Goal: Task Accomplishment & Management: Manage account settings

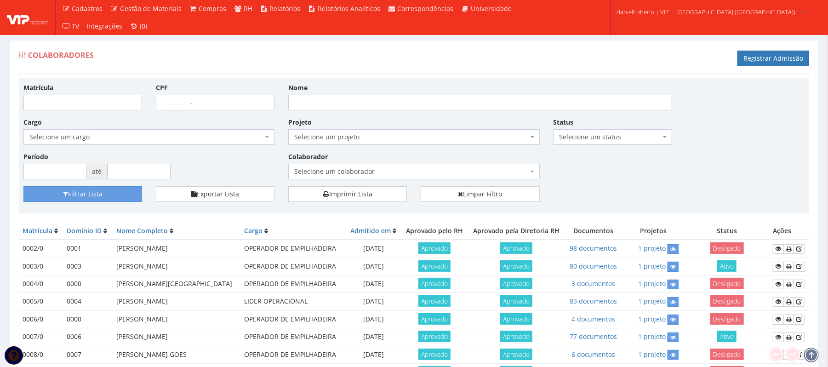
click at [508, 33] on ul "Cadastros Clientes Unidades Subclientes Unidades de Subclientes Projetos Vagas …" at bounding box center [291, 17] width 467 height 35
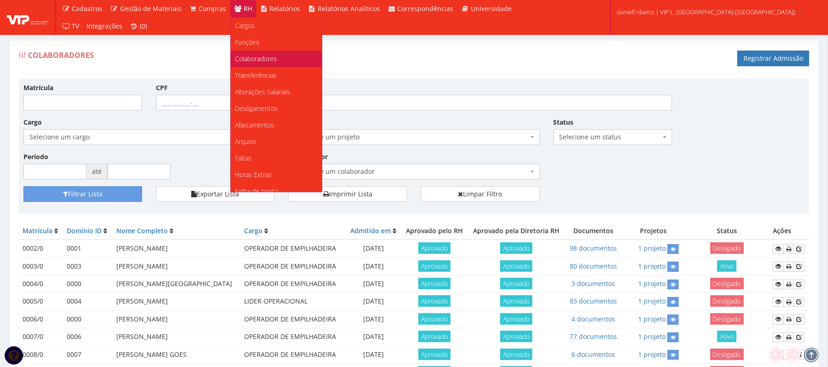
click at [273, 62] on span "Colaboradores" at bounding box center [256, 58] width 42 height 9
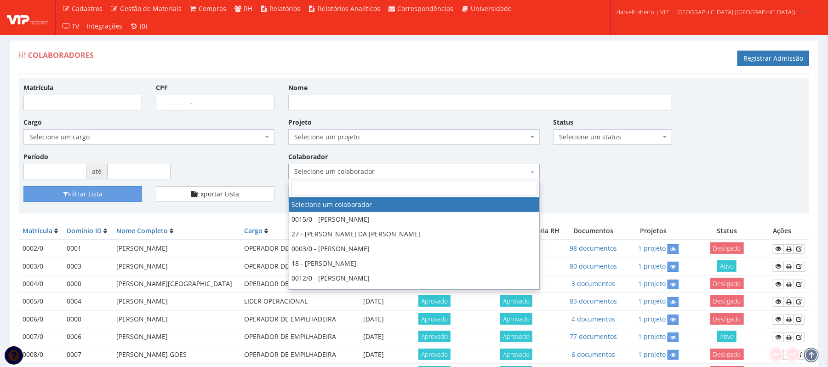
click at [379, 172] on span "Selecione um colaborador" at bounding box center [411, 171] width 234 height 9
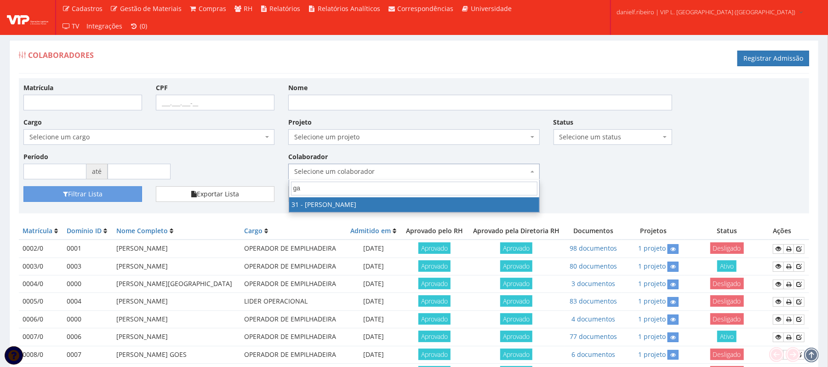
type input "gal"
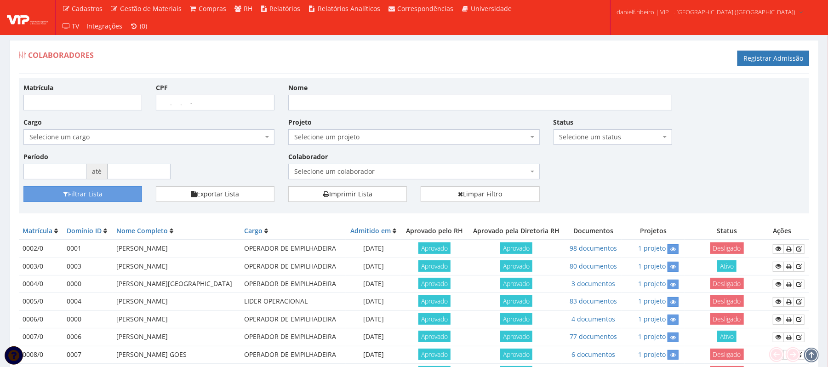
click at [377, 172] on span "Selecione um colaborador" at bounding box center [411, 171] width 234 height 9
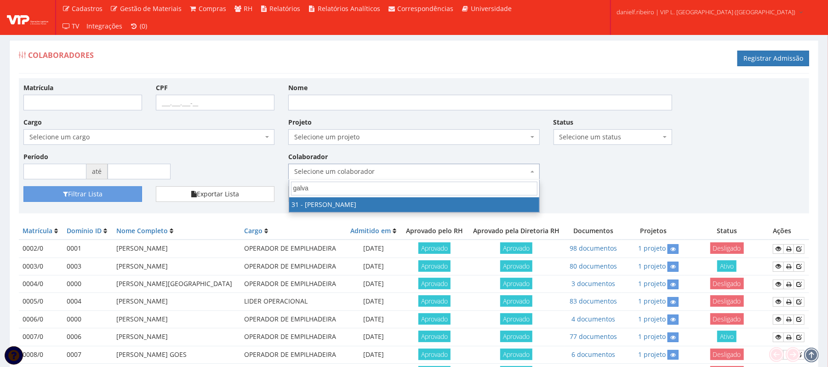
type input "galvao"
select select "3928"
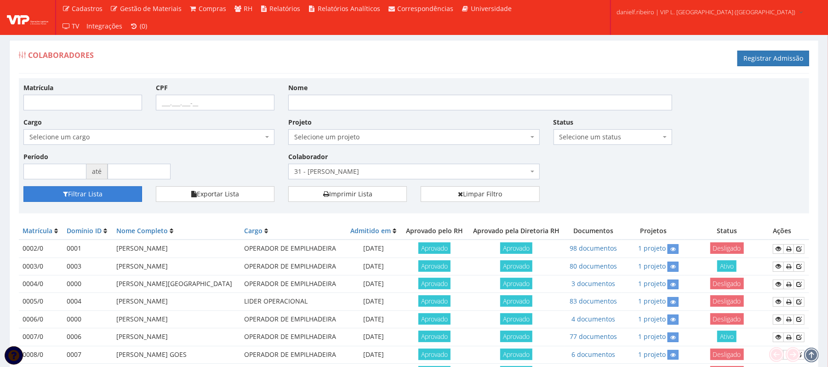
click at [91, 196] on button "Filtrar Lista" at bounding box center [82, 194] width 119 height 16
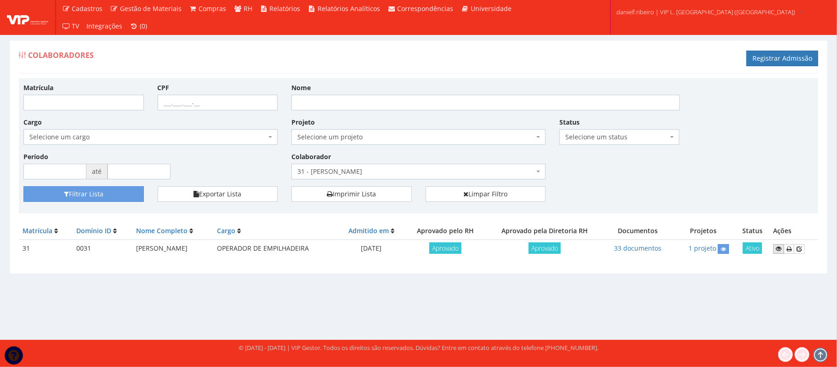
click at [782, 251] on icon at bounding box center [779, 248] width 6 height 6
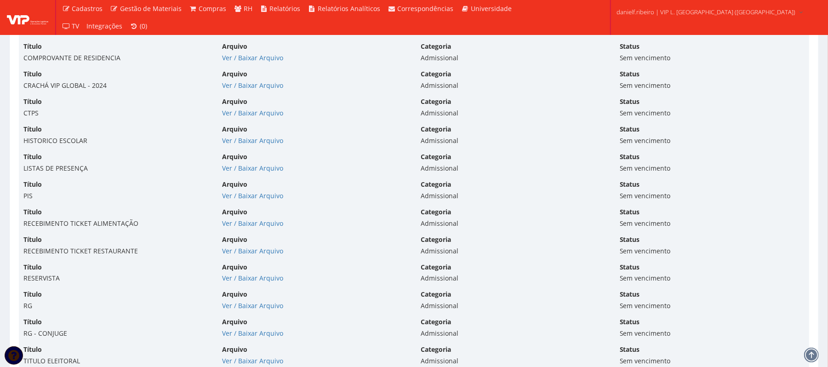
scroll to position [2151, 0]
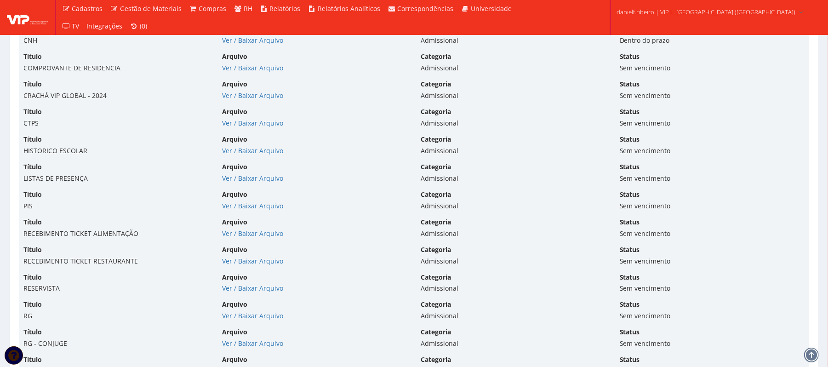
click at [241, 229] on div "Arquivo Ver / Baixar Arquivo" at bounding box center [314, 227] width 199 height 21
click at [232, 231] on link "Ver / Baixar Arquivo" at bounding box center [252, 233] width 61 height 9
click at [249, 259] on link "Ver / Baixar Arquivo" at bounding box center [252, 261] width 61 height 9
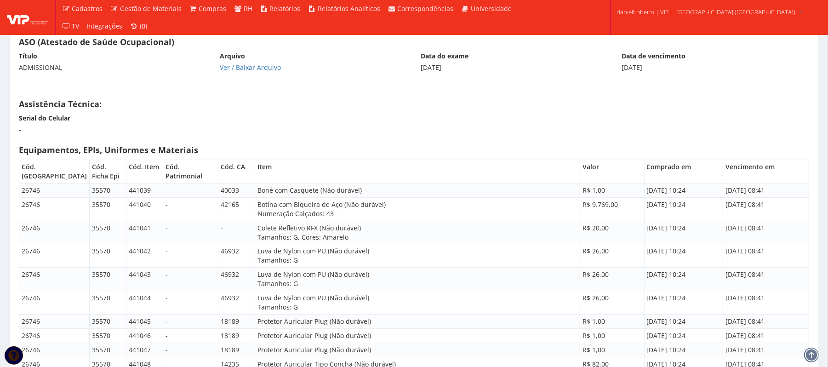
scroll to position [4195, 0]
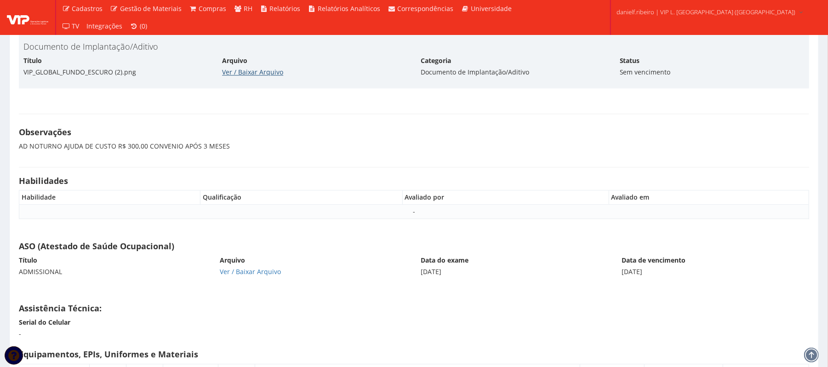
click at [238, 76] on link "Ver / Baixar Arquivo" at bounding box center [252, 72] width 61 height 9
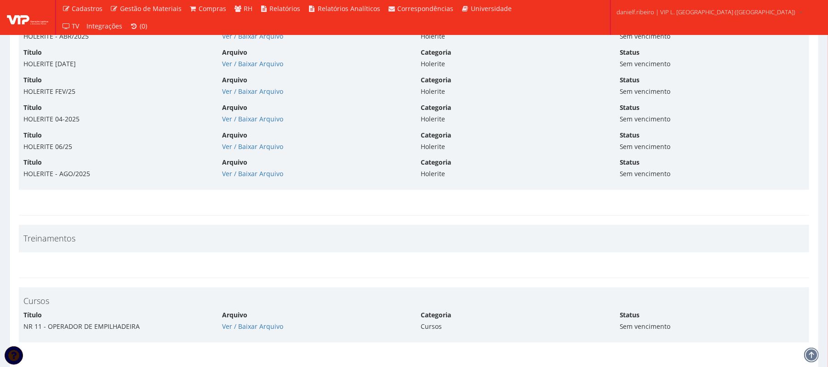
scroll to position [3216, 0]
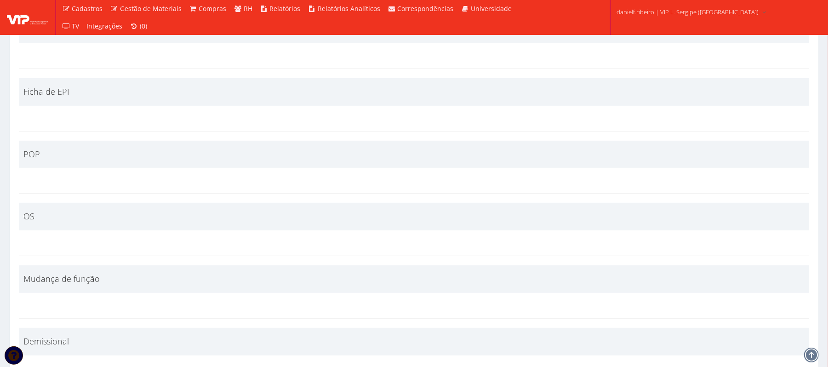
scroll to position [2397, 0]
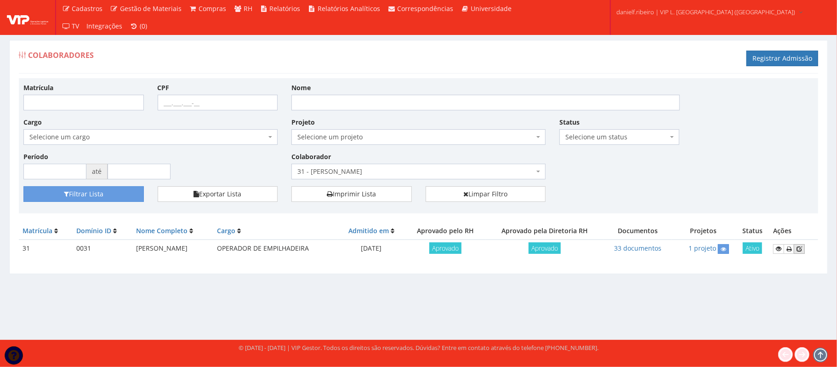
click at [802, 250] on icon at bounding box center [800, 248] width 6 height 6
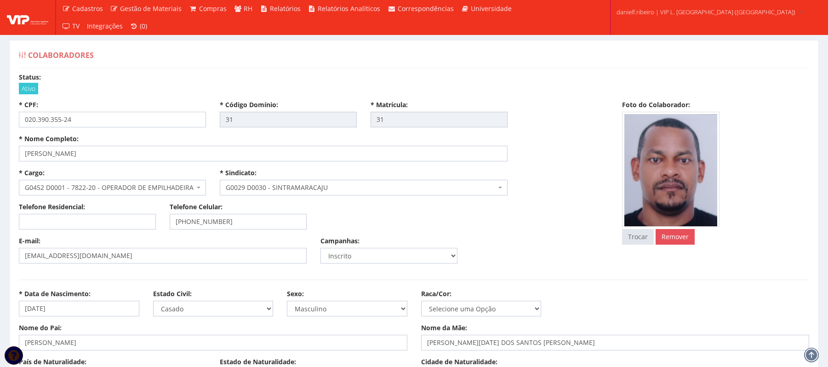
select select
click at [271, 116] on input "31" at bounding box center [288, 120] width 137 height 16
click at [420, 119] on input "31" at bounding box center [439, 120] width 137 height 16
click at [396, 124] on input "31" at bounding box center [439, 120] width 137 height 16
click at [215, 153] on input "LUIZ FERNANDO GALVAO CORREIA" at bounding box center [263, 154] width 489 height 16
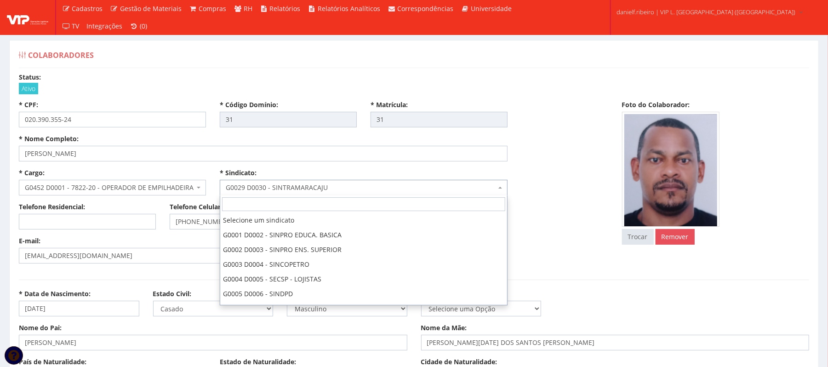
click at [275, 184] on span "G0029 D0030 - SINTRAMARACAJU" at bounding box center [361, 187] width 270 height 9
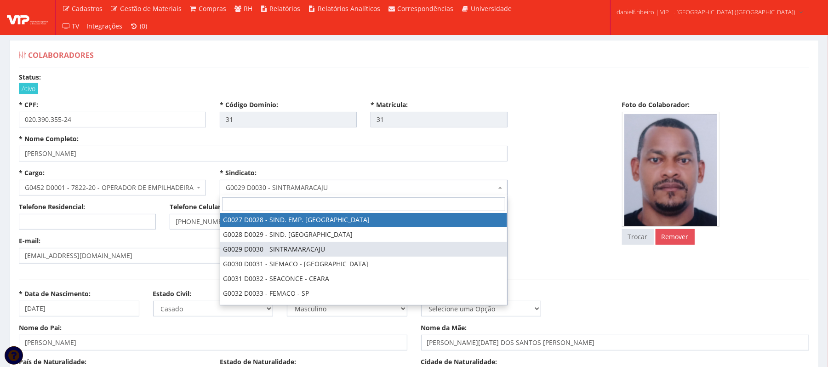
click at [589, 256] on div "E-mail: fernandinhogalvao2@yahoo.com.br Campanhas: Inscrito Não Inscrito" at bounding box center [313, 253] width 603 height 34
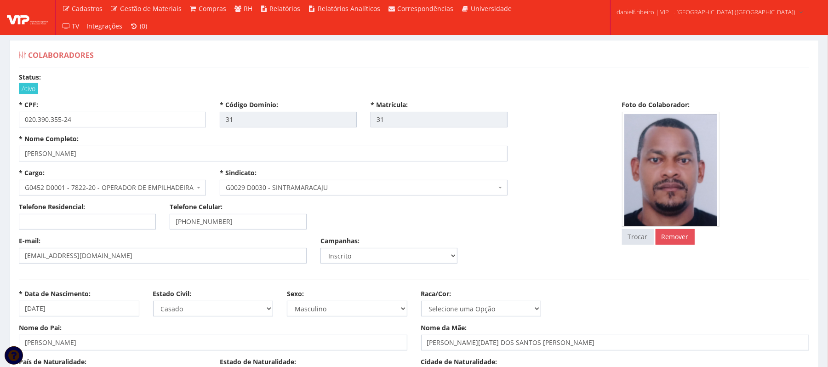
click at [100, 184] on span "G0452 D0001 - 7822-20 - OPERADOR DE EMPILHADEIRA" at bounding box center [110, 187] width 170 height 9
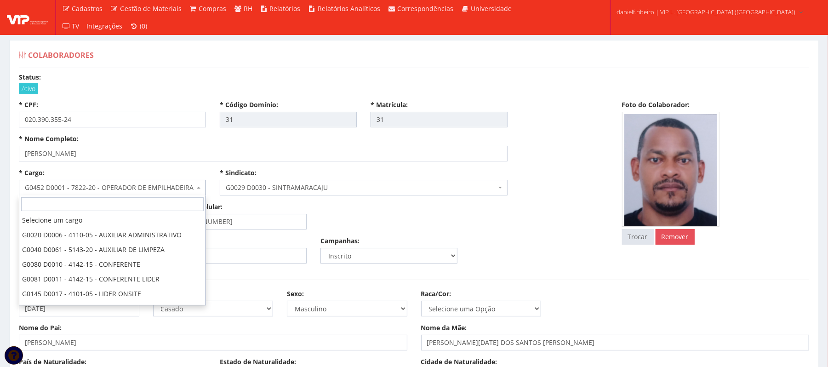
scroll to position [1022, 0]
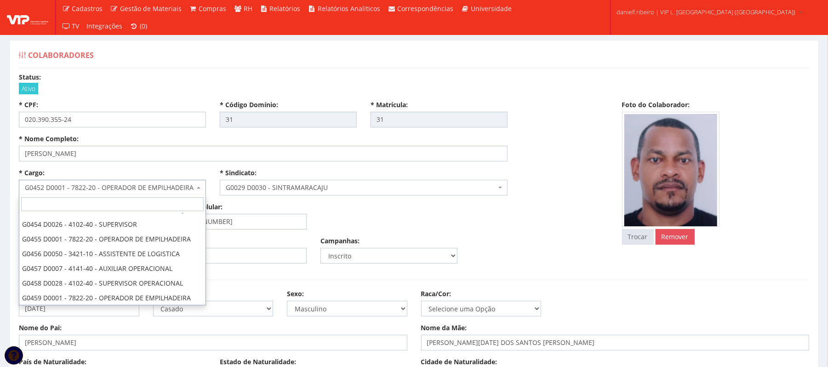
click at [550, 173] on div "* Cargo: Selecione um cargo G0020 D0006 - 4110-05 - AUXILIAR ADMINISTRATIVO G00…" at bounding box center [313, 185] width 603 height 34
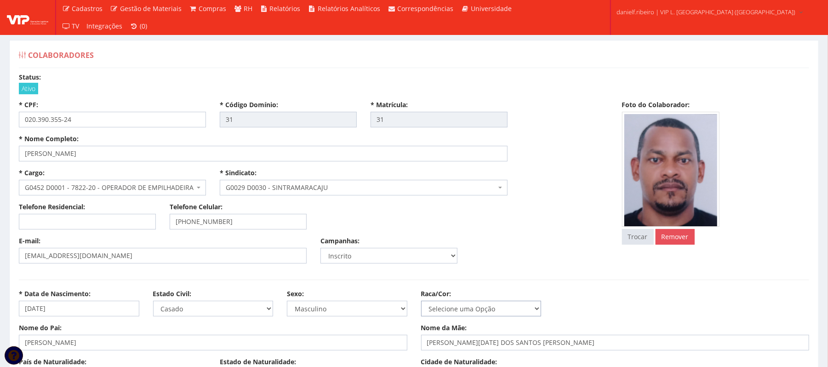
click at [519, 307] on select "Selecione uma Opção Não Informada Amarela Branca Parda Negra Indígena" at bounding box center [481, 309] width 120 height 16
click at [510, 310] on select "Selecione uma Opção Não Informada Amarela Branca Parda Negra Indígena" at bounding box center [481, 309] width 120 height 16
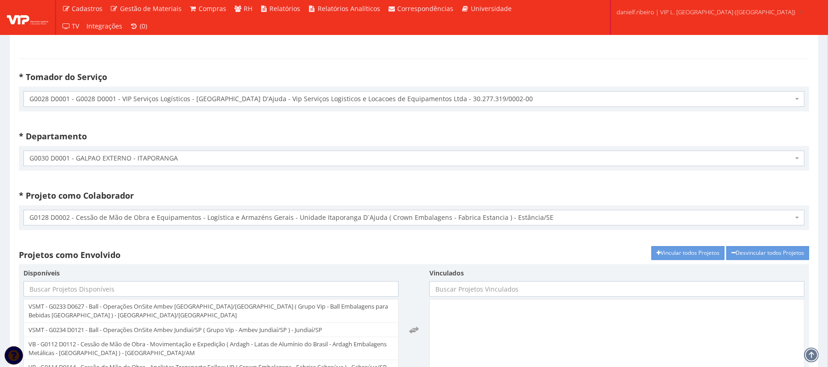
scroll to position [1226, 0]
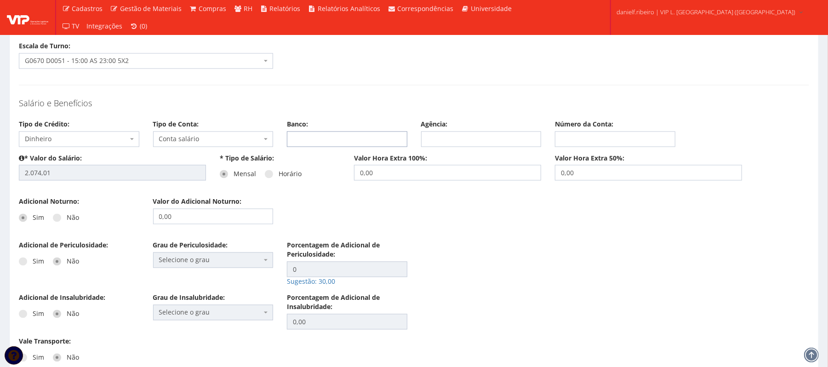
click at [348, 147] on input "Banco:" at bounding box center [347, 139] width 120 height 16
drag, startPoint x: 425, startPoint y: 147, endPoint x: 431, endPoint y: 149, distance: 5.8
click at [427, 147] on input "Agência:" at bounding box center [481, 139] width 120 height 16
click at [581, 147] on input "Número da Conta:" at bounding box center [615, 139] width 120 height 16
click at [618, 278] on div "Adicional de Periculosidade: Sim Não Grau de Periculosidade: Selecione o grau 1…" at bounding box center [414, 267] width 804 height 52
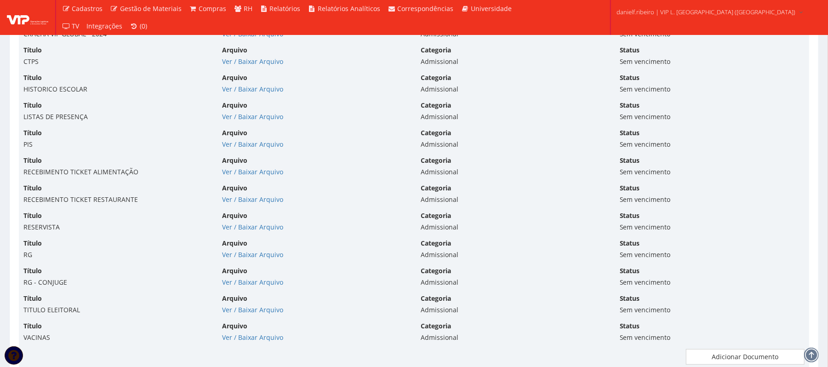
scroll to position [3065, 0]
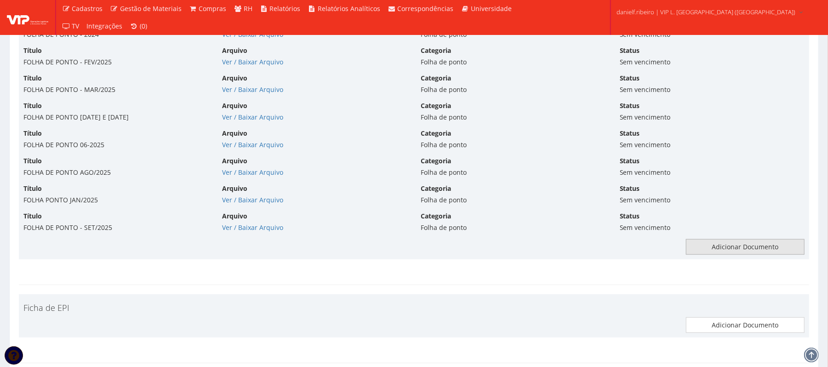
click at [782, 255] on link "Adicionar Documento" at bounding box center [745, 247] width 119 height 16
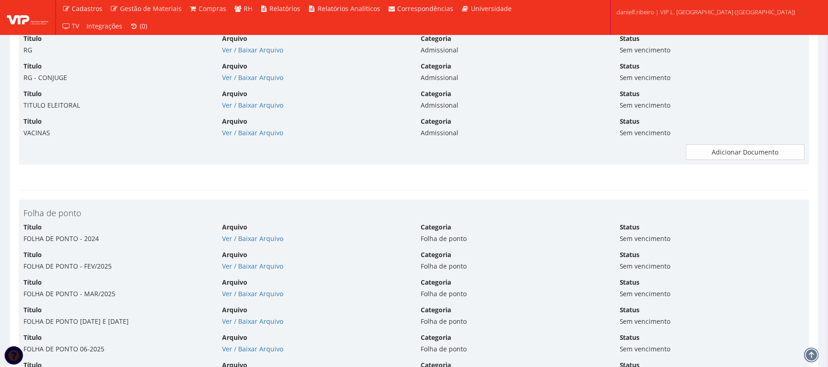
scroll to position [2656, 0]
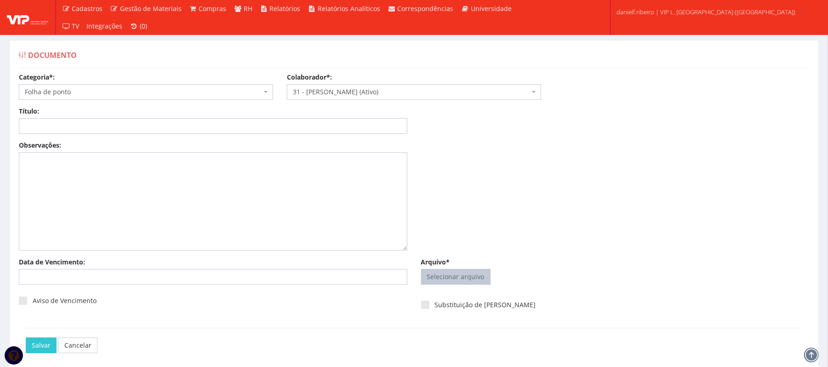
click at [434, 269] on span "Selecionar arquivo Trocar" at bounding box center [455, 277] width 69 height 16
click at [464, 274] on input "Arquivo*" at bounding box center [456, 276] width 68 height 15
type input "C:\fakepath\DOCS ADMISSIONAIS.pdf"
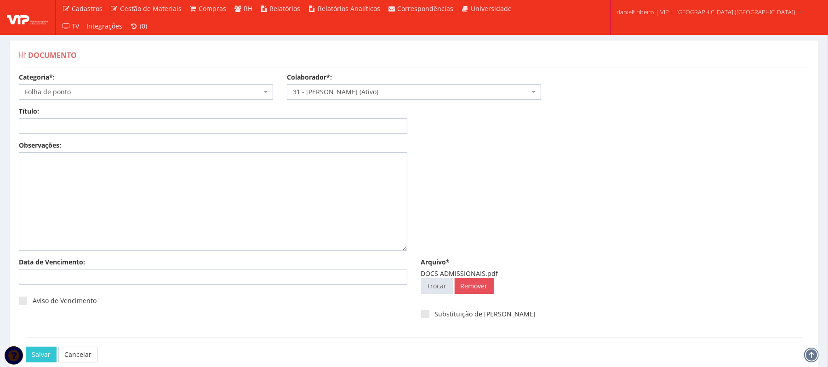
click at [438, 272] on div "DOCS ADMISSIONAIS.pdf" at bounding box center [615, 273] width 388 height 9
copy div "DOCS ADMISSIONAIS.pdf Selecionar arquivo Trocar"
click at [239, 120] on input "Título:" at bounding box center [213, 126] width 388 height 16
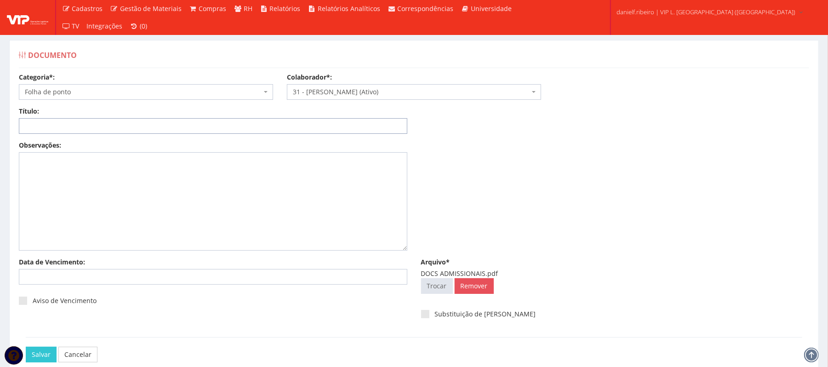
paste input "DOCS ADMISSIONAIS.pdf"
drag, startPoint x: 127, startPoint y: 120, endPoint x: 89, endPoint y: 131, distance: 39.7
click at [89, 131] on input "DOCS ADMISSIONAIS.pdf" at bounding box center [213, 126] width 388 height 16
type input "DOCS ADMISSIONAIS"
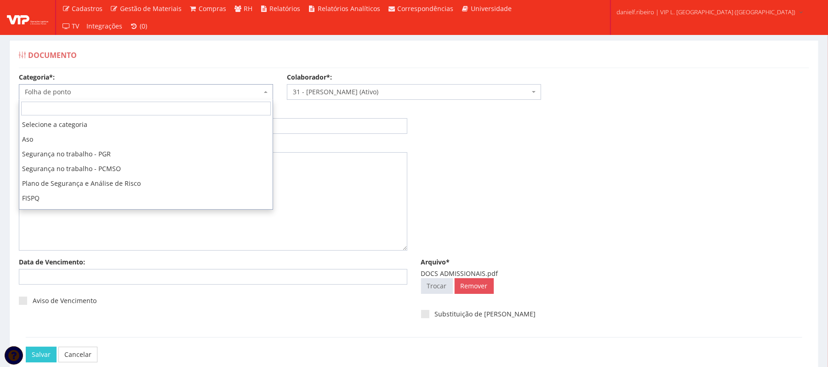
click at [60, 94] on span "Folha de ponto" at bounding box center [143, 91] width 237 height 9
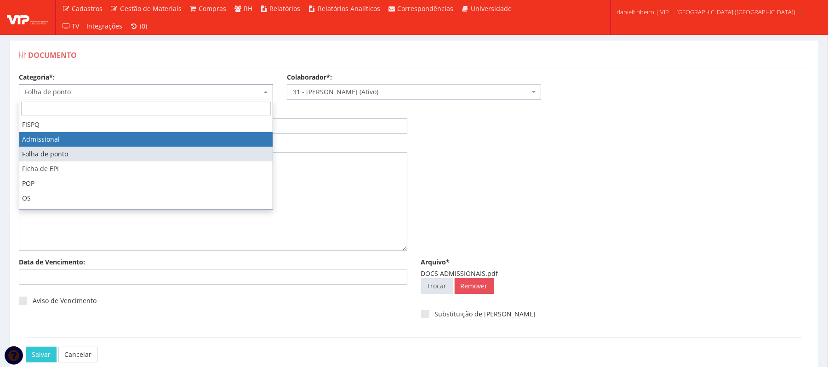
select select "admissional"
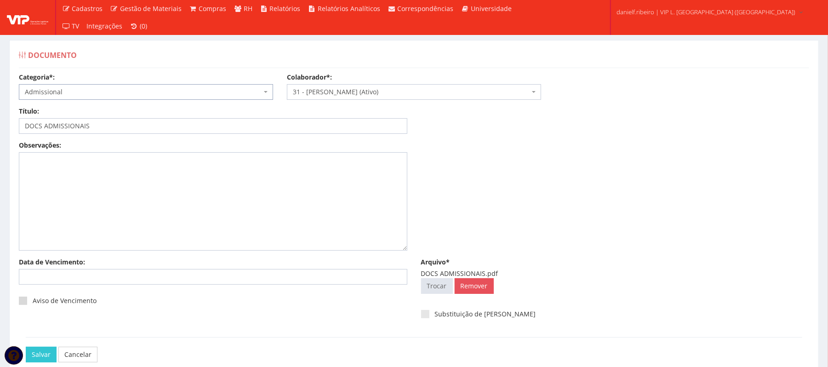
scroll to position [51, 0]
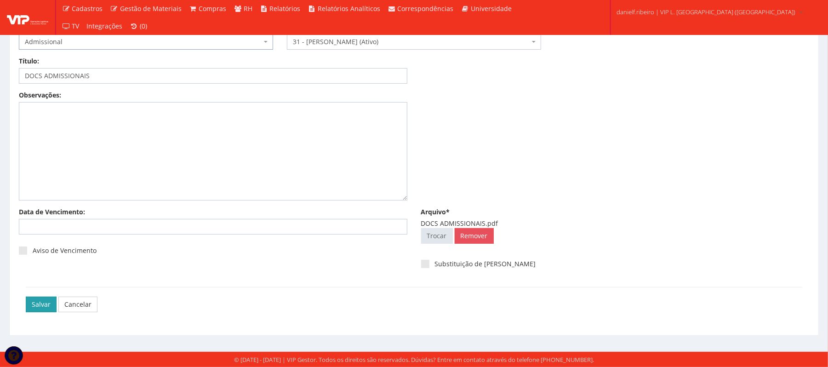
click at [39, 302] on input "Salvar" at bounding box center [41, 305] width 31 height 16
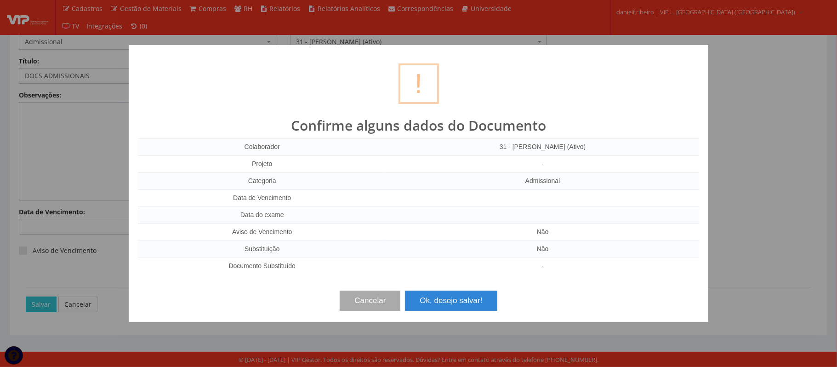
click at [448, 291] on div "Cancelar Ok, desejo salvar!" at bounding box center [418, 297] width 561 height 27
click at [440, 315] on div "? ! i Confirme alguns dados do Documento Colaborador 31 - LUIZ FERNANDO GALVAO …" at bounding box center [419, 183] width 580 height 277
click at [447, 300] on button "Ok, desejo salvar!" at bounding box center [451, 301] width 92 height 20
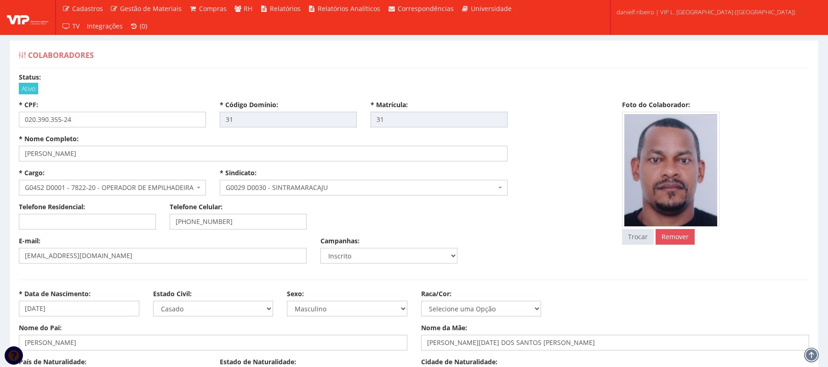
select select
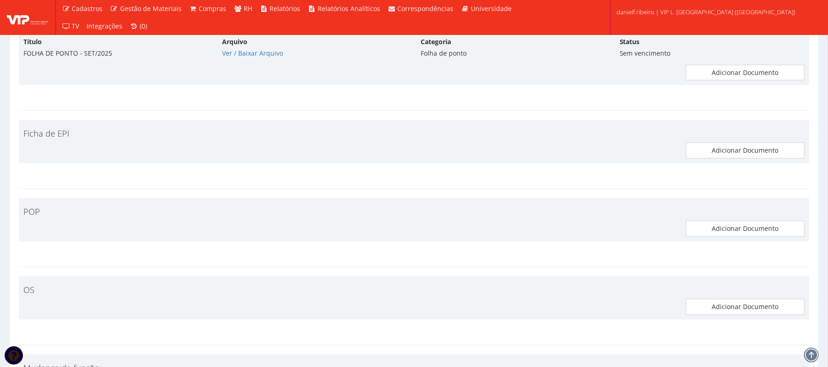
scroll to position [3246, 0]
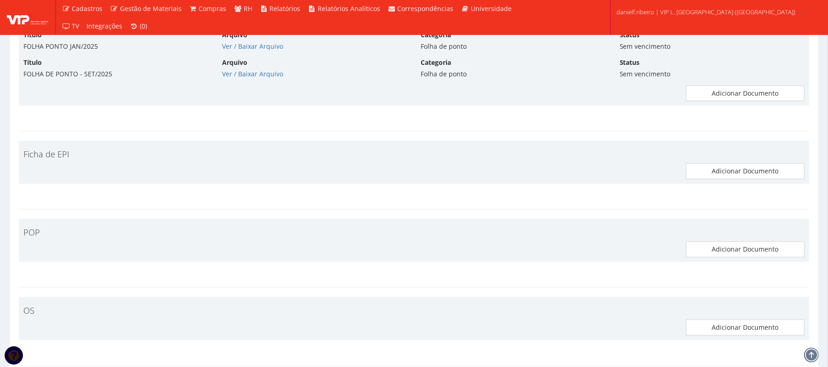
click at [727, 184] on div "Ficha de EPI Adicionar Documento" at bounding box center [414, 162] width 790 height 43
click at [726, 179] on link "Adicionar Documento" at bounding box center [745, 171] width 119 height 16
click at [727, 179] on link "Adicionar Documento" at bounding box center [745, 171] width 119 height 16
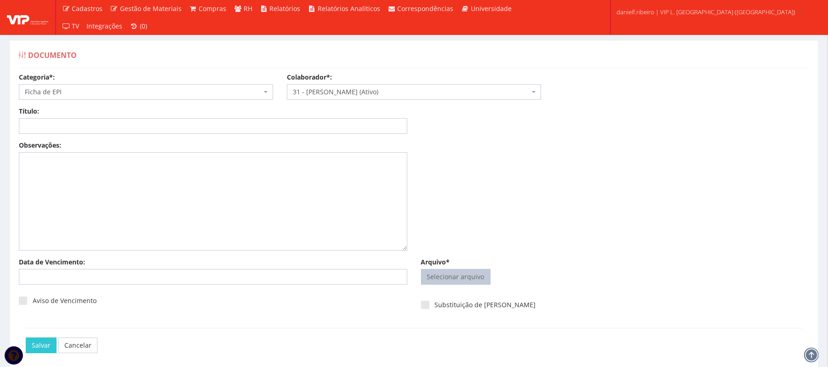
click at [445, 276] on input "Arquivo*" at bounding box center [456, 276] width 68 height 15
type input "C:\fakepath\FICHA DE EPI [DATE].pdf"
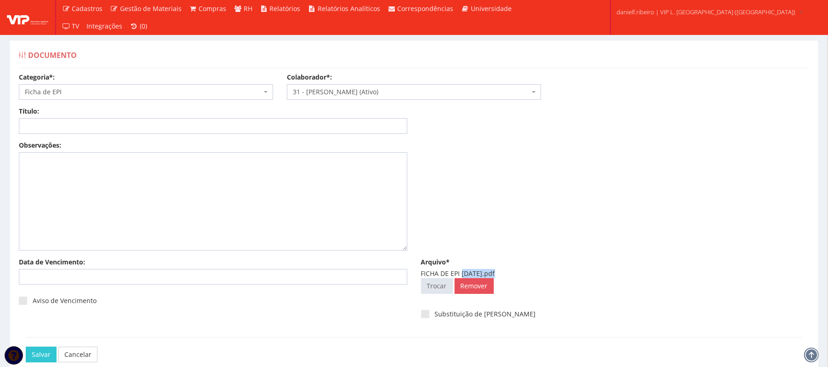
drag, startPoint x: 462, startPoint y: 271, endPoint x: 493, endPoint y: 272, distance: 31.3
click at [493, 272] on div "FICHA DE EPI [DATE].pdf" at bounding box center [615, 273] width 388 height 9
copy div "[DATE]"
click at [349, 276] on input "Data de Vencimento:" at bounding box center [213, 277] width 388 height 16
paste input "[DATE]"
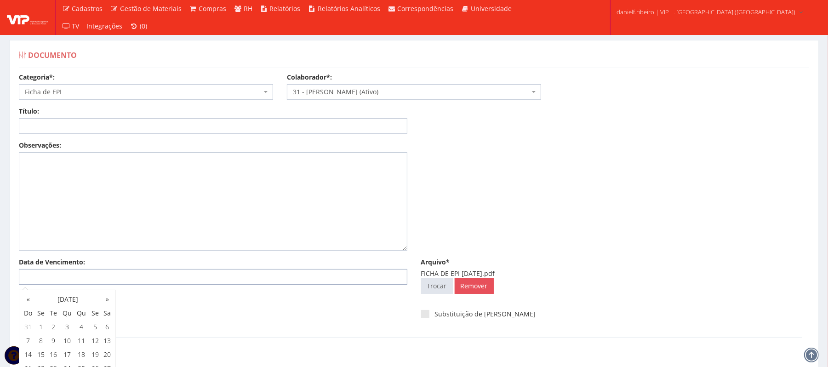
type input "[DATE]"
drag, startPoint x: 118, startPoint y: 276, endPoint x: 0, endPoint y: 287, distance: 118.2
click at [0, 287] on div "Documento Categoria*: Selecione a categoria Aso Segurança no trabalho - PGR Seg…" at bounding box center [414, 212] width 828 height 379
click at [86, 133] on input "Título:" at bounding box center [213, 126] width 388 height 16
paste input "[DATE]"
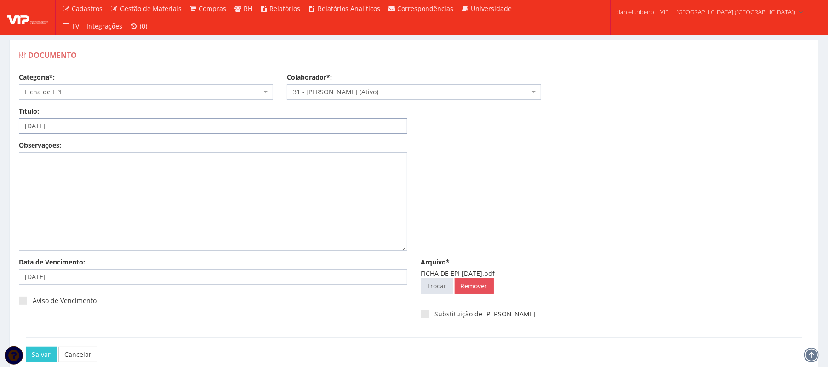
scroll to position [51, 0]
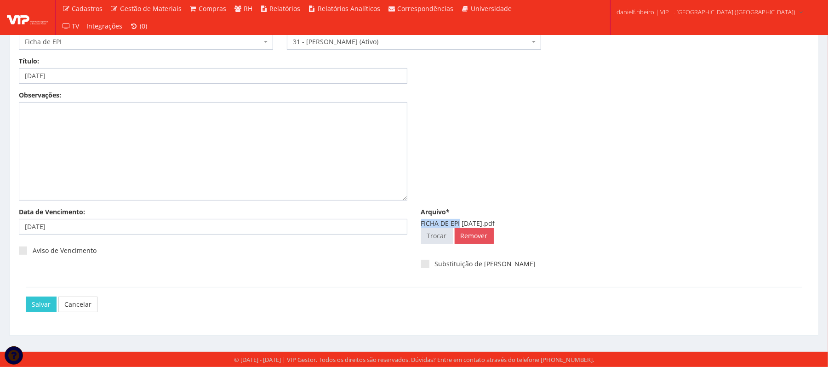
drag, startPoint x: 417, startPoint y: 219, endPoint x: 460, endPoint y: 221, distance: 43.7
click at [460, 221] on div "Arquivo* FICHA DE EPI 11.12.2024.pdf Selecionar arquivo Trocar Remover" at bounding box center [615, 227] width 402 height 40
copy div "FICHA DE EPI"
click at [24, 74] on input "11/12/2024" at bounding box center [213, 76] width 388 height 16
click at [23, 76] on input "11/12/2024" at bounding box center [213, 76] width 388 height 16
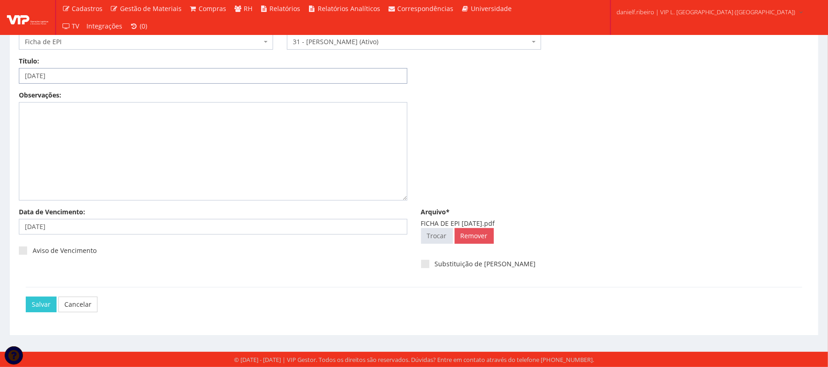
paste input "FICHA DE EPI"
type input "FICHA DE EPI - 11/12/2024"
click at [45, 306] on input "Salvar" at bounding box center [41, 305] width 31 height 16
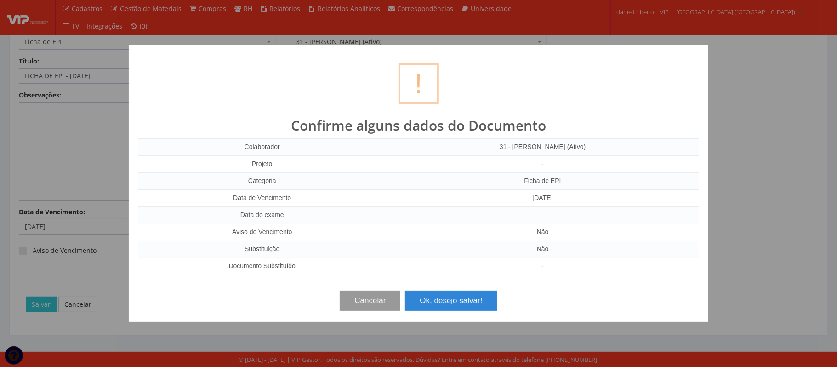
click at [355, 300] on button "Cancelar" at bounding box center [370, 301] width 61 height 20
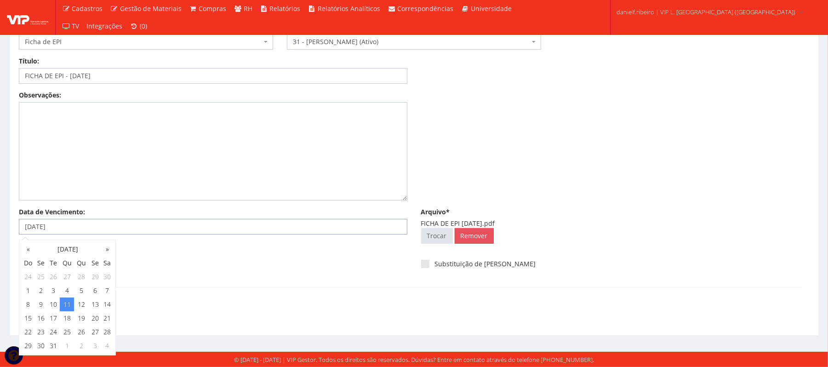
drag, startPoint x: 0, startPoint y: 249, endPoint x: 0, endPoint y: 260, distance: 11.0
click at [0, 260] on div "Documento Categoria*: Selecione a categoria Aso Segurança no trabalho - PGR Seg…" at bounding box center [414, 162] width 828 height 379
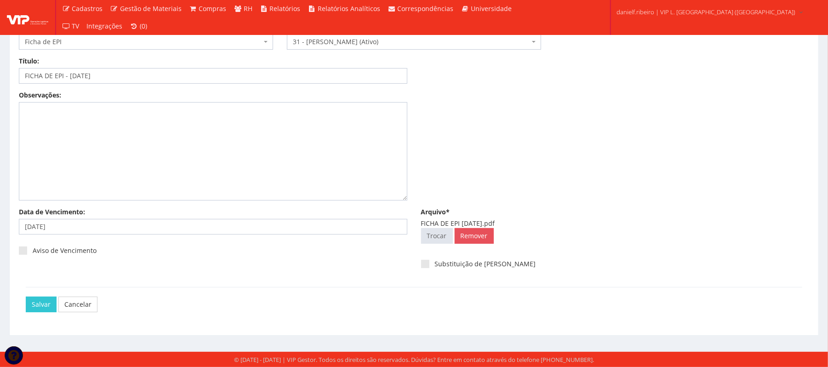
drag, startPoint x: 0, startPoint y: 260, endPoint x: 310, endPoint y: 280, distance: 310.5
click at [310, 280] on div "Data de Vencimento: 11/12/2024 Aviso de Vencimento Arquivo* FICHA DE EPI 11.12.…" at bounding box center [414, 247] width 804 height 80
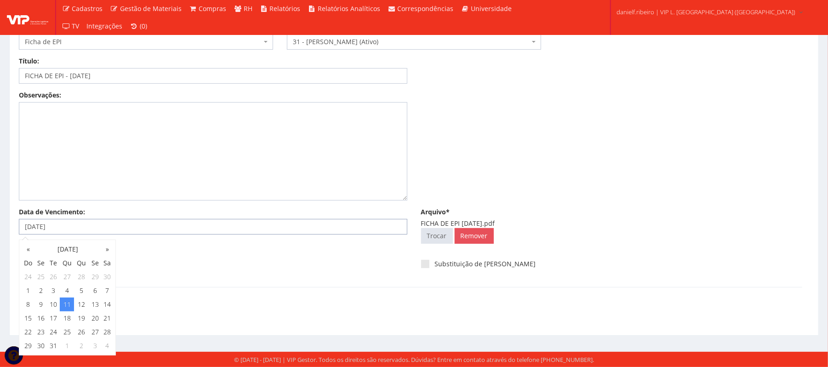
drag, startPoint x: 116, startPoint y: 234, endPoint x: 0, endPoint y: 224, distance: 116.7
click at [0, 224] on div "Documento Categoria*: Selecione a categoria Aso Segurança no trabalho - PGR Seg…" at bounding box center [414, 162] width 828 height 379
click at [278, 285] on div "Data de Vencimento: Aviso de Vencimento Arquivo* FICHA DE EPI 11.12.2024.pdf Se…" at bounding box center [414, 247] width 804 height 80
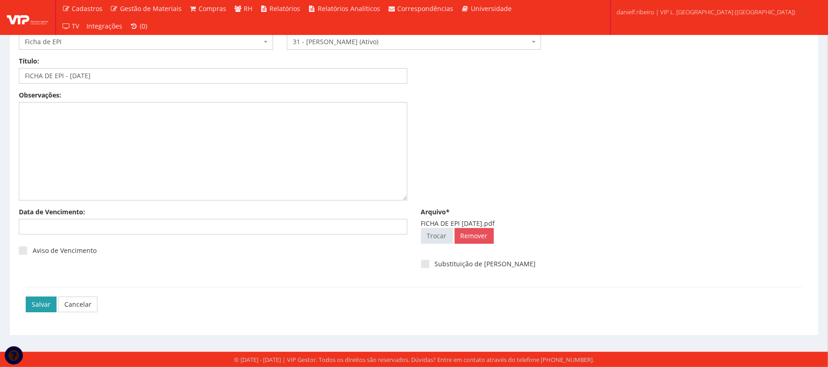
click at [32, 297] on input "Salvar" at bounding box center [41, 305] width 31 height 16
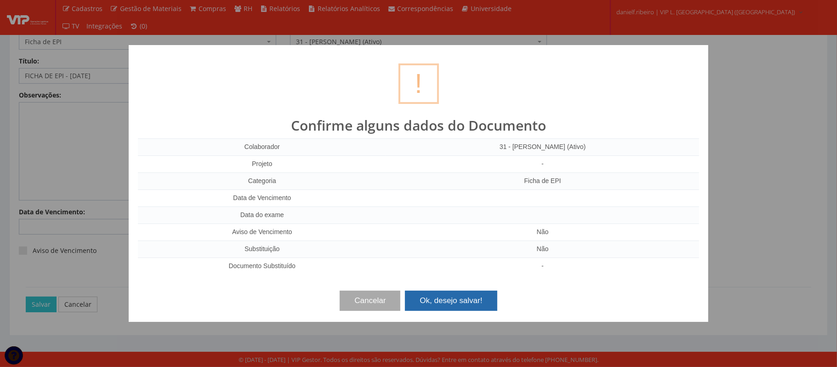
click at [460, 300] on button "Ok, desejo salvar!" at bounding box center [451, 301] width 92 height 20
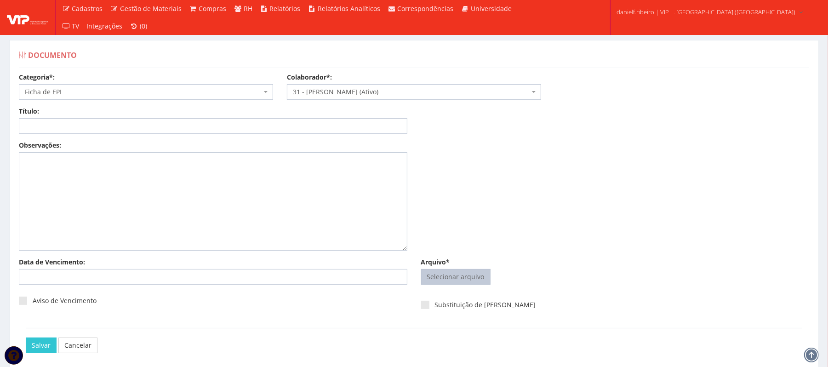
click at [458, 276] on input "Arquivo*" at bounding box center [456, 276] width 68 height 15
type input "C:\fakepath\FICHA DE EPI [DATE].pdf"
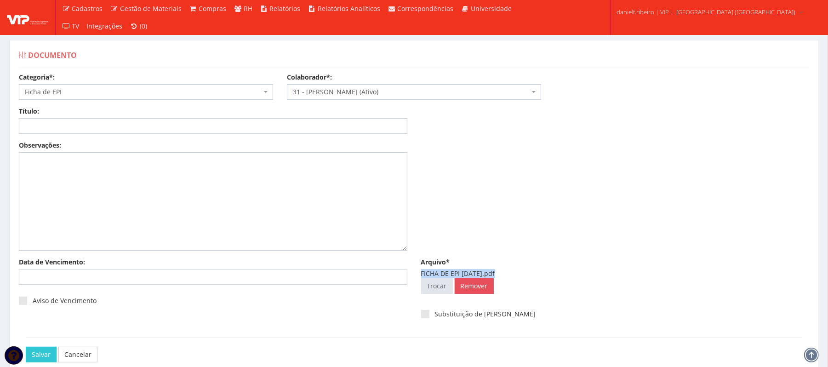
drag, startPoint x: 415, startPoint y: 275, endPoint x: 493, endPoint y: 274, distance: 78.6
click at [493, 274] on div "Arquivo* FICHA DE EPI 16.12.2024.pdf Selecionar arquivo Trocar Remover" at bounding box center [615, 277] width 402 height 40
copy div "FICHA DE EPI 16.12.2024"
click at [289, 123] on input "Título:" at bounding box center [213, 126] width 388 height 16
paste input "FICHA DE EPI 16.12.2024"
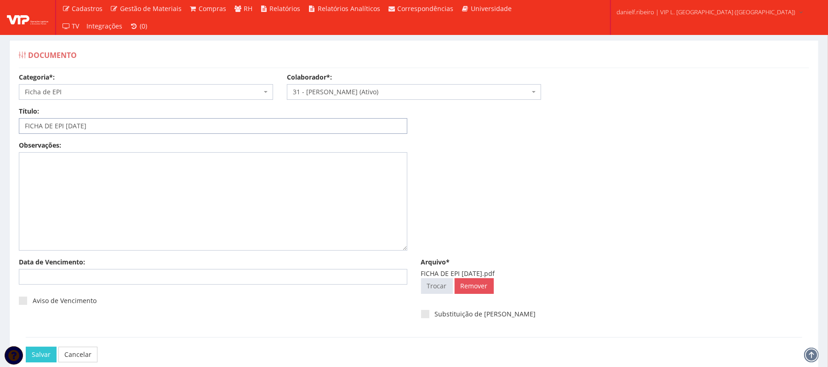
drag, startPoint x: 74, startPoint y: 129, endPoint x: 108, endPoint y: 128, distance: 33.6
click at [111, 129] on input "FICHA DE EPI 16.12.2024" at bounding box center [213, 126] width 388 height 16
drag, startPoint x: 67, startPoint y: 124, endPoint x: 118, endPoint y: 127, distance: 51.6
click at [118, 127] on input "FICHA DE EPI 16.12.2024" at bounding box center [213, 126] width 388 height 16
type input "FICHA DE EPI 16.12.2024"
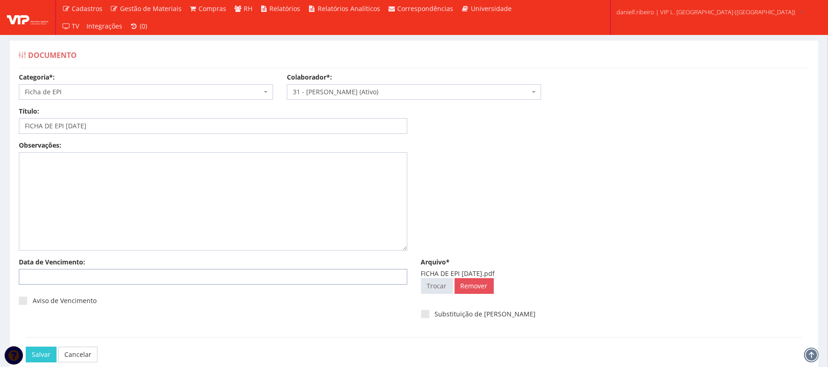
drag, startPoint x: 89, startPoint y: 127, endPoint x: 57, endPoint y: 272, distance: 148.7
click at [57, 272] on input "Data de Vencimento:" at bounding box center [213, 277] width 388 height 16
paste input "29/09/2025"
type input "29/09/2025"
click at [0, 291] on div "Documento Categoria*: Selecione a categoria Aso Segurança no trabalho - PGR Seg…" at bounding box center [414, 212] width 828 height 379
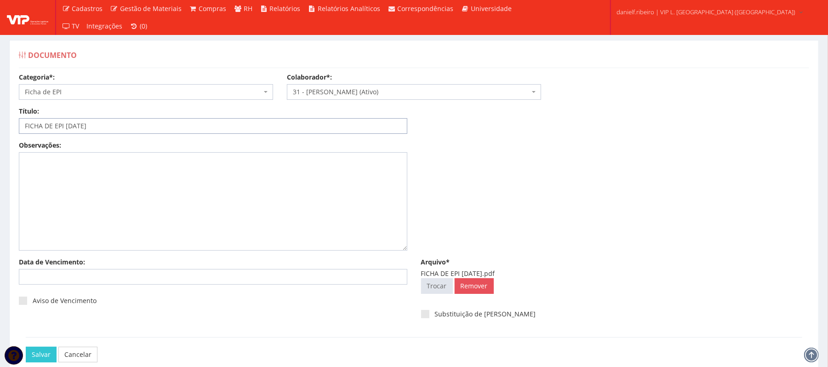
drag, startPoint x: 13, startPoint y: 125, endPoint x: 0, endPoint y: 131, distance: 14.4
click at [0, 131] on div "Documento Categoria*: Selecione a categoria Aso Segurança no trabalho - PGR Seg…" at bounding box center [414, 212] width 828 height 379
click at [233, 280] on input "Data de Vencimento:" at bounding box center [213, 277] width 388 height 16
paste input "29/09/2025"
type input "29/09/2025"
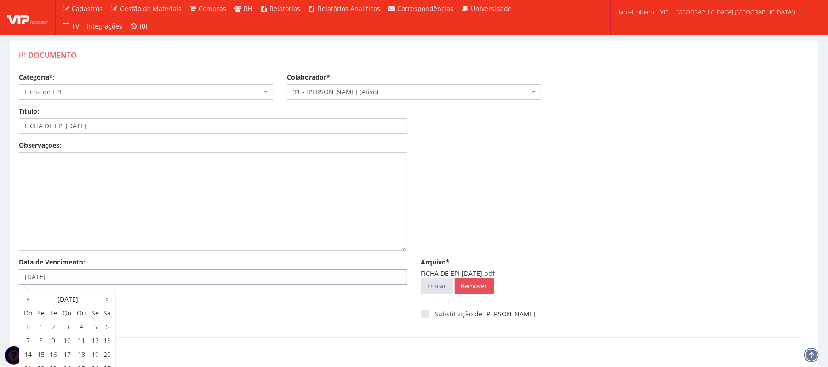
drag, startPoint x: 188, startPoint y: 280, endPoint x: 0, endPoint y: 314, distance: 190.7
click at [0, 314] on div "Documento Categoria*: Selecione a categoria Aso Segurança no trabalho - PGR Seg…" at bounding box center [414, 212] width 828 height 379
drag, startPoint x: 106, startPoint y: 127, endPoint x: 66, endPoint y: 134, distance: 40.2
click at [66, 134] on div "Título: FICHA DE EPI 16.12.2024 Data: Período: Selecione o período 30 Dias 45 D…" at bounding box center [414, 124] width 804 height 34
click at [129, 280] on input "Data de Vencimento:" at bounding box center [213, 277] width 388 height 16
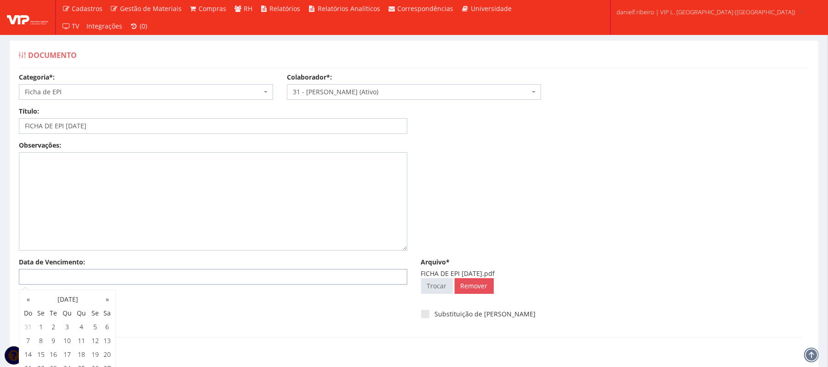
paste input "16/12/2024"
type input "16/12/2024"
click at [229, 344] on div "[PERSON_NAME]" at bounding box center [414, 354] width 776 height 34
drag, startPoint x: 120, startPoint y: 273, endPoint x: 0, endPoint y: 282, distance: 119.9
click at [0, 282] on div "Documento Categoria*: Selecione a categoria Aso Segurança no trabalho - PGR Seg…" at bounding box center [414, 212] width 828 height 379
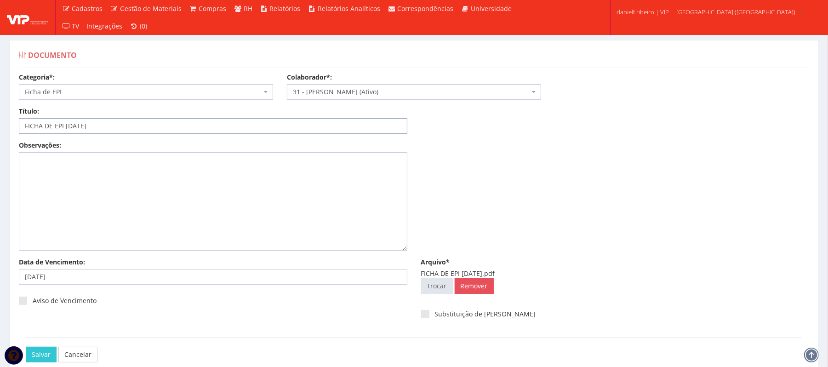
drag, startPoint x: 74, startPoint y: 129, endPoint x: 65, endPoint y: 131, distance: 9.6
click at [65, 131] on input "FICHA DE EPI 16.12.2024" at bounding box center [213, 126] width 388 height 16
paste input "/12/"
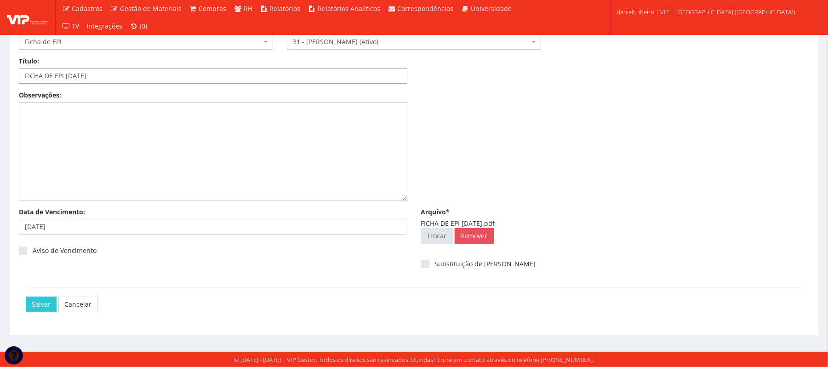
type input "FICHA DE EPI 16/12/2024"
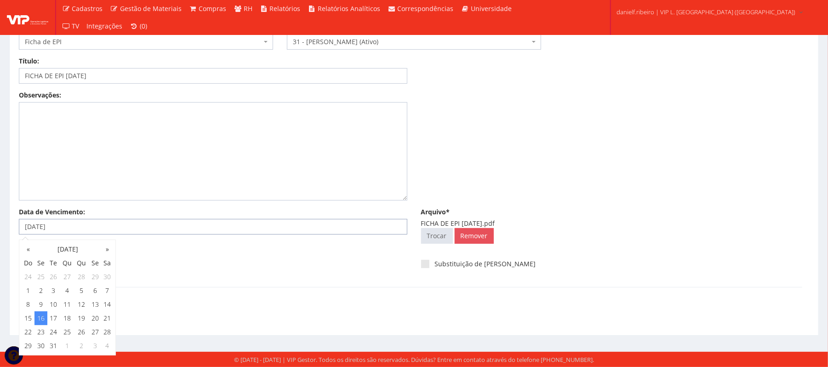
drag, startPoint x: 97, startPoint y: 224, endPoint x: 0, endPoint y: 243, distance: 98.4
click at [0, 242] on div "Documento Categoria*: Selecione a categoria Aso Segurança no trabalho - PGR Seg…" at bounding box center [414, 162] width 828 height 379
drag, startPoint x: 272, startPoint y: 308, endPoint x: 179, endPoint y: 312, distance: 93.0
click at [269, 308] on div "[PERSON_NAME]" at bounding box center [417, 305] width 783 height 16
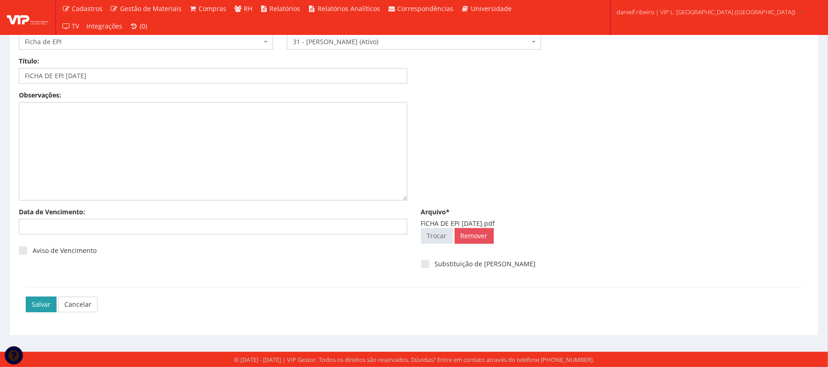
click at [31, 303] on input "Salvar" at bounding box center [41, 305] width 31 height 16
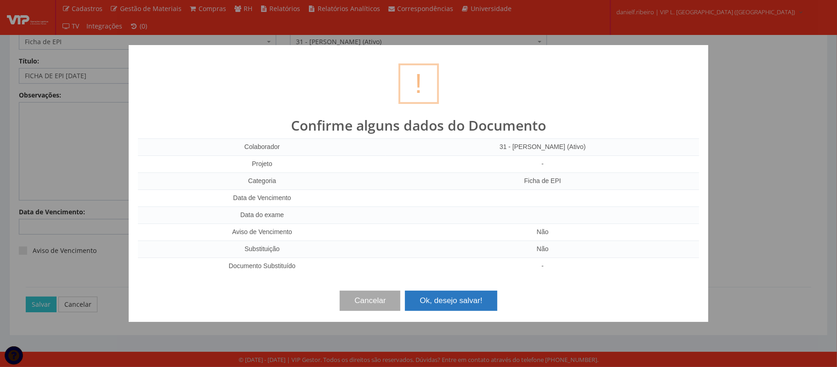
click at [434, 303] on button "Ok, desejo salvar!" at bounding box center [451, 301] width 92 height 20
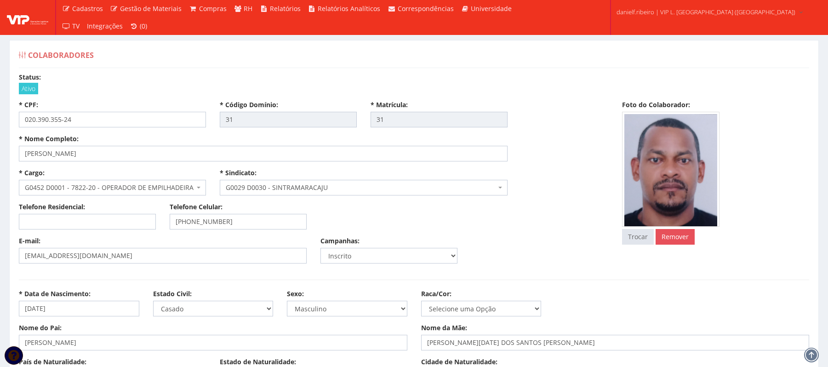
select select
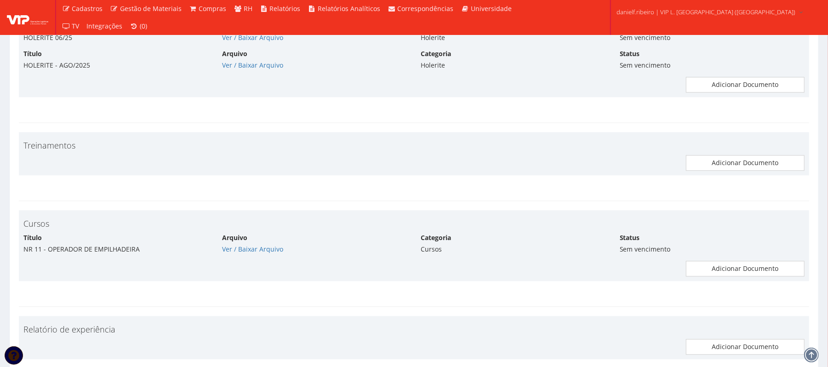
scroll to position [3993, 0]
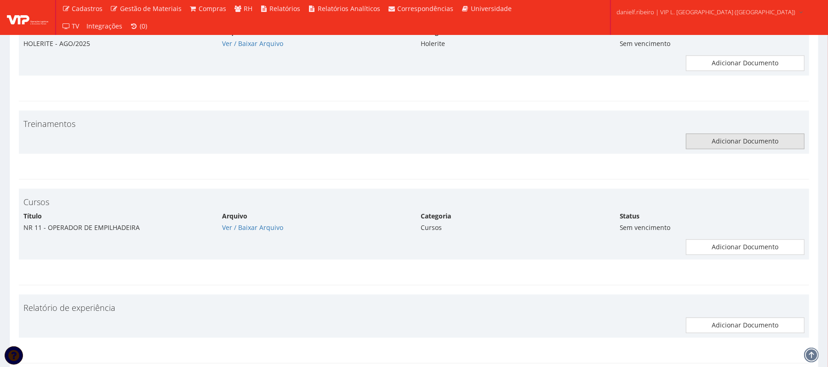
click at [771, 149] on link "Adicionar Documento" at bounding box center [745, 141] width 119 height 16
click at [734, 149] on link "Adicionar Documento" at bounding box center [745, 141] width 119 height 16
click at [748, 149] on link "Adicionar Documento" at bounding box center [745, 141] width 119 height 16
click at [739, 149] on link "Adicionar Documento" at bounding box center [745, 141] width 119 height 16
click at [754, 149] on link "Adicionar Documento" at bounding box center [745, 141] width 119 height 16
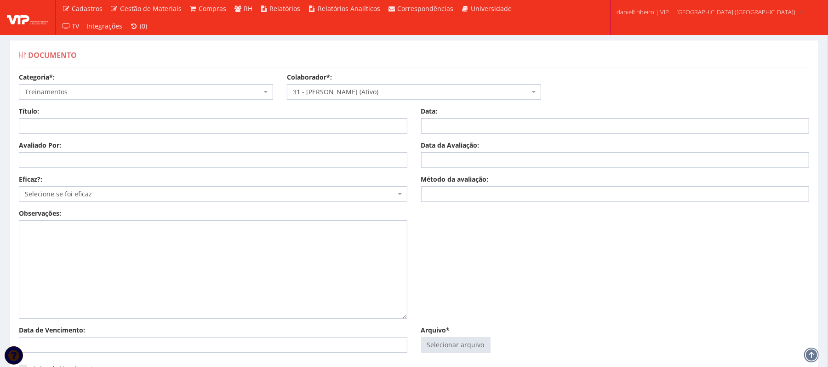
click at [460, 342] on input "Arquivo*" at bounding box center [456, 344] width 68 height 15
type input "C:\fakepath\BPF.pdf"
click at [516, 120] on input "Data:" at bounding box center [615, 126] width 388 height 16
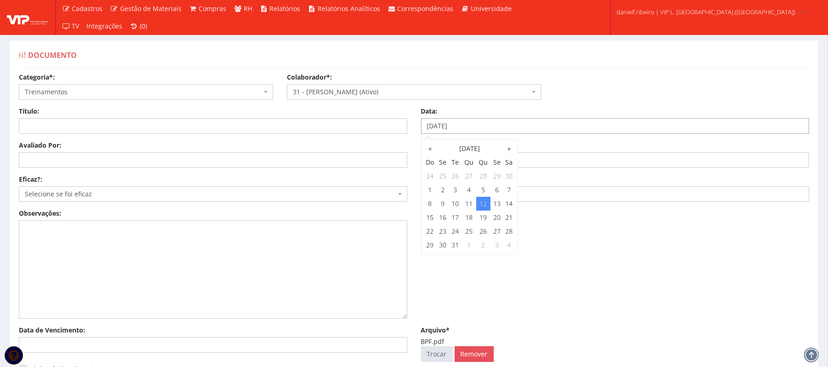
type input "[DATE]"
click at [553, 163] on input "Data da Avaliação:" at bounding box center [615, 160] width 388 height 16
type input "[DATE]"
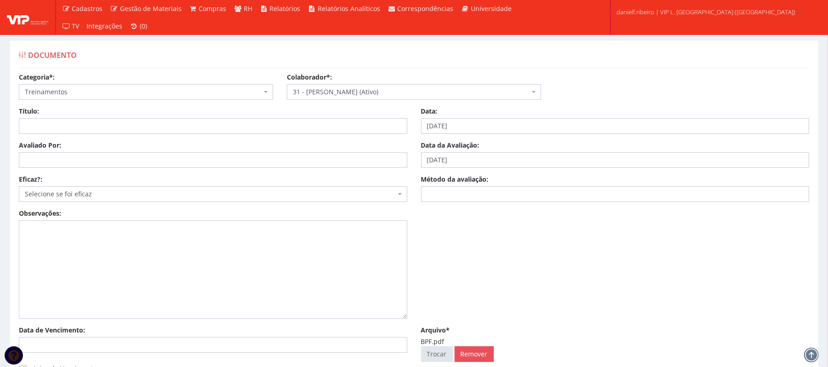
drag, startPoint x: 648, startPoint y: 293, endPoint x: 641, endPoint y: 280, distance: 15.0
click at [648, 294] on div "Observações:" at bounding box center [414, 267] width 804 height 117
click at [469, 195] on input "Método da avaliação:" at bounding box center [615, 194] width 388 height 16
type input "EAD"
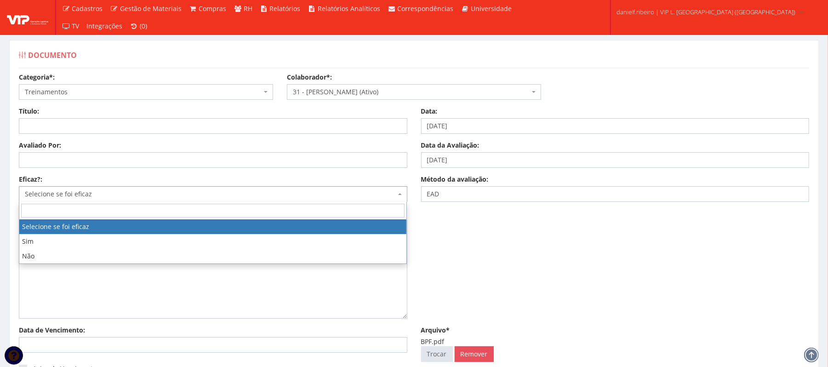
click at [137, 201] on body "Cadastros Clientes Unidades Subclientes Unidades de Subclientes Projetos Vagas …" at bounding box center [414, 242] width 828 height 485
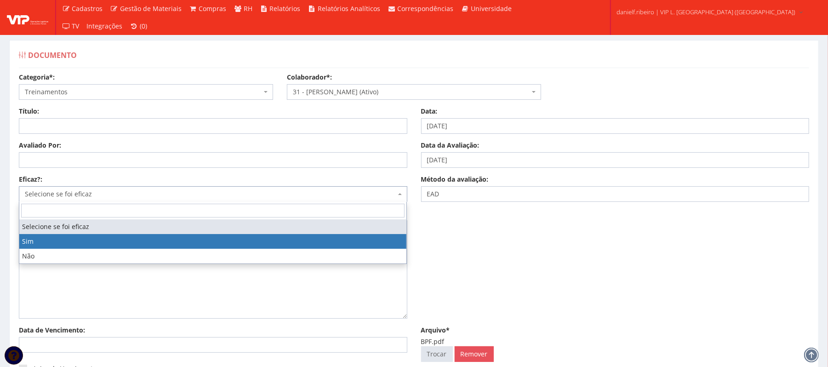
select select "1"
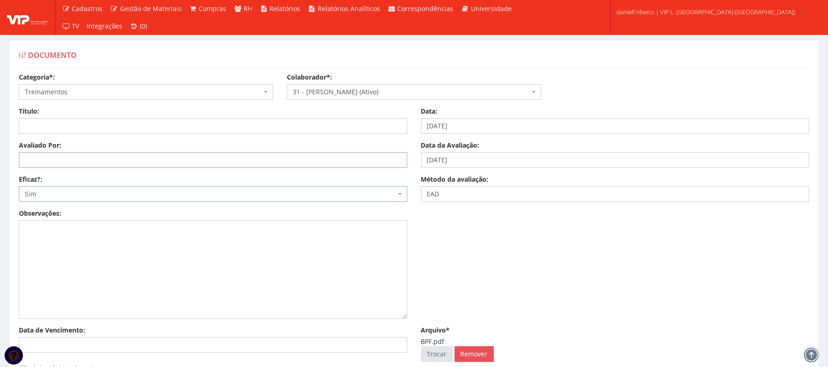
click at [107, 154] on input "Avaliado Por:" at bounding box center [213, 160] width 388 height 16
type input "[PERSON_NAME]"
click at [129, 127] on input "Título:" at bounding box center [213, 126] width 388 height 16
drag, startPoint x: 83, startPoint y: 126, endPoint x: 64, endPoint y: 132, distance: 19.6
click at [64, 132] on input "BPF - BOAS PARTES DE FABRICAÇÃO" at bounding box center [213, 126] width 388 height 16
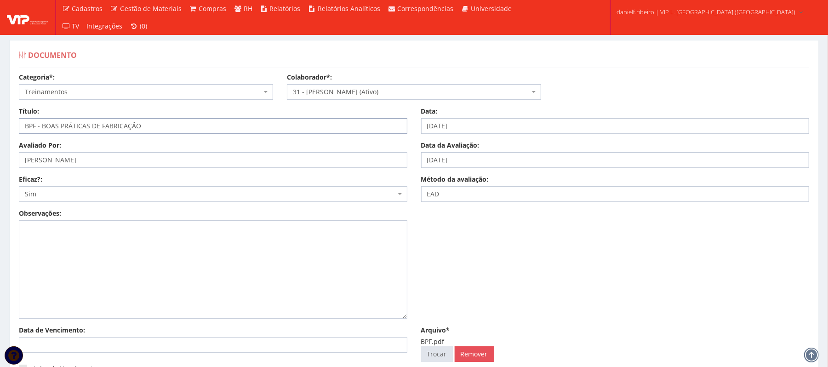
type input "BPF - BOAS PRÁTICAS DE FABRICAÇÃO"
click at [120, 346] on input "Data de Vencimento:" at bounding box center [213, 345] width 388 height 16
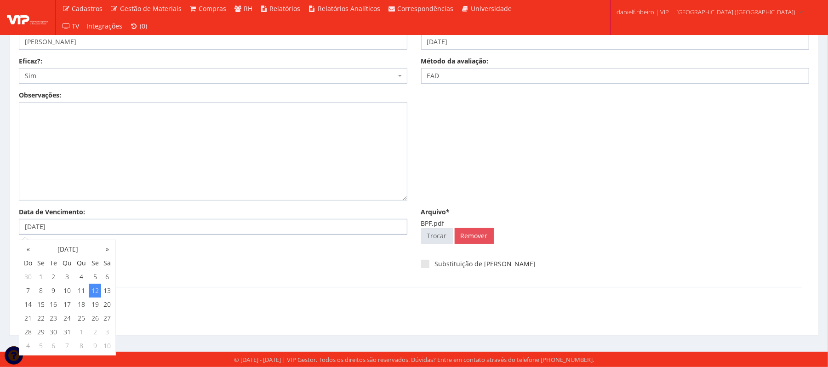
type input "[DATE]"
click at [290, 300] on div "[PERSON_NAME]" at bounding box center [417, 305] width 783 height 16
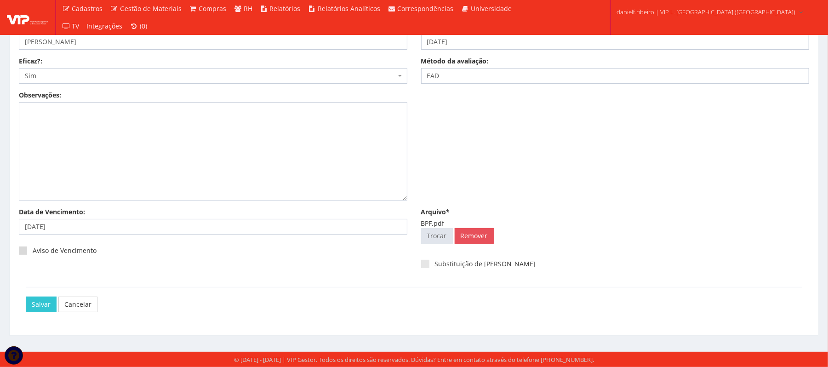
click at [36, 248] on label "Aviso de Vencimento" at bounding box center [58, 250] width 78 height 9
click at [36, 248] on input "Aviso de Vencimento" at bounding box center [36, 251] width 6 height 6
checkbox input "true"
click at [31, 302] on input "Salvar" at bounding box center [41, 305] width 31 height 16
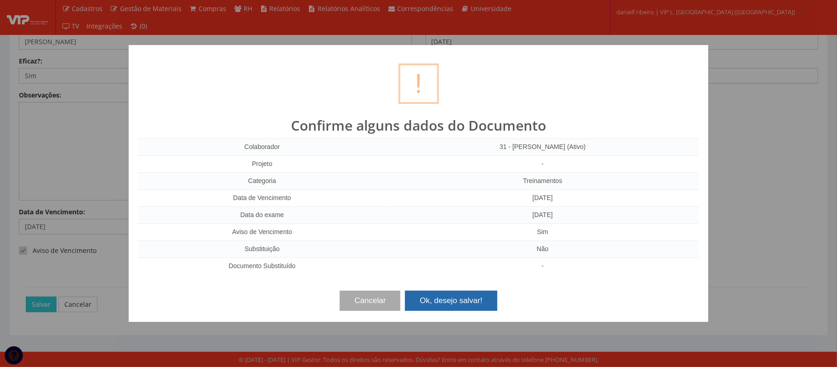
click at [477, 299] on button "Ok, desejo salvar!" at bounding box center [451, 301] width 92 height 20
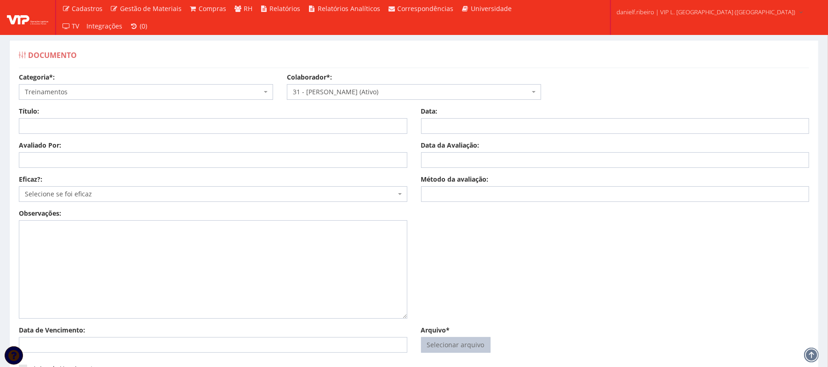
click at [458, 346] on input "Arquivo*" at bounding box center [456, 344] width 68 height 15
type input "C:\fakepath\NR 06.pdf"
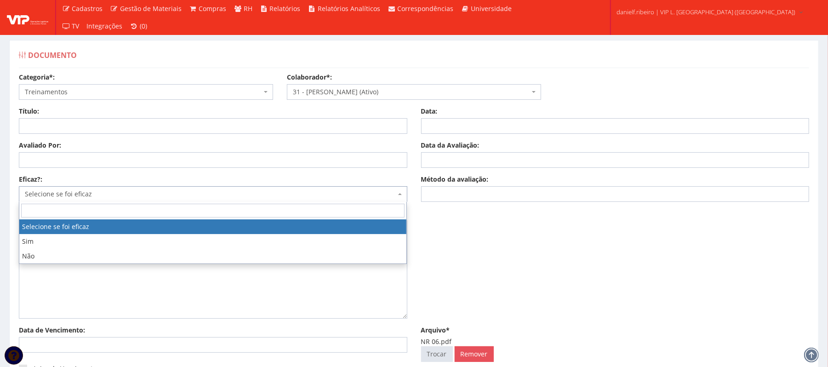
drag, startPoint x: 64, startPoint y: 195, endPoint x: 63, endPoint y: 251, distance: 55.7
click at [63, 196] on span "Selecione se foi eficaz" at bounding box center [210, 193] width 371 height 9
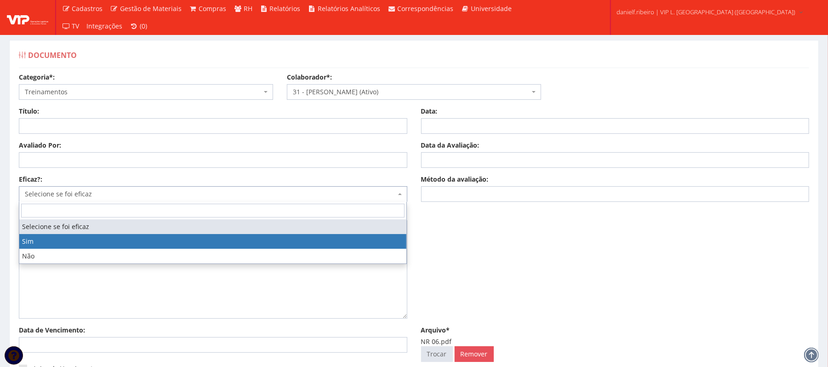
select select "1"
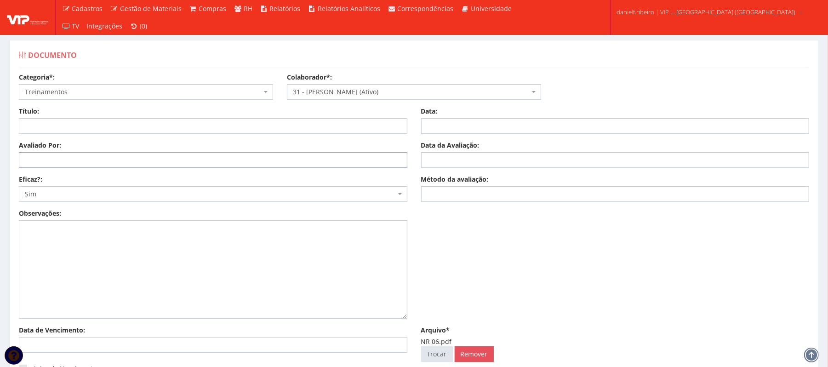
click at [92, 161] on input "Avaliado Por:" at bounding box center [213, 160] width 388 height 16
type input "LUIZ HENRIQUE SALVADEO VON DREIFUS"
drag, startPoint x: 0, startPoint y: 201, endPoint x: 0, endPoint y: 212, distance: 11.0
click at [0, 212] on div "Documento Categoria*: Selecione a categoria Aso Segurança no trabalho - PGR Seg…" at bounding box center [414, 246] width 828 height 447
click at [210, 162] on input "LUIZ HENRIQUE SALVADEO VON DREIFUS" at bounding box center [213, 160] width 388 height 16
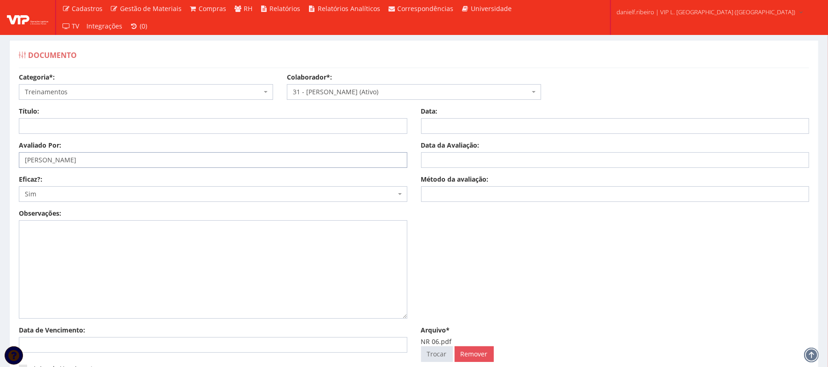
drag, startPoint x: 208, startPoint y: 162, endPoint x: 17, endPoint y: 175, distance: 192.1
click at [17, 175] on div "Avaliado Por: LUIZ HENRIQUE SALVADEO VON DREIFUS Data da Avaliação: Eficaz?: Se…" at bounding box center [414, 175] width 804 height 68
drag, startPoint x: 485, startPoint y: 203, endPoint x: 477, endPoint y: 199, distance: 9.3
click at [480, 202] on div "Avaliado Por: LUIZ HENRIQUE SALVADEO VON DREIFUS Data da Avaliação: Eficaz?: Se…" at bounding box center [414, 175] width 804 height 68
click at [476, 199] on input "Método da avaliação:" at bounding box center [615, 194] width 388 height 16
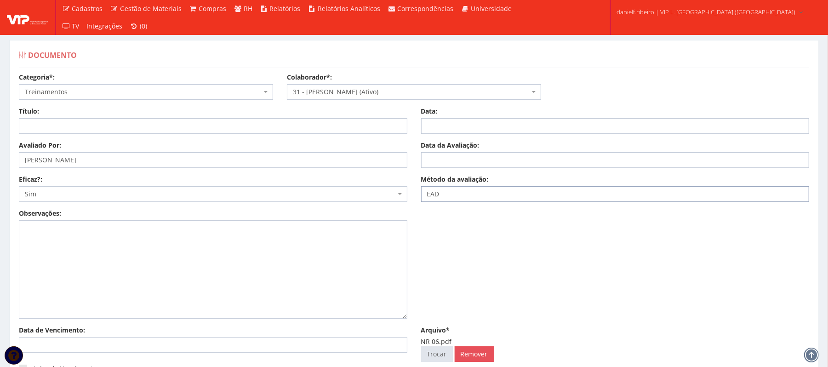
type input "EAD"
click at [471, 158] on input "Data da Avaliação:" at bounding box center [615, 160] width 388 height 16
type input "[DATE]"
click at [477, 121] on input "Data:" at bounding box center [615, 126] width 388 height 16
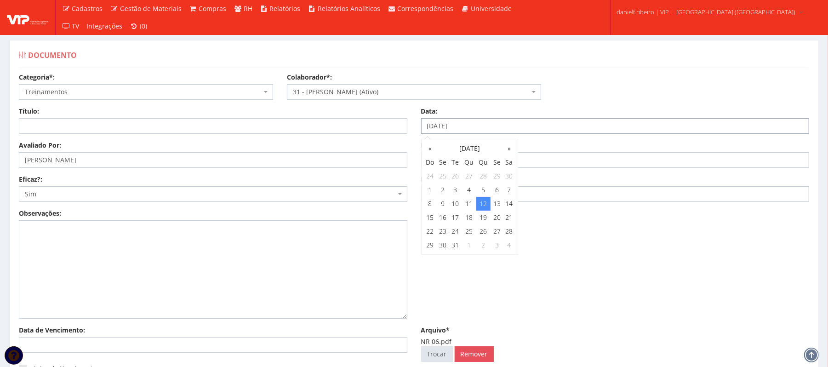
type input "[DATE]"
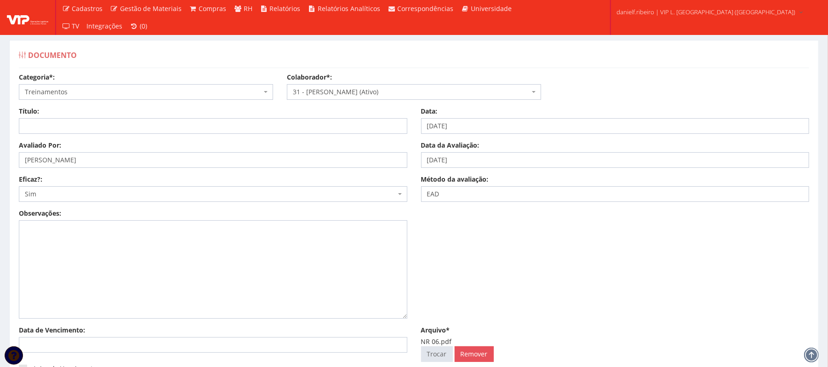
click at [567, 250] on div "Observações:" at bounding box center [414, 267] width 804 height 117
drag, startPoint x: 497, startPoint y: 155, endPoint x: 373, endPoint y: 180, distance: 125.8
click at [373, 180] on div "Avaliado Por: LUIZ HENRIQUE SALVADEO VON DREIFUS Data da Avaliação: 12/12/2024 …" at bounding box center [414, 175] width 804 height 68
click at [108, 129] on input "Título:" at bounding box center [213, 126] width 388 height 16
type input "NR 06 EPI - APLICAÇÃO. USO. HIGIENE, CUIDADOS E TROCA"
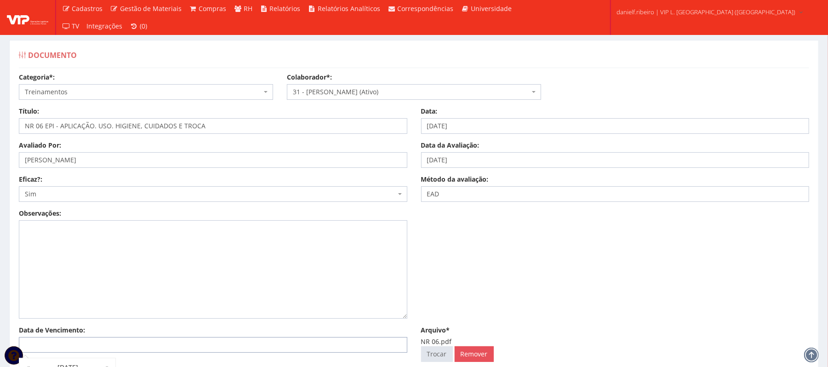
click at [225, 348] on input "Data de Vencimento:" at bounding box center [213, 345] width 388 height 16
paste input "[DATE]"
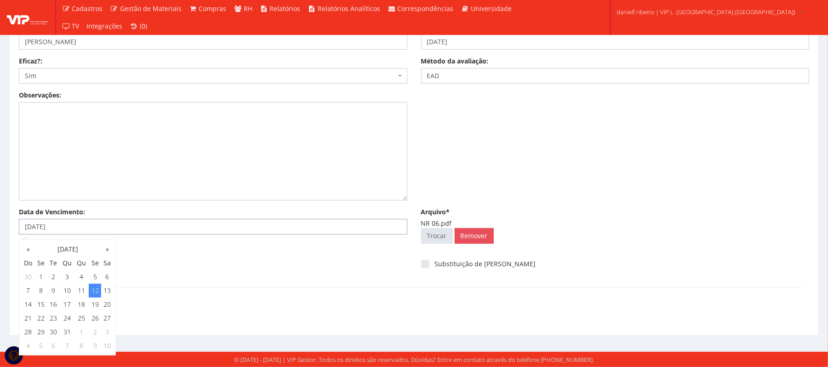
type input "12/12/2025"
drag, startPoint x: 146, startPoint y: 271, endPoint x: 151, endPoint y: 274, distance: 6.0
click at [151, 274] on div "Data de Vencimento: 12/12/2025 Aviso de Vencimento Arquivo* NR 06.pdf Seleciona…" at bounding box center [414, 247] width 804 height 80
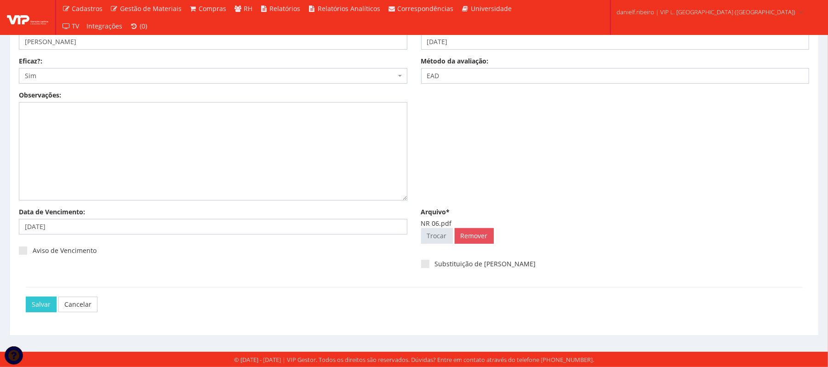
click at [30, 258] on div "Aviso de Vencimento" at bounding box center [213, 253] width 388 height 25
click at [28, 248] on label "Aviso de Vencimento" at bounding box center [58, 250] width 78 height 9
click at [33, 248] on input "Aviso de Vencimento" at bounding box center [36, 251] width 6 height 6
checkbox input "true"
click at [44, 300] on input "Salvar" at bounding box center [41, 305] width 31 height 16
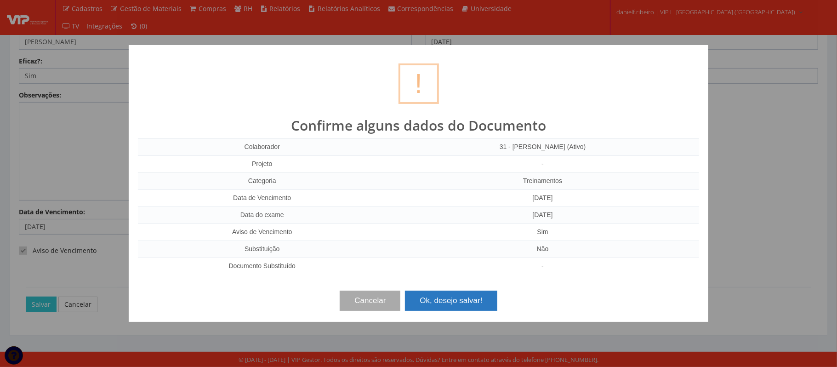
click at [461, 298] on button "Ok, desejo salvar!" at bounding box center [451, 301] width 92 height 20
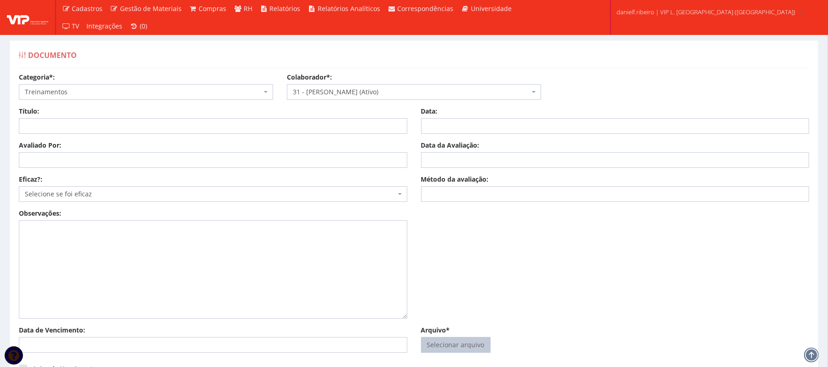
click at [431, 346] on input "Arquivo*" at bounding box center [456, 344] width 68 height 15
type input "C:\fakepath\NR 11.pdf"
click at [468, 193] on input "Método da avaliação:" at bounding box center [615, 194] width 388 height 16
type input "EAD"
click at [132, 203] on div "Avaliado Por: Data da Avaliação: Eficaz?: Selecione se foi eficaz Sim Não Selec…" at bounding box center [414, 175] width 804 height 68
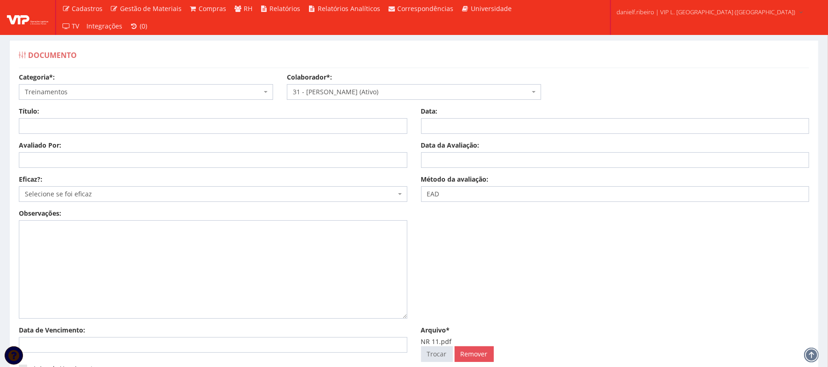
click at [120, 206] on body "Cadastros Clientes Unidades Subclientes Unidades de Subclientes Projetos Vagas …" at bounding box center [414, 242] width 828 height 485
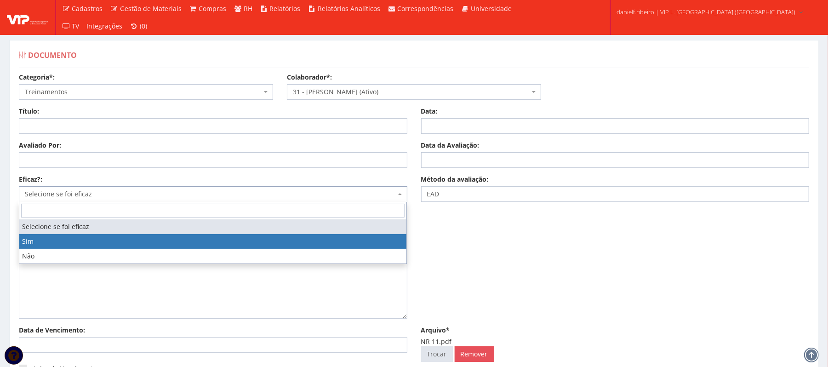
select select "1"
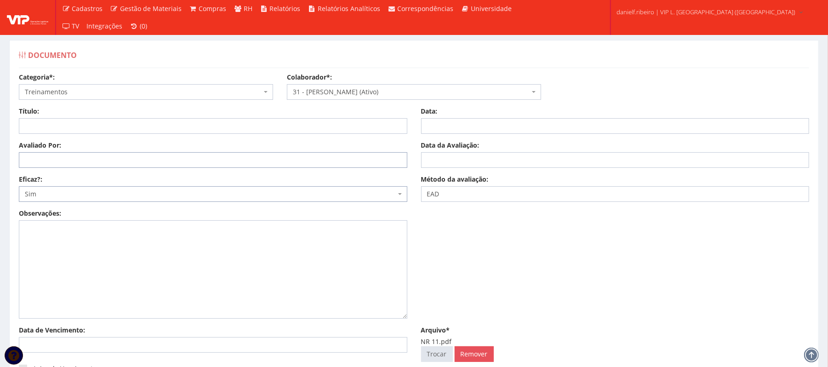
click at [54, 159] on input "Avaliado Por:" at bounding box center [213, 160] width 388 height 16
paste input "[PERSON_NAME]"
type input "[PERSON_NAME]"
click at [74, 120] on input "Título:" at bounding box center [213, 126] width 388 height 16
type input "NR 11"
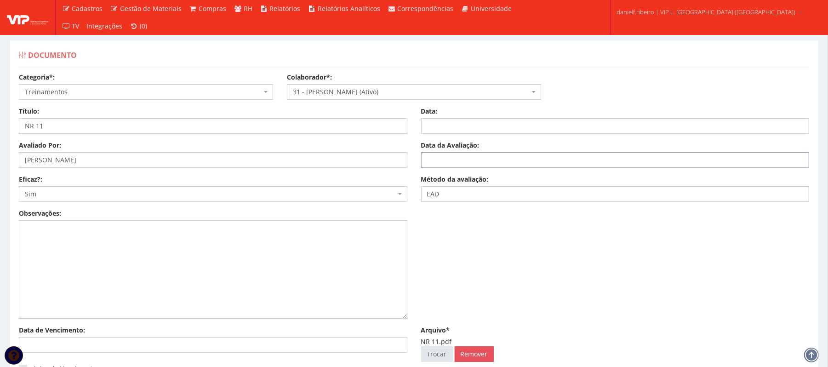
click at [532, 161] on input "Data da Avaliação:" at bounding box center [615, 160] width 388 height 16
paste input "[DATE]"
type input "[DATE]"
click at [470, 131] on input "Data:" at bounding box center [615, 126] width 388 height 16
paste input "[DATE]"
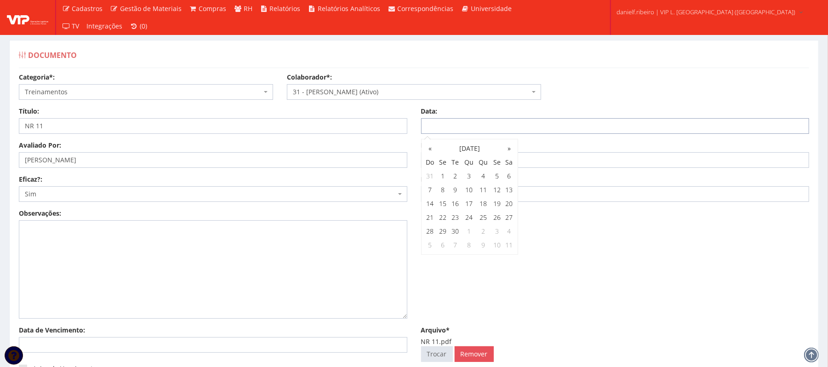
type input "[DATE]"
click at [651, 268] on div "Observações:" at bounding box center [414, 267] width 804 height 117
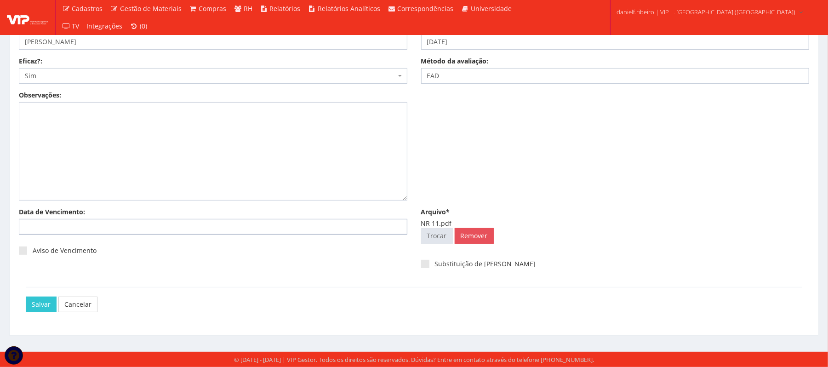
click at [141, 223] on input "Data de Vencimento:" at bounding box center [213, 227] width 388 height 16
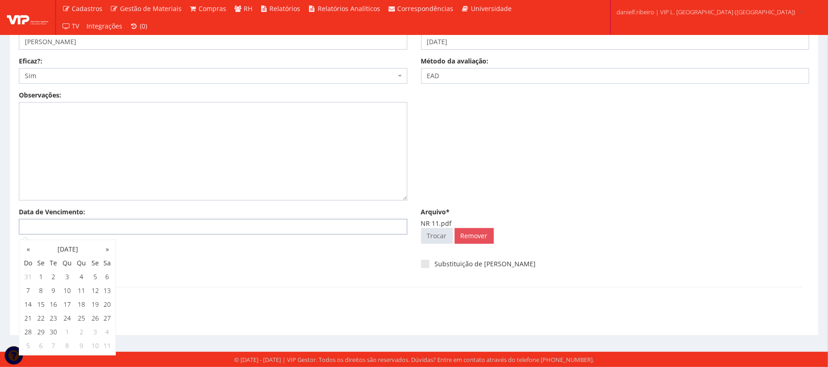
paste input "[DATE]"
type input "12/12/2025"
drag, startPoint x: 247, startPoint y: 258, endPoint x: 146, endPoint y: 256, distance: 101.2
click at [241, 258] on div "Aviso de Vencimento" at bounding box center [213, 253] width 388 height 25
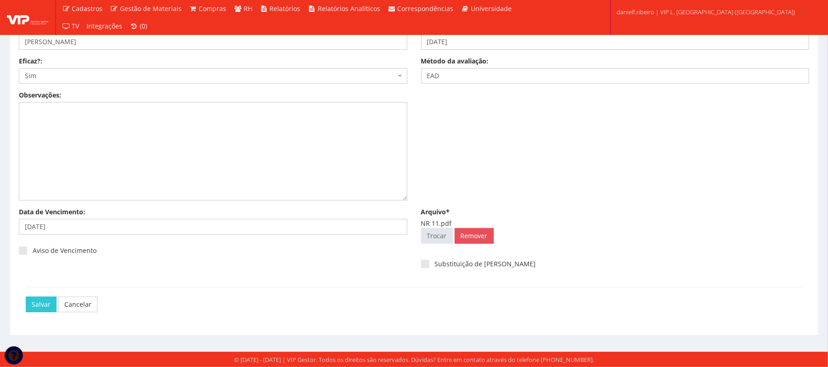
click at [29, 238] on div "Data de Vencimento: 12/12/2025" at bounding box center [213, 224] width 402 height 34
drag, startPoint x: 30, startPoint y: 241, endPoint x: 31, endPoint y: 254, distance: 12.5
click at [30, 242] on div "Aviso de Vencimento" at bounding box center [213, 253] width 388 height 25
click at [32, 254] on label "Aviso de Vencimento" at bounding box center [58, 250] width 78 height 9
click at [33, 254] on input "Aviso de Vencimento" at bounding box center [36, 251] width 6 height 6
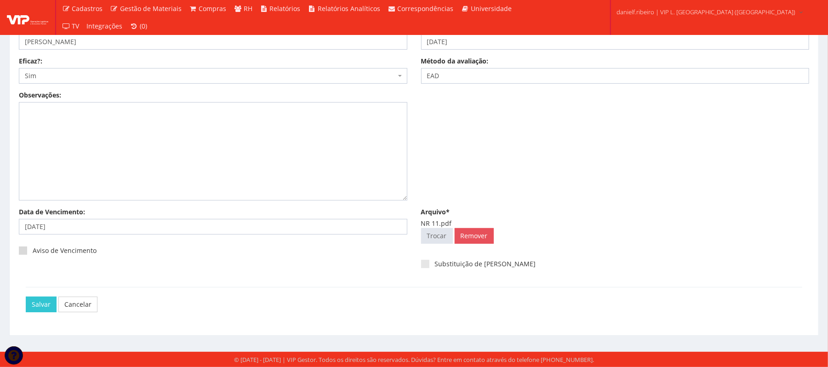
checkbox input "true"
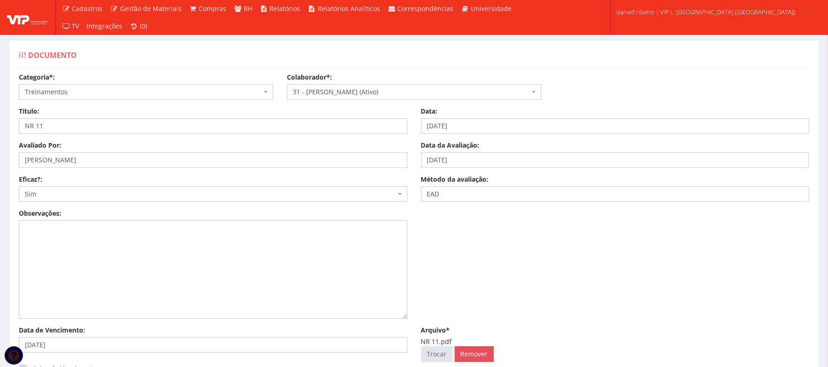
drag, startPoint x: 80, startPoint y: 100, endPoint x: 78, endPoint y: 120, distance: 19.4
click at [79, 101] on div "Categoria*: Selecione a categoria Aso Segurança no trabalho - PGR Segurança no …" at bounding box center [414, 90] width 804 height 34
click at [78, 127] on input "NR 11" at bounding box center [213, 126] width 388 height 16
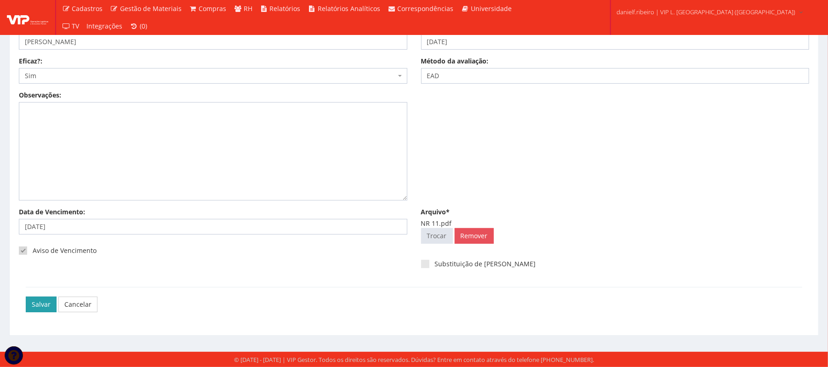
type input "NR 11 - RECICLAGEM PARA OPERADOR DE EMPILHADEIRA"
click at [37, 298] on input "Salvar" at bounding box center [41, 305] width 31 height 16
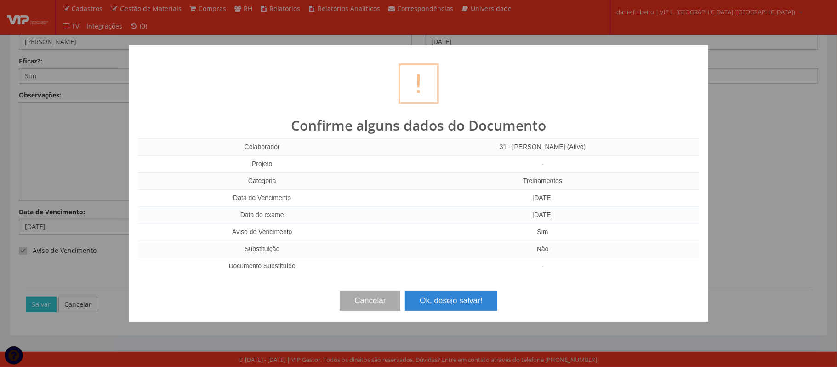
click at [423, 291] on div "Cancelar Ok, desejo salvar!" at bounding box center [418, 297] width 561 height 27
click at [430, 306] on button "Ok, desejo salvar!" at bounding box center [451, 301] width 92 height 20
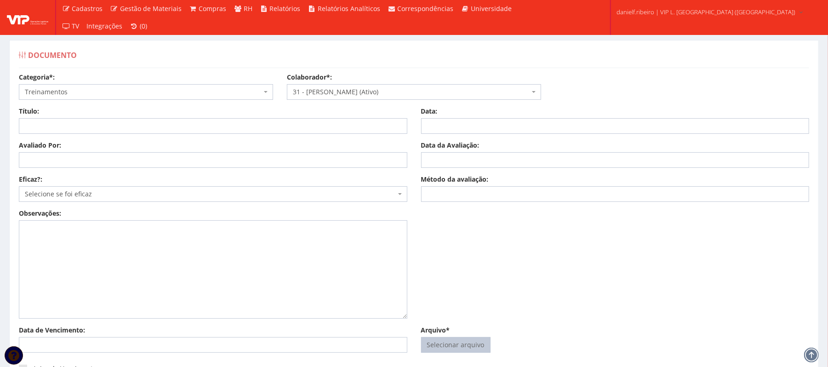
click at [464, 342] on input "Arquivo*" at bounding box center [456, 344] width 68 height 15
type input "C:\fakepath\NR 12.pdf"
click at [446, 188] on input "Método da avaliação:" at bounding box center [615, 194] width 388 height 16
type input "R"
type input "EAD"
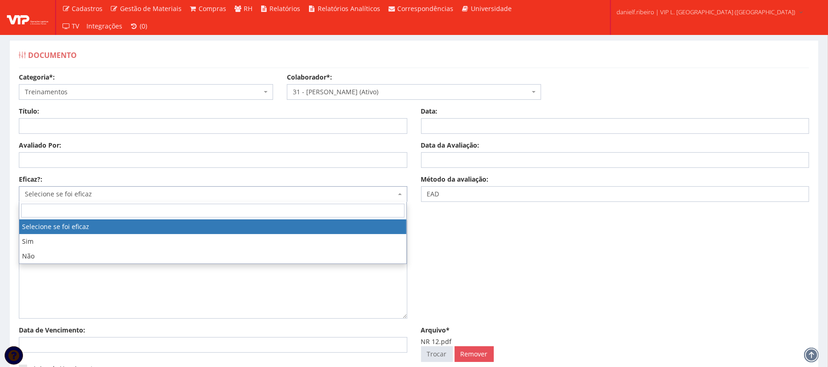
drag, startPoint x: 38, startPoint y: 190, endPoint x: 39, endPoint y: 208, distance: 18.0
click at [39, 197] on span "Selecione se foi eficaz" at bounding box center [210, 193] width 371 height 9
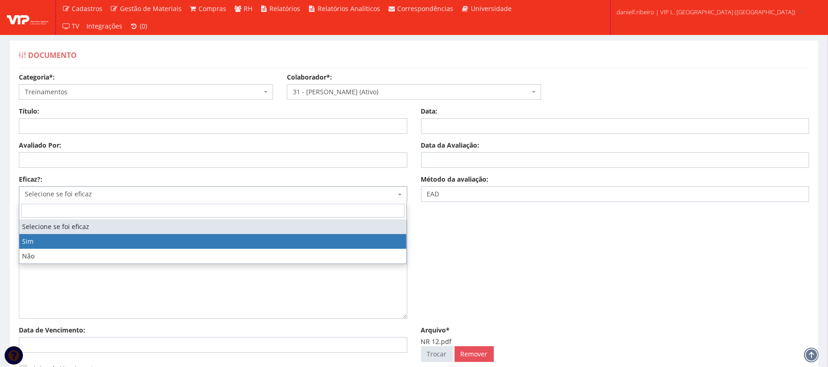
select select "1"
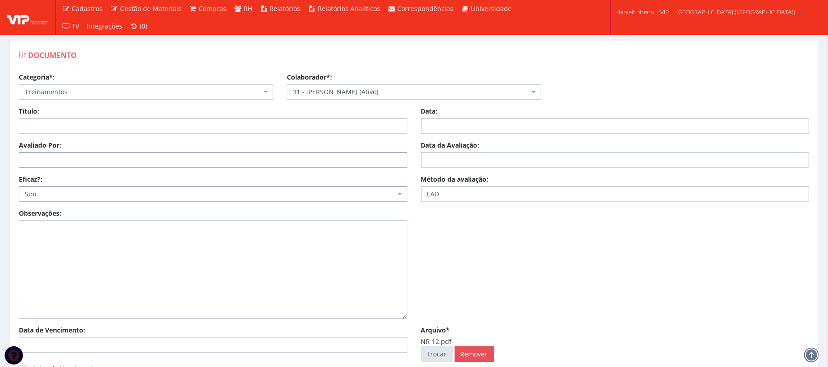
click at [45, 164] on input "Avaliado Por:" at bounding box center [213, 160] width 388 height 16
paste input "[PERSON_NAME]"
type input "LUIZ HENRIQUE SALVADEO VON DREIFUS"
click at [423, 154] on input "Data da Avaliação:" at bounding box center [615, 160] width 388 height 16
paste input "12/12/2024"
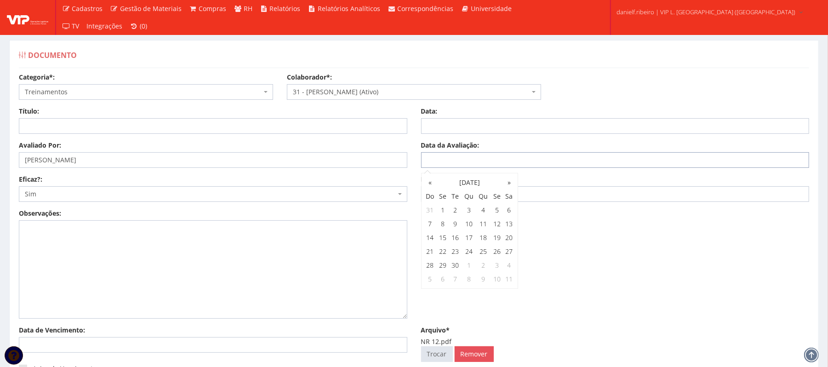
type input "12/12/2024"
click at [451, 128] on input "Data:" at bounding box center [615, 126] width 388 height 16
paste input "[DATE]"
type input "[DATE]"
click at [119, 128] on input "Título:" at bounding box center [213, 126] width 388 height 16
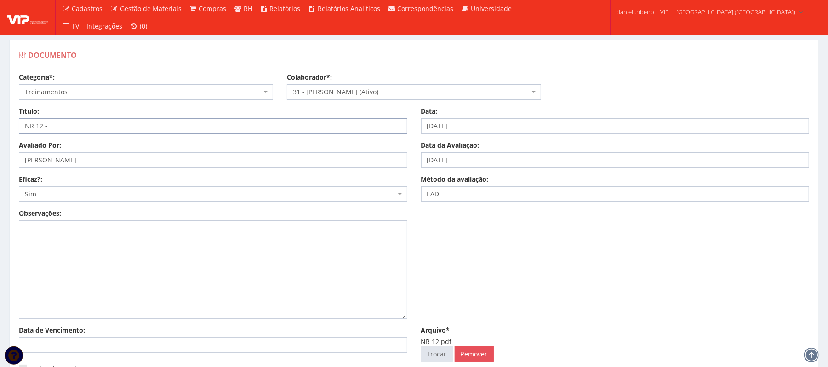
scroll to position [120, 0]
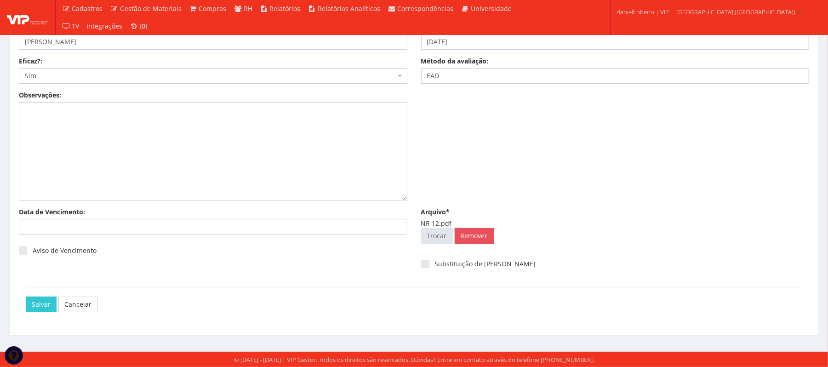
type input "NR 12 -"
click at [64, 228] on input "Data de Vencimento:" at bounding box center [213, 227] width 388 height 16
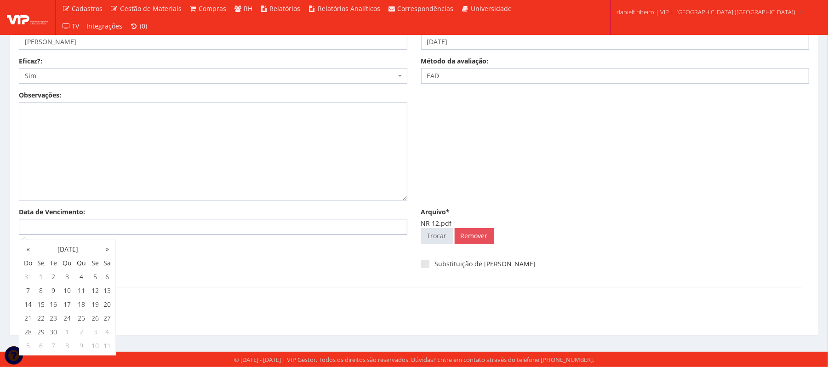
paste input "12/12/2024"
type input "12/12/2026"
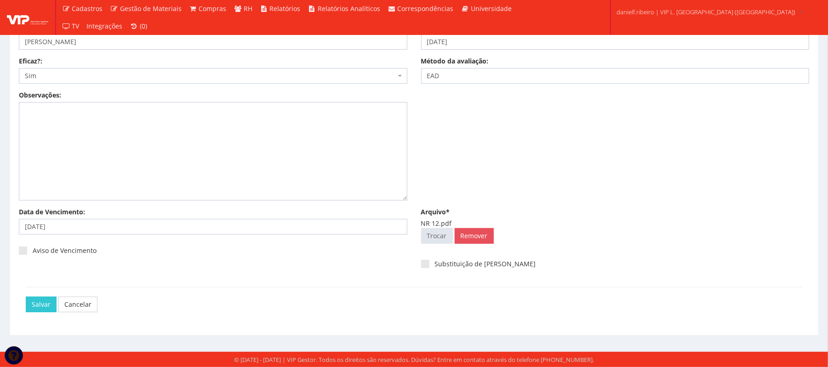
click at [205, 298] on div "Salvar Cancelar" at bounding box center [417, 305] width 783 height 16
click at [29, 250] on label "Aviso de Vencimento" at bounding box center [58, 250] width 78 height 9
click at [33, 250] on input "Aviso de Vencimento" at bounding box center [36, 251] width 6 height 6
checkbox input "true"
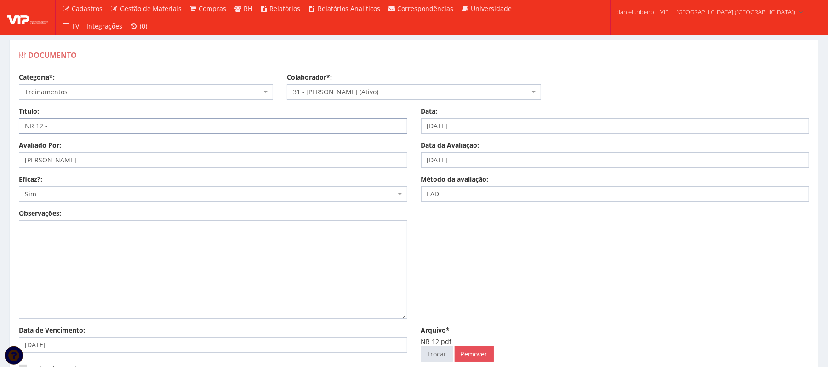
click at [120, 131] on input "NR 12 -" at bounding box center [213, 126] width 388 height 16
click at [176, 123] on input "NR 12 - SEGURANÇA EM MÁQUINAS E EQUIPAMNETOS" at bounding box center [213, 126] width 388 height 16
type input "NR 12 - SEGURANÇA EM MÁQUINAS E EQUIPAMENTOS"
click at [517, 290] on div "Observações:" at bounding box center [414, 267] width 804 height 117
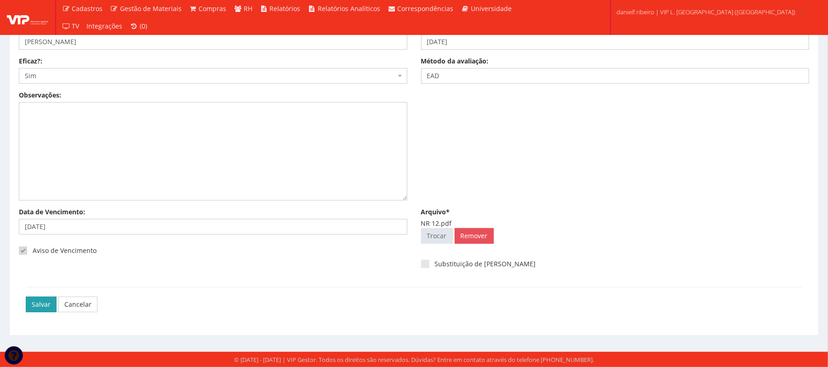
click at [48, 302] on input "Salvar" at bounding box center [41, 305] width 31 height 16
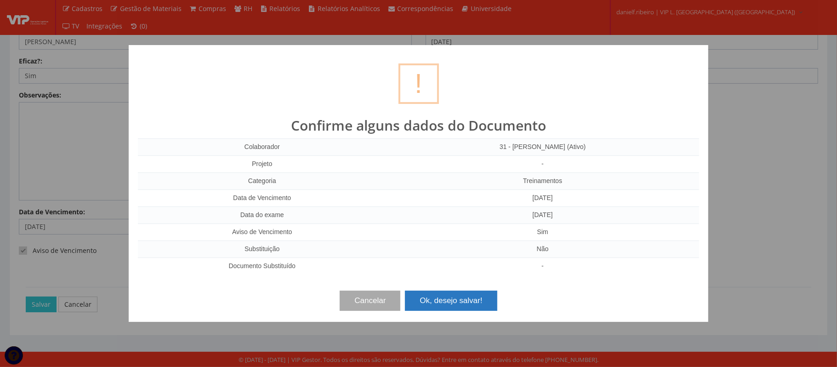
click at [442, 300] on button "Ok, desejo salvar!" at bounding box center [451, 301] width 92 height 20
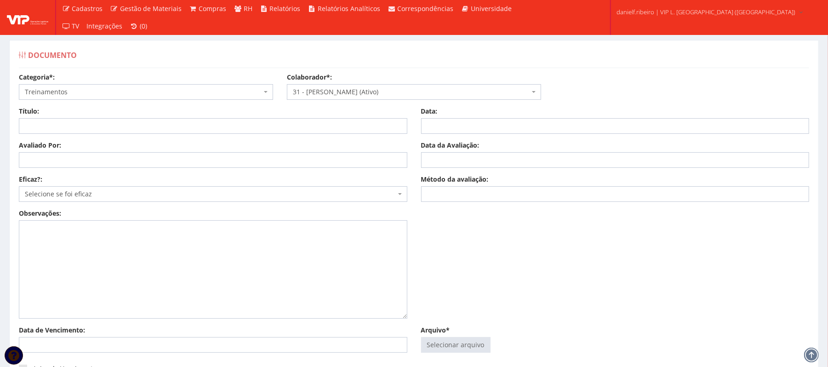
click at [464, 337] on div "Arquivo* Selecionar arquivo Trocar Remover" at bounding box center [615, 340] width 402 height 31
click at [464, 337] on input "Arquivo*" at bounding box center [456, 344] width 68 height 15
type input "C:\fakepath\NR 17.pdf"
click at [64, 122] on input "Título:" at bounding box center [213, 126] width 388 height 16
type input "NR 17 ERGONOMIA"
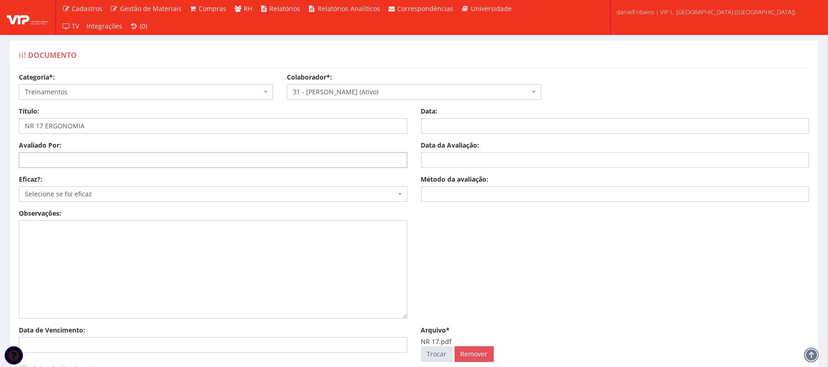
click at [59, 162] on input "Avaliado Por:" at bounding box center [213, 160] width 388 height 16
paste input "LUIZ HENRIQUE SALVADEO VON DREIFUS"
type input "LUIZ HENRIQUE SALVADEO VON DREIFUS"
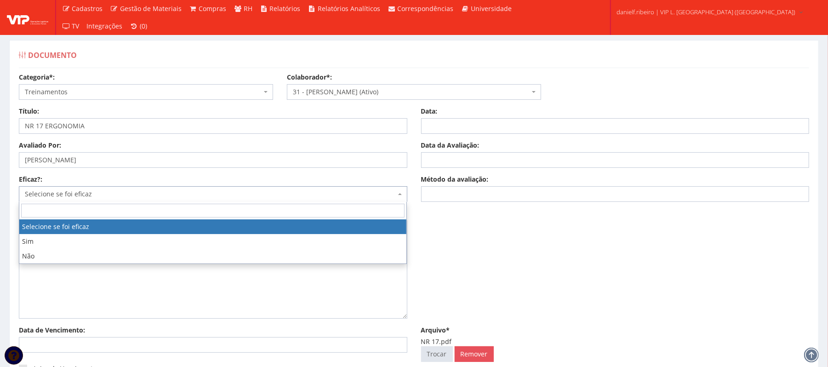
click at [78, 192] on span "Selecione se foi eficaz" at bounding box center [210, 193] width 371 height 9
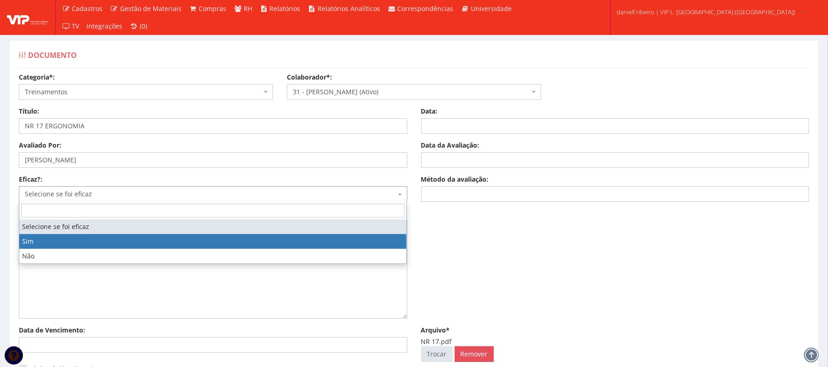
drag, startPoint x: 36, startPoint y: 239, endPoint x: 80, endPoint y: 238, distance: 43.7
select select "1"
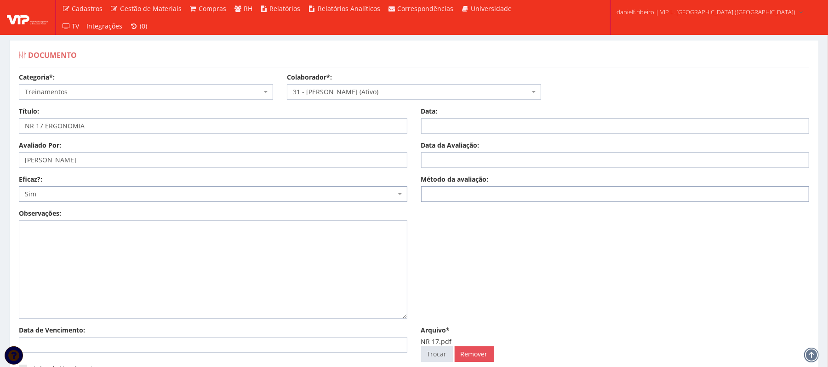
click at [458, 190] on input "Método da avaliação:" at bounding box center [615, 194] width 388 height 16
type input "EAD"
click at [451, 161] on input "Data da Avaliação:" at bounding box center [615, 160] width 388 height 16
paste input "12/12/2024"
type input "12/12/2024"
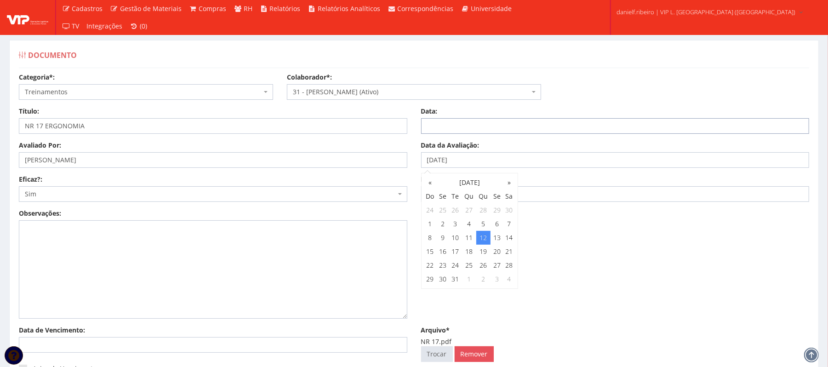
click at [468, 129] on input "Data:" at bounding box center [615, 126] width 388 height 16
paste input "12/12/2024"
type input "12/12/2024"
click at [639, 257] on div "Observações:" at bounding box center [414, 267] width 804 height 117
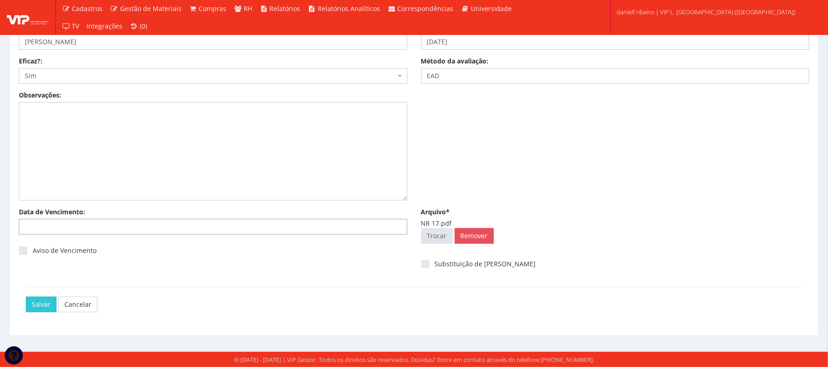
click at [86, 223] on input "Data de Vencimento:" at bounding box center [213, 227] width 388 height 16
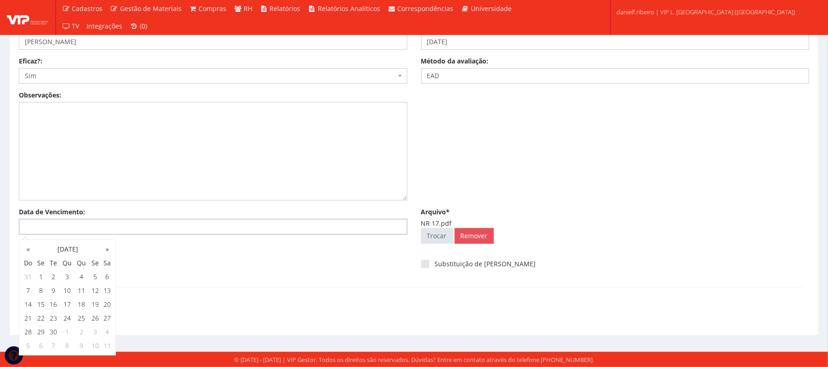
type input "5"
paste input "12/12/2024"
type input "12/12/2025"
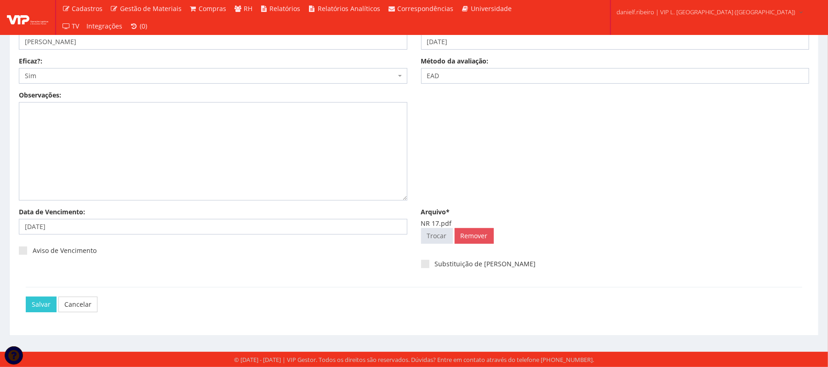
click at [179, 280] on div "Data de Vencimento: 12/12/2025 Aviso de Vencimento Arquivo* NR 17.pdf Seleciona…" at bounding box center [414, 247] width 804 height 80
click at [23, 249] on span at bounding box center [23, 250] width 8 height 8
click at [33, 249] on input "Aviso de Vencimento" at bounding box center [36, 251] width 6 height 6
checkbox input "true"
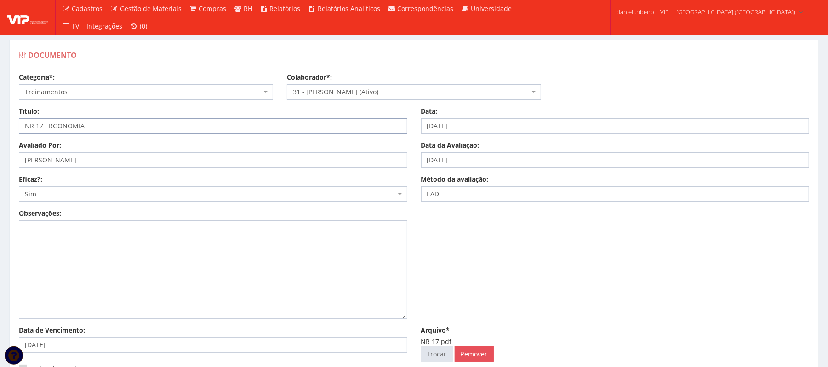
drag, startPoint x: 45, startPoint y: 122, endPoint x: 51, endPoint y: 152, distance: 30.1
click at [46, 125] on input "NR 17 ERGONOMIA" at bounding box center [213, 126] width 388 height 16
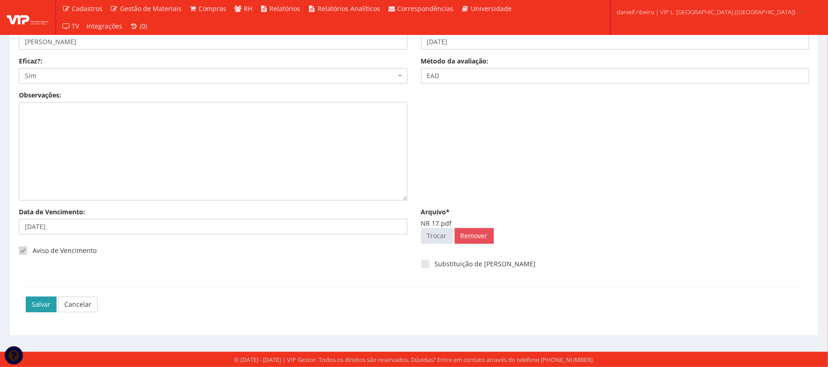
type input "NR 17 - ERGONOMIA"
click at [36, 306] on input "Salvar" at bounding box center [41, 305] width 31 height 16
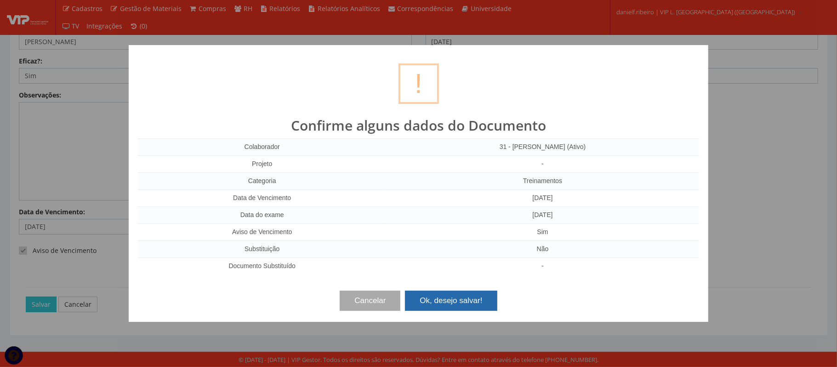
click at [442, 301] on button "Ok, desejo salvar!" at bounding box center [451, 301] width 92 height 20
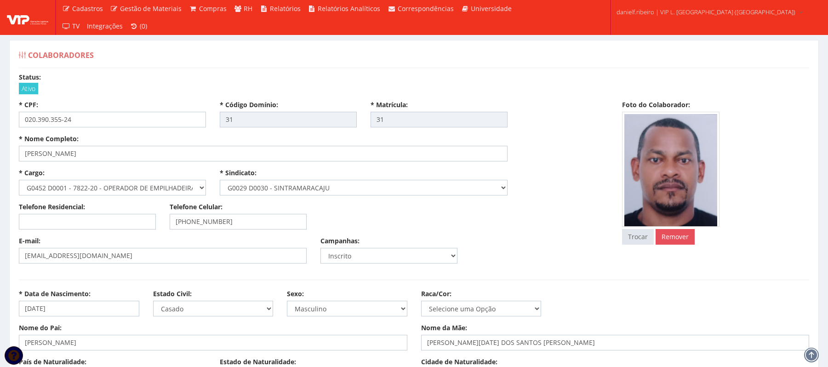
select select
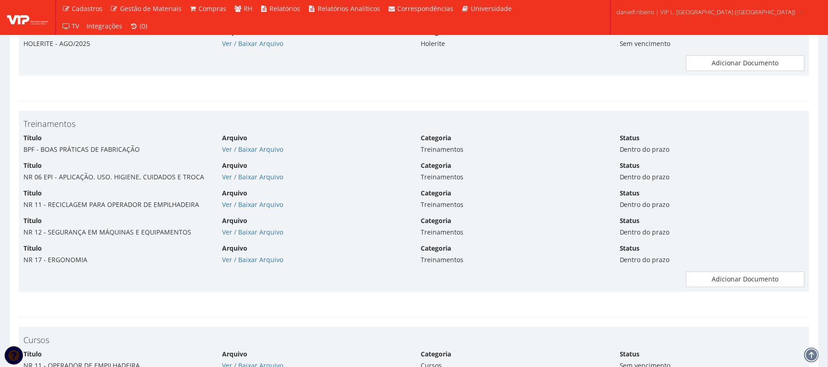
type input "2.074,01"
type input "0,00"
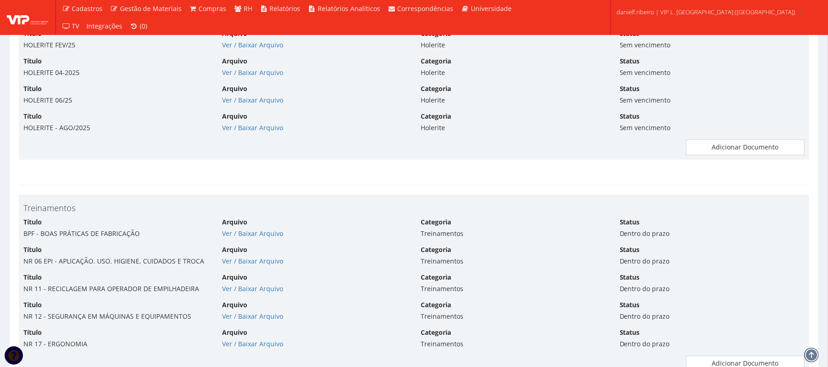
scroll to position [3993, 0]
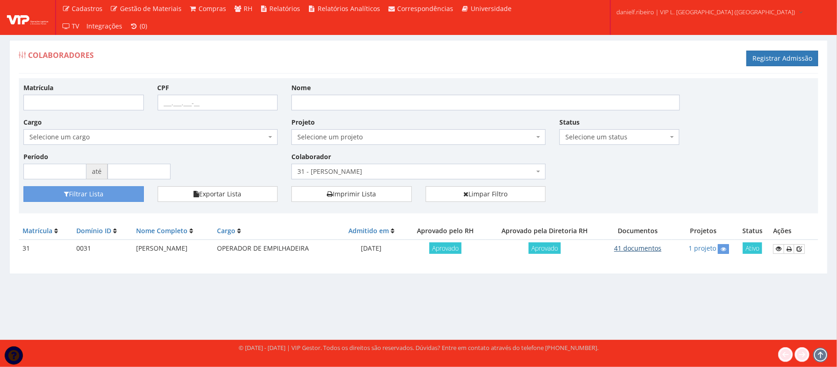
click at [650, 248] on link "41 documentos" at bounding box center [637, 248] width 47 height 9
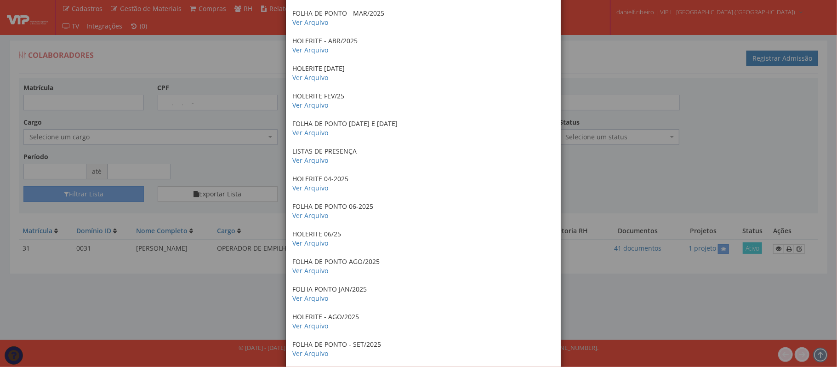
scroll to position [885, 0]
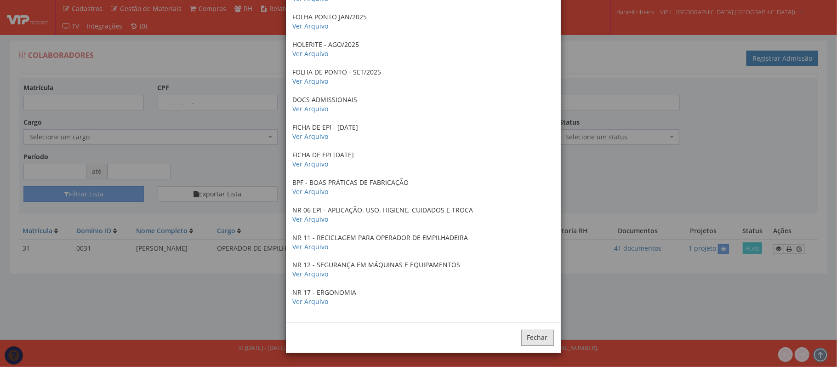
click at [525, 330] on button "Fechar" at bounding box center [537, 338] width 33 height 16
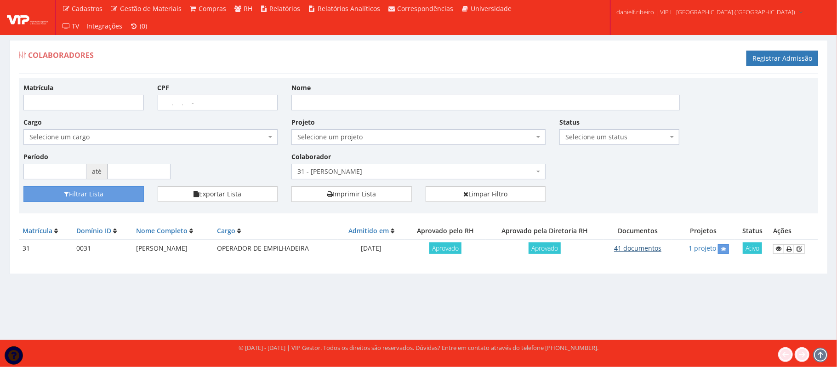
click at [662, 245] on link "41 documentos" at bounding box center [637, 248] width 47 height 9
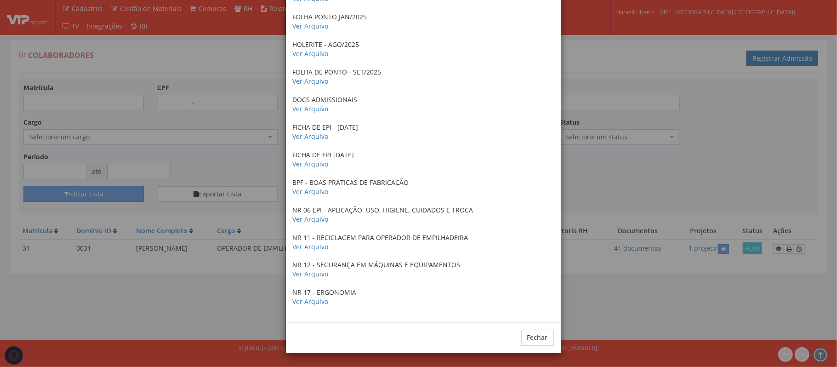
drag, startPoint x: 738, startPoint y: 177, endPoint x: 723, endPoint y: 184, distance: 17.3
click at [736, 177] on div "× Documentos / Colaborador: 31 - LUIZ FERNANDO GALVAO CORREIA ANTECEDENTES CRIM…" at bounding box center [418, 183] width 837 height 367
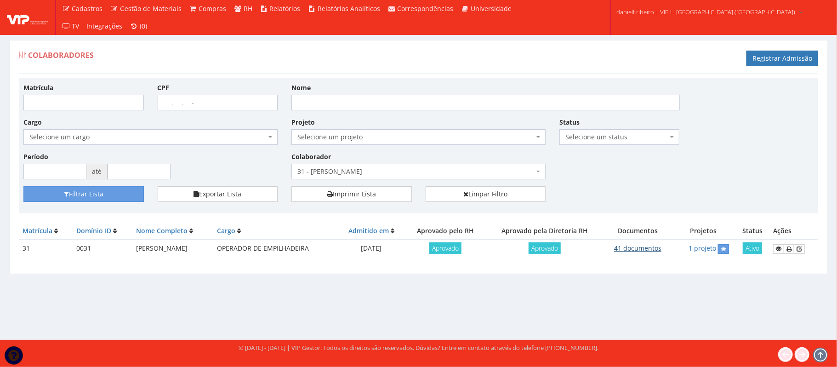
click at [634, 248] on link "41 documentos" at bounding box center [637, 248] width 47 height 9
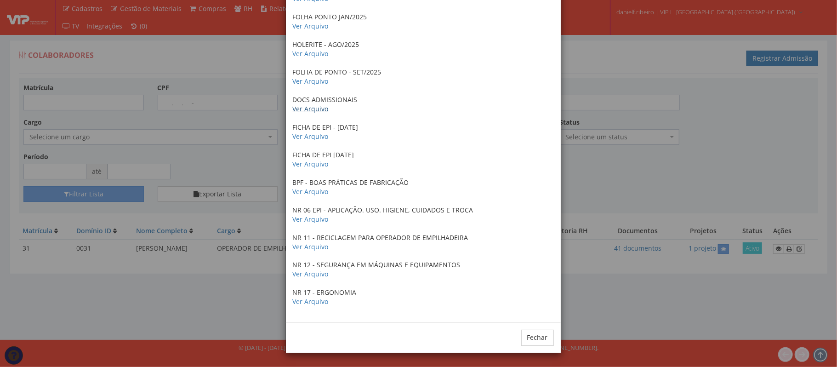
click at [308, 109] on link "Ver Arquivo" at bounding box center [311, 108] width 36 height 9
click at [682, 110] on div "× Documentos / Colaborador: 31 - LUIZ FERNANDO GALVAO CORREIA ANTECEDENTES CRIM…" at bounding box center [418, 183] width 837 height 367
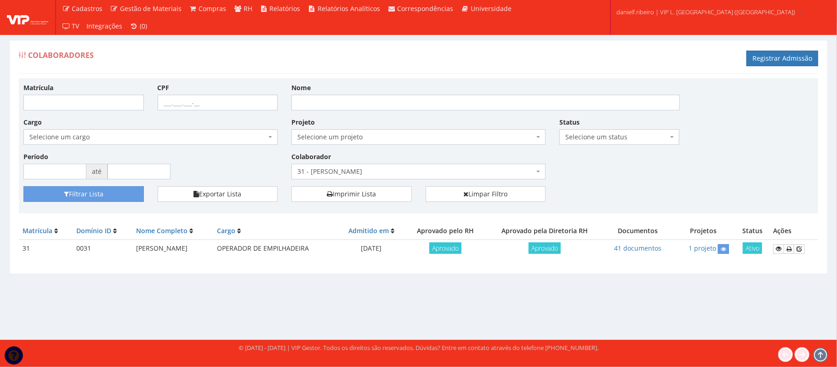
drag, startPoint x: 438, startPoint y: 54, endPoint x: 433, endPoint y: 54, distance: 5.1
click at [434, 54] on div "Colaboradores Registrar Admissão" at bounding box center [418, 60] width 799 height 28
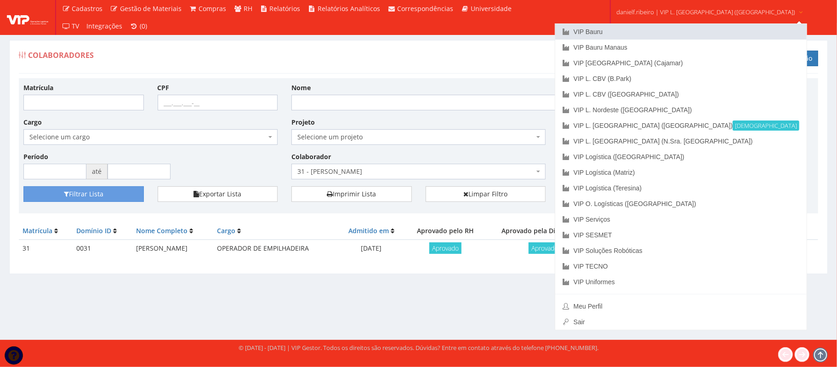
click at [650, 29] on link "VIP Bauru" at bounding box center [680, 32] width 251 height 16
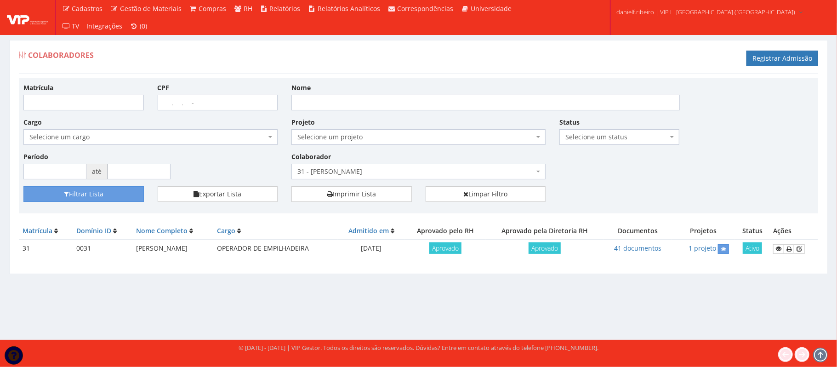
click at [339, 171] on span "31 - LUIZ FERNANDO GALVAO CORREIA" at bounding box center [415, 171] width 237 height 9
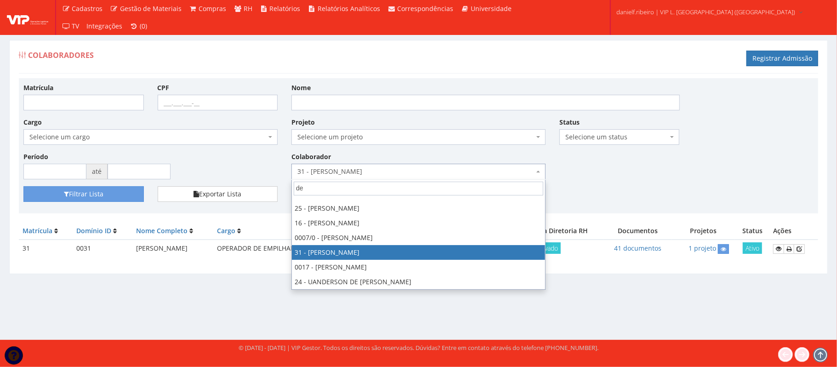
scroll to position [0, 0]
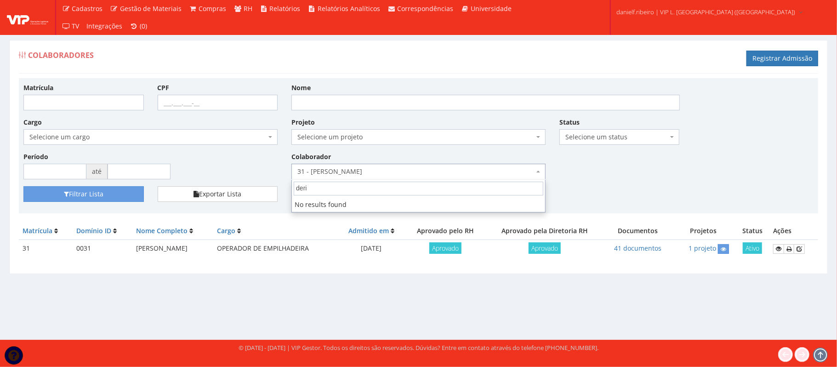
type input "deric"
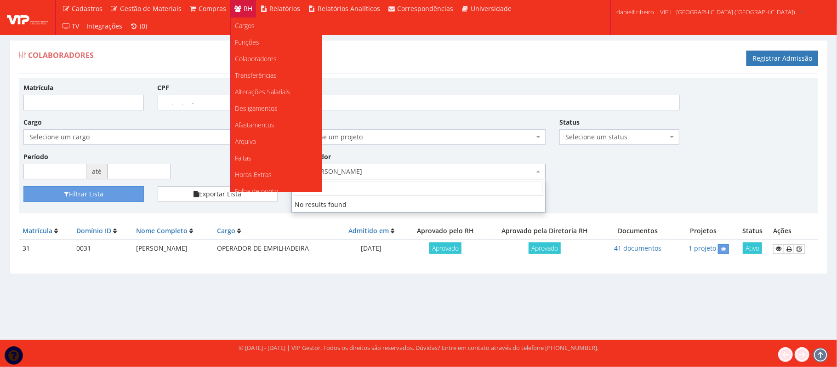
scroll to position [115, 0]
click at [258, 166] on span "Documentos" at bounding box center [253, 167] width 37 height 9
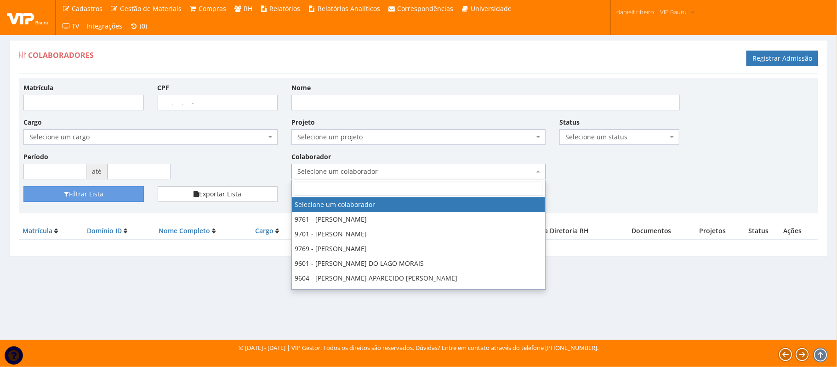
click at [357, 172] on span "Selecione um colaborador" at bounding box center [415, 171] width 237 height 9
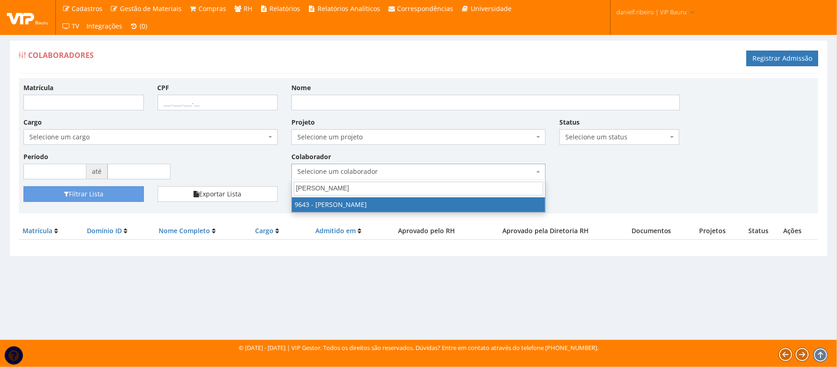
type input "WILL"
select select "3833"
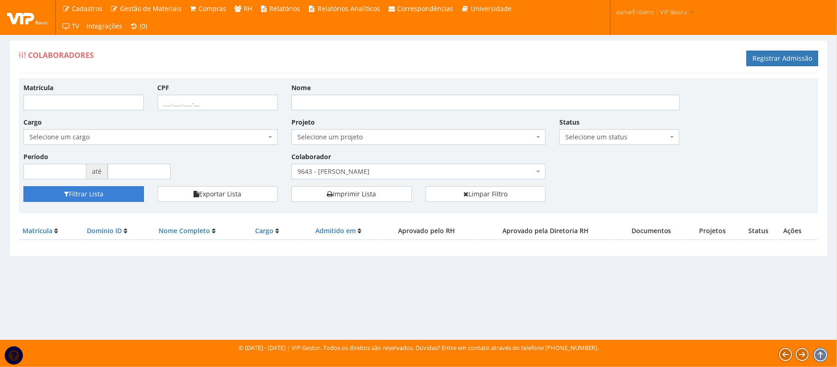
click at [100, 194] on button "Filtrar Lista" at bounding box center [83, 194] width 120 height 16
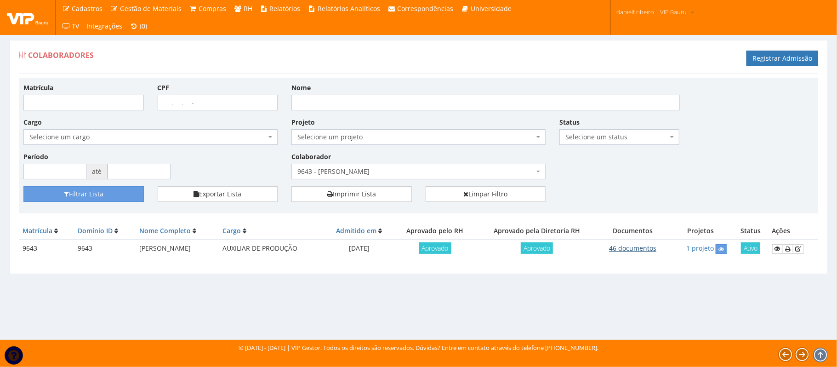
click at [620, 246] on link "46 documentos" at bounding box center [632, 248] width 47 height 9
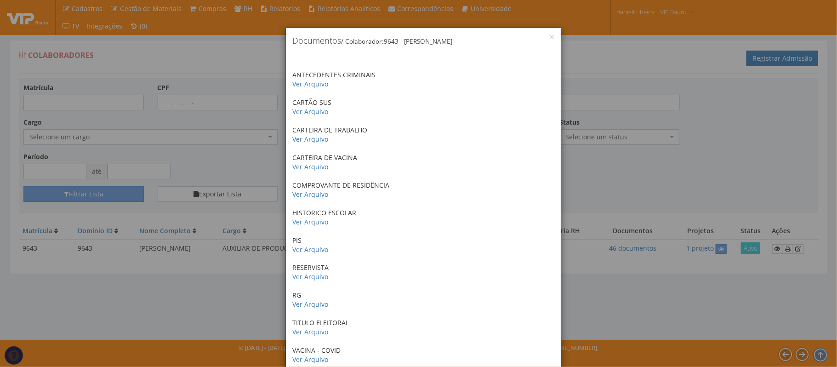
scroll to position [1022, 0]
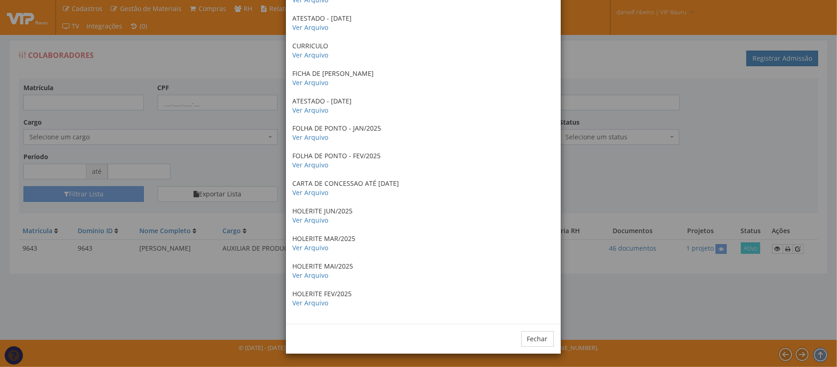
click at [706, 137] on div "× Documentos / Colaborador: 9643 - WILLIAM ELIEZER PEREIRA ANTECEDENTES CRIMINA…" at bounding box center [418, 183] width 837 height 367
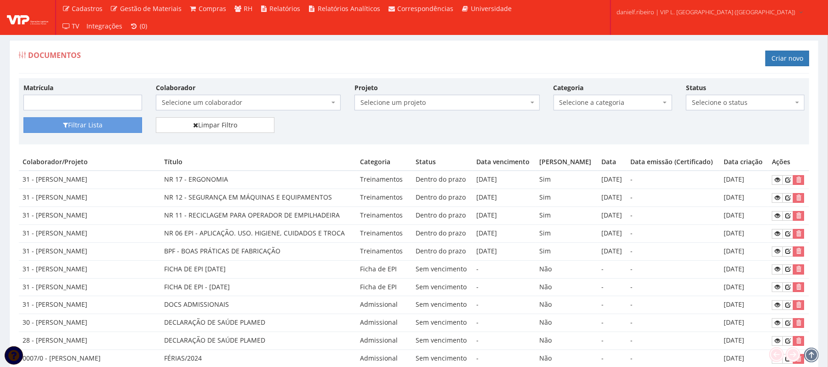
click at [263, 106] on span "Selecione um colaborador" at bounding box center [245, 102] width 167 height 9
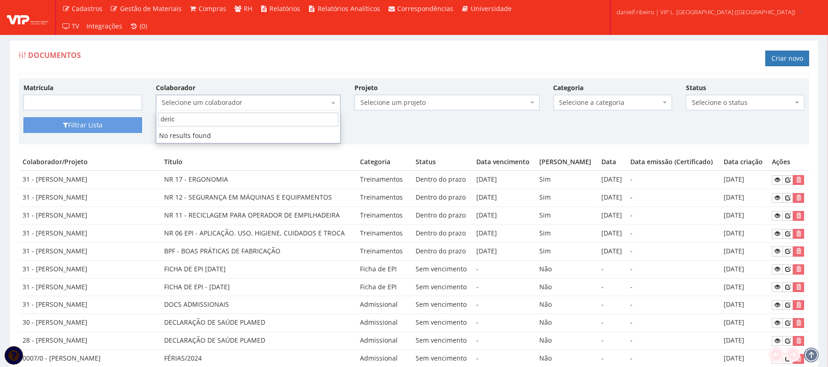
type input "derick"
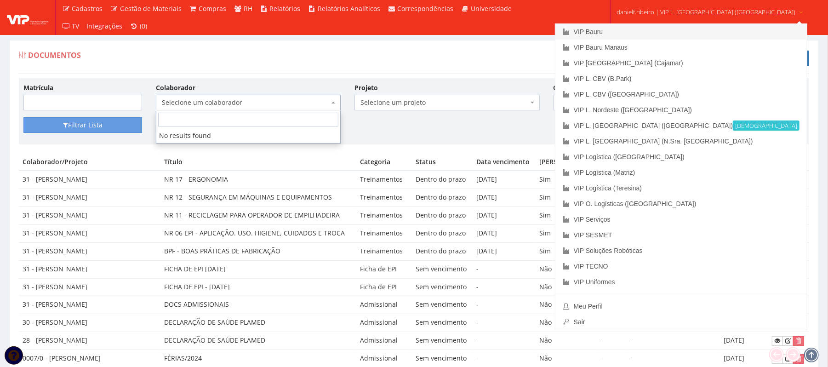
click at [677, 29] on link "VIP Bauru" at bounding box center [680, 32] width 251 height 16
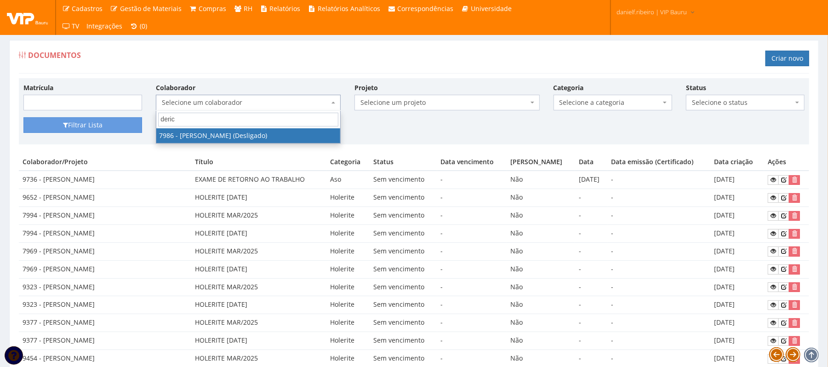
type input "deric"
select select "2133"
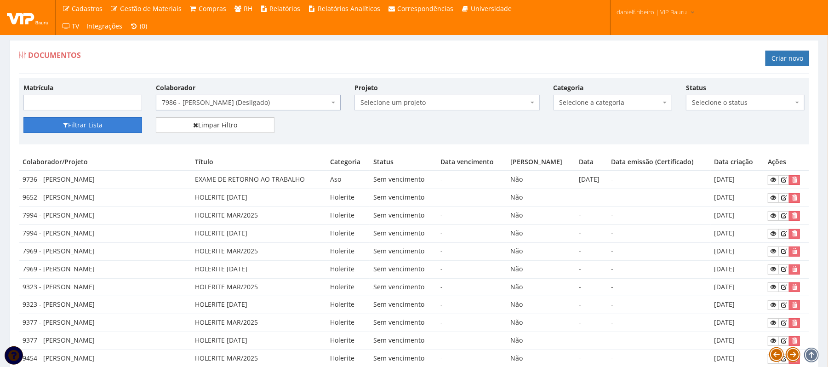
click at [87, 125] on button "Filtrar Lista" at bounding box center [82, 125] width 119 height 16
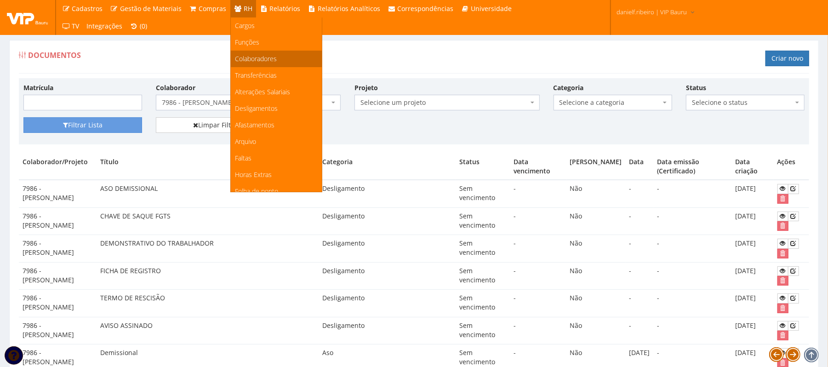
click at [254, 56] on span "Colaboradores" at bounding box center [256, 58] width 42 height 9
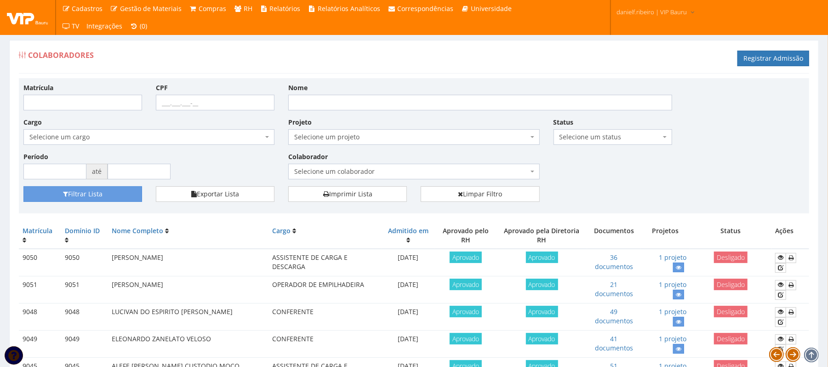
click at [363, 166] on span "Selecione um colaborador" at bounding box center [413, 172] width 251 height 16
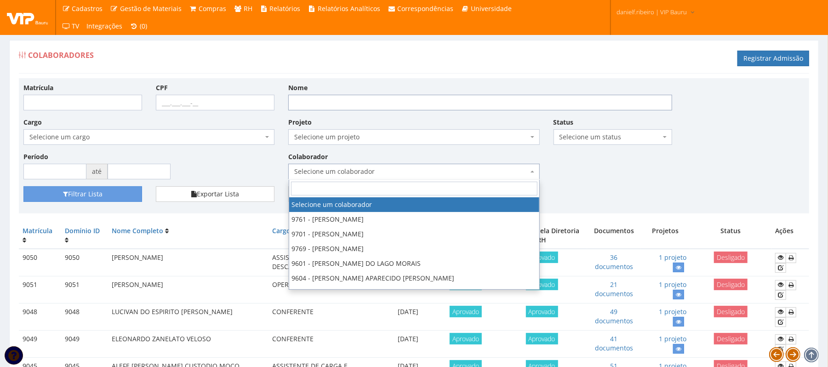
click at [366, 102] on input "Nome" at bounding box center [480, 103] width 384 height 16
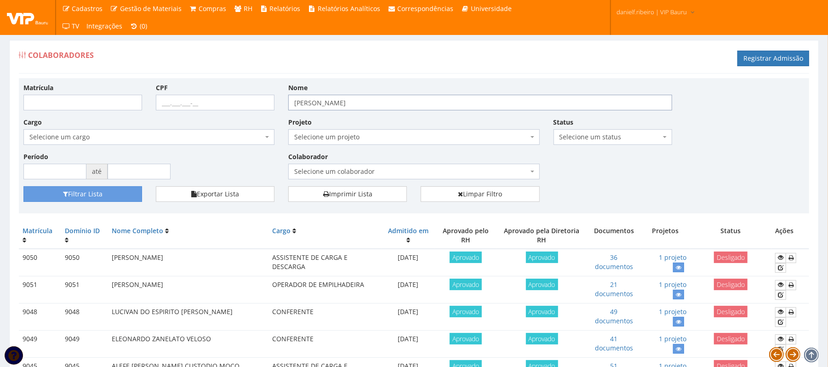
type input "derick rodrigues bueno"
click at [23, 186] on button "Filtrar Lista" at bounding box center [82, 194] width 119 height 16
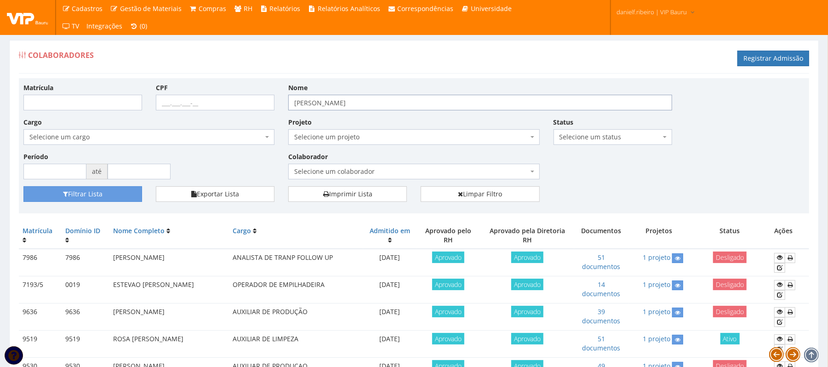
drag, startPoint x: 400, startPoint y: 102, endPoint x: 232, endPoint y: 123, distance: 169.2
click at [232, 123] on div "Matrícula CPF Nome derick rodrigues bueno Cargo Selecione um cargo G1225 D0029 …" at bounding box center [414, 134] width 795 height 103
type input "victor"
click at [23, 186] on button "Filtrar Lista" at bounding box center [82, 194] width 119 height 16
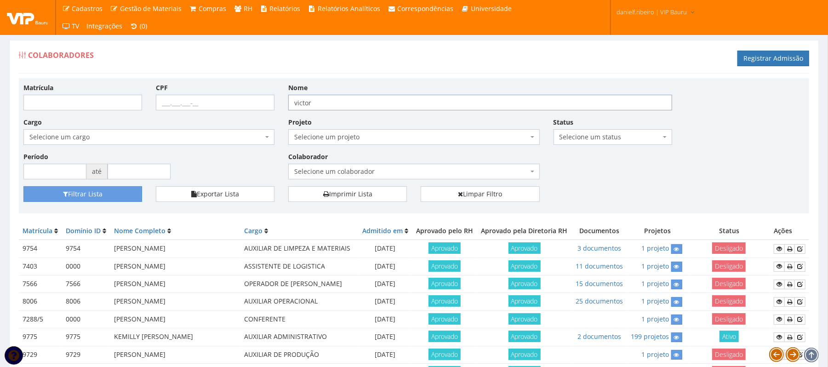
click at [352, 98] on input "victor" at bounding box center [480, 103] width 384 height 16
type input "[PERSON_NAME]"
click at [23, 186] on button "Filtrar Lista" at bounding box center [82, 194] width 119 height 16
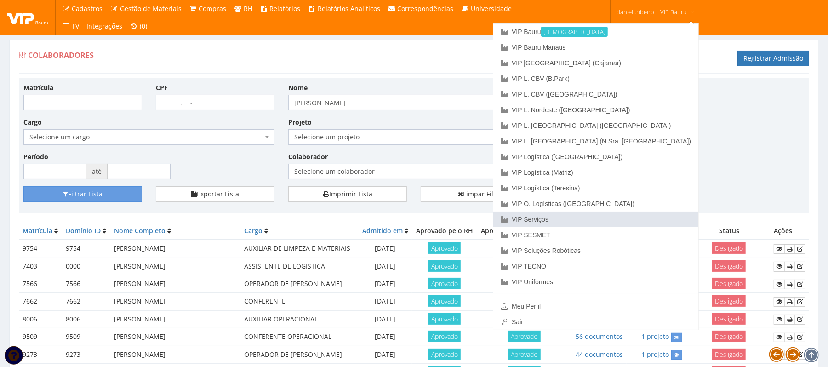
click at [629, 220] on link "VIP Serviços" at bounding box center [595, 219] width 205 height 16
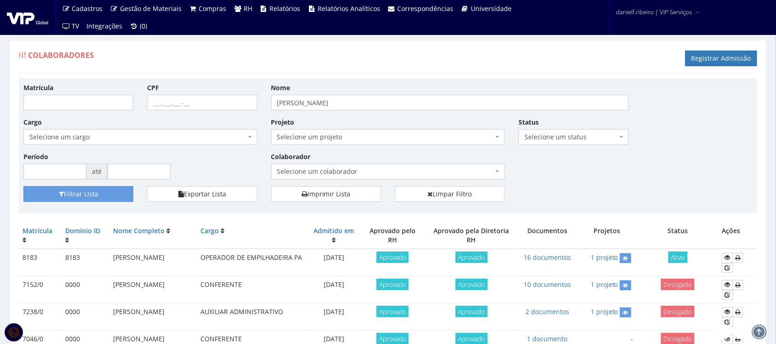
click at [389, 171] on span "Selecione um colaborador" at bounding box center [385, 171] width 217 height 9
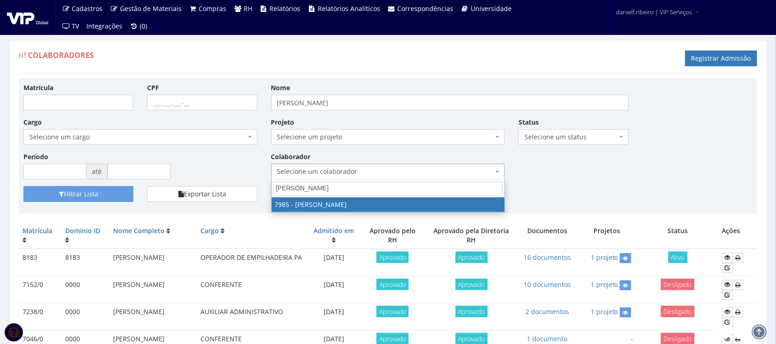
type input "igor pere"
select select "3198"
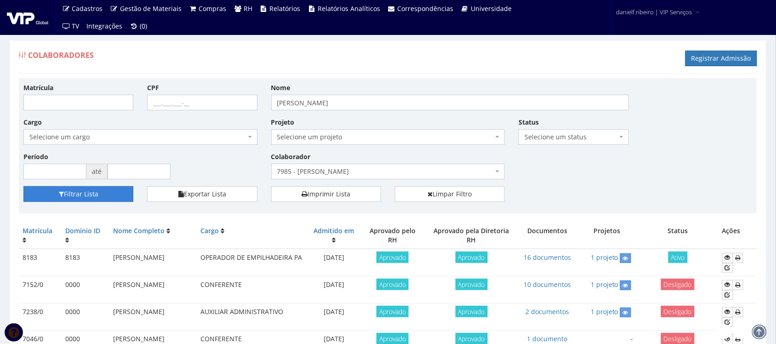
click at [65, 187] on button "Filtrar Lista" at bounding box center [78, 194] width 110 height 16
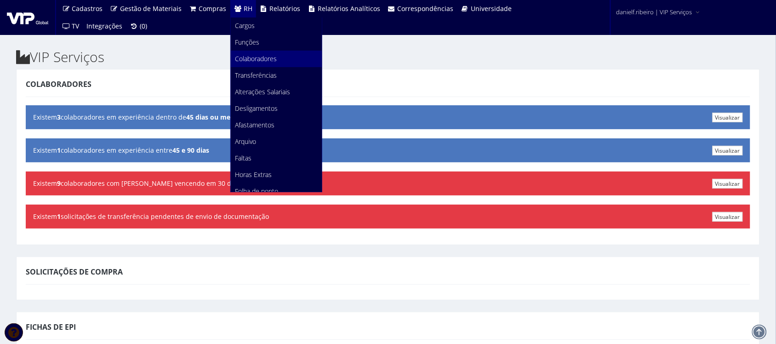
click at [240, 57] on span "Colaboradores" at bounding box center [256, 58] width 42 height 9
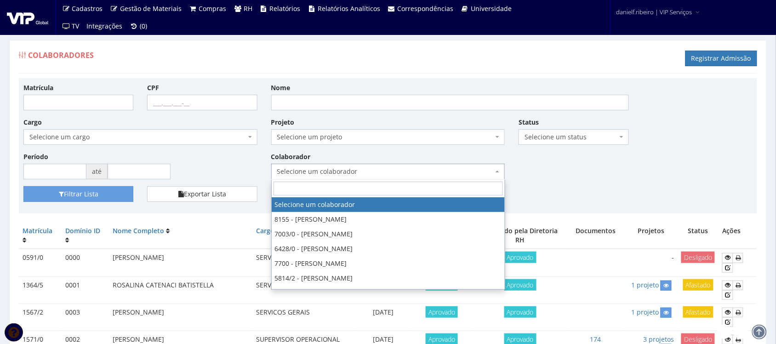
click at [332, 174] on span "Selecione um colaborador" at bounding box center [385, 171] width 217 height 9
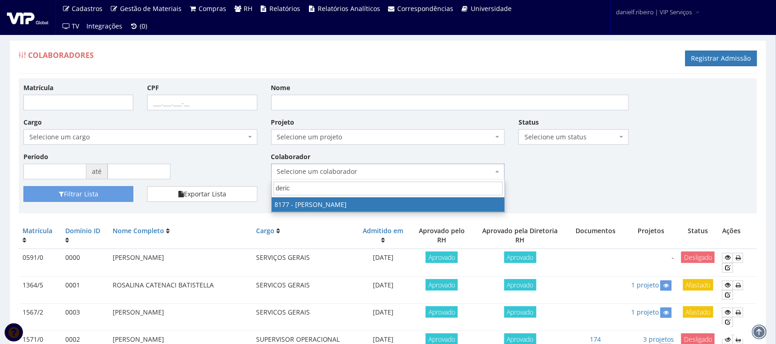
type input "derick"
select select "4022"
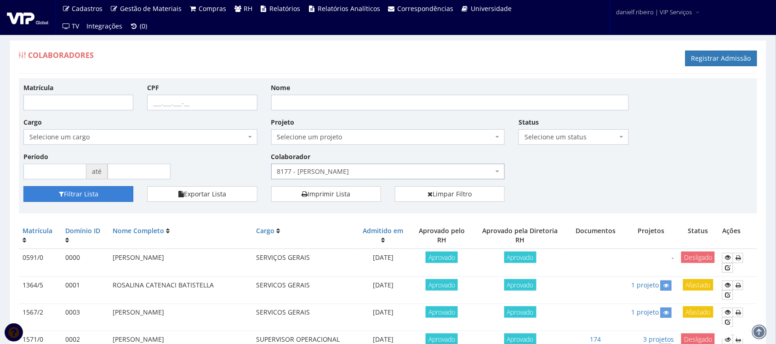
click at [104, 198] on button "Filtrar Lista" at bounding box center [78, 194] width 110 height 16
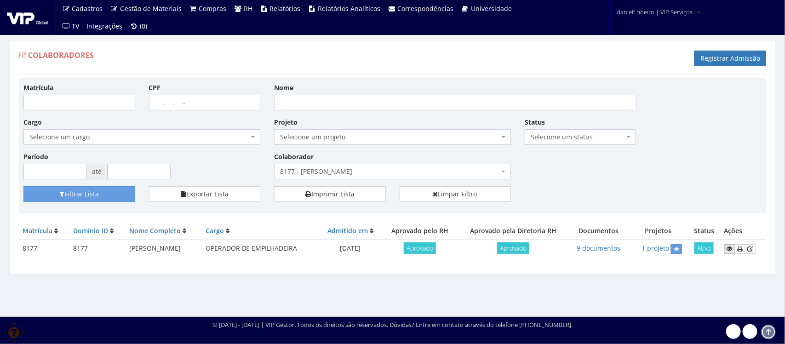
click at [727, 249] on icon at bounding box center [730, 248] width 6 height 6
click at [676, 251] on icon at bounding box center [676, 249] width 6 height 6
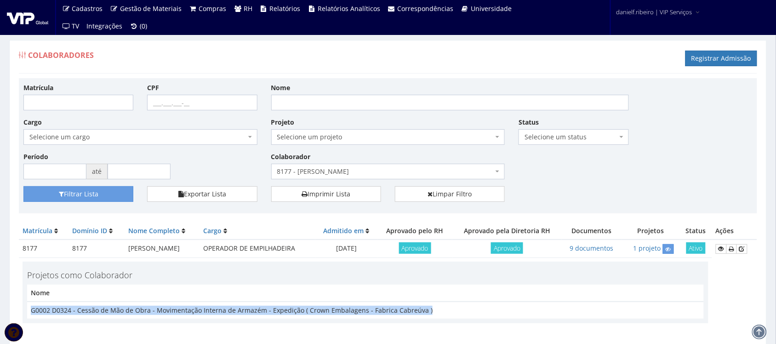
drag, startPoint x: 30, startPoint y: 312, endPoint x: 432, endPoint y: 311, distance: 401.8
click at [432, 311] on td "G0002 D0324 - Cessão de Mão de Obra - Movimentação Interna de Armazém - Expediç…" at bounding box center [365, 310] width 677 height 17
copy td "G0002 D0324 - Cessão de Mão de Obra - Movimentação Interna de Armazém - Expediç…"
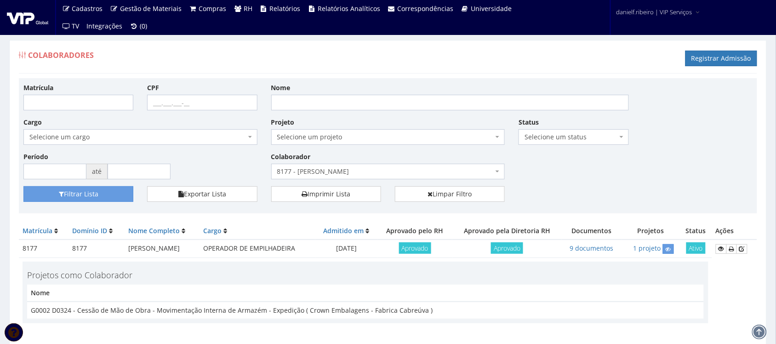
click at [399, 171] on span "8177 - [PERSON_NAME]" at bounding box center [385, 171] width 217 height 9
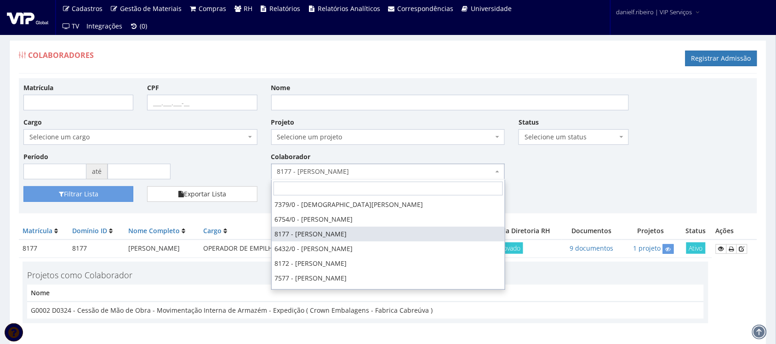
scroll to position [1040, 0]
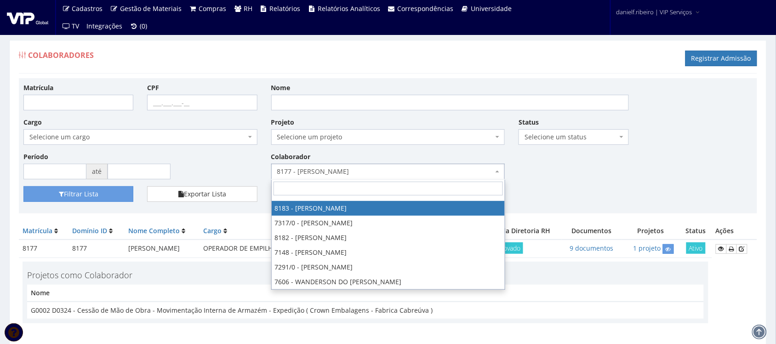
select select "4093"
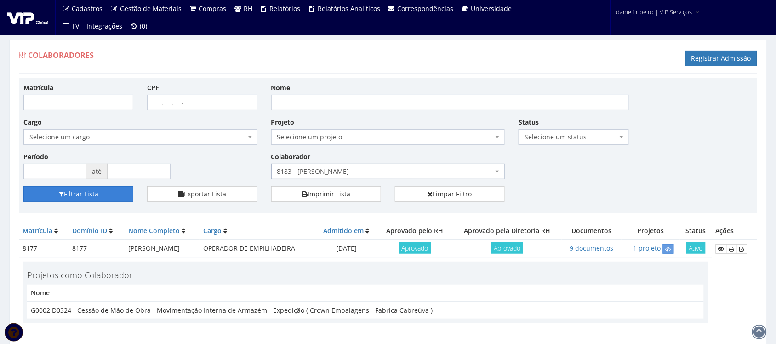
click at [70, 192] on button "Filtrar Lista" at bounding box center [78, 194] width 110 height 16
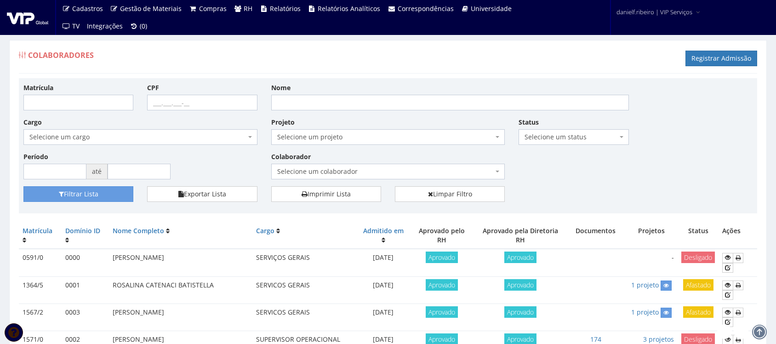
select select "4022"
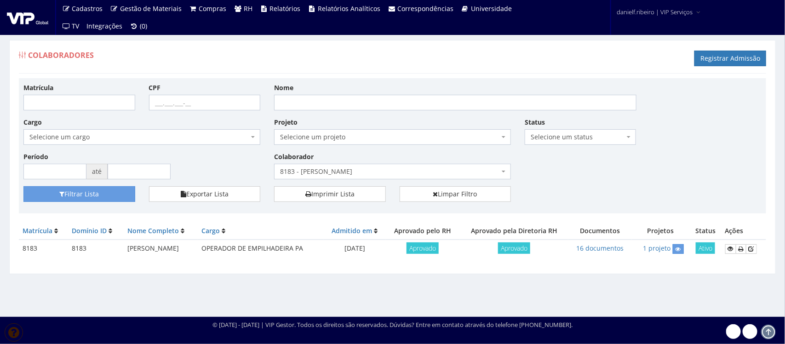
click at [608, 196] on div "Filtrar Lista Exportar Lista Imprimir Lista Limpar Filtro" at bounding box center [393, 197] width 752 height 23
click at [680, 251] on icon at bounding box center [678, 249] width 6 height 6
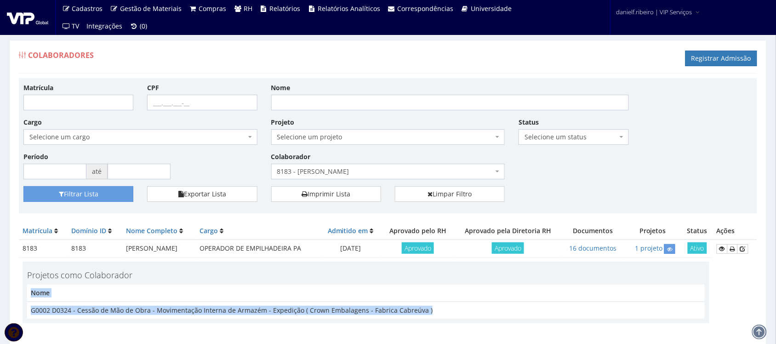
drag, startPoint x: 26, startPoint y: 315, endPoint x: 461, endPoint y: 307, distance: 435.0
click at [461, 307] on div "Projetos como Colaborador Nome G0002 D0324 - Cessão de Mão de Obra - Movimentaç…" at bounding box center [366, 293] width 687 height 62
copy div "Nome G0002 D0324 - Cessão de Mão de Obra - Movimentação Interna de Armazém - Ex…"
drag, startPoint x: 43, startPoint y: 309, endPoint x: 37, endPoint y: 312, distance: 6.0
click at [43, 310] on td "G0002 D0324 - Cessão de Mão de Obra - Movimentação Interna de Armazém - Expediç…" at bounding box center [366, 310] width 678 height 17
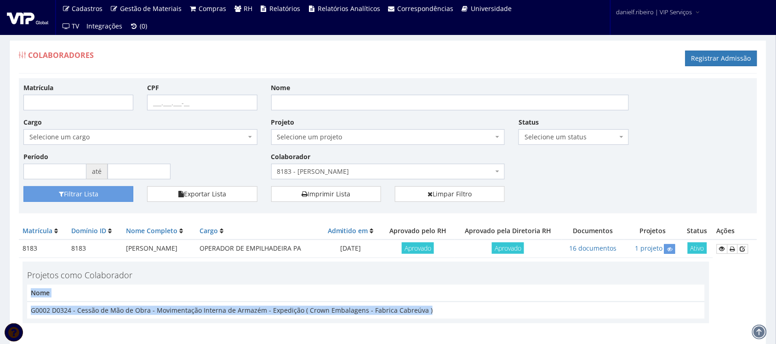
click at [31, 310] on td "G0002 D0324 - Cessão de Mão de Obra - Movimentação Interna de Armazém - Expediç…" at bounding box center [366, 310] width 678 height 17
drag, startPoint x: 31, startPoint y: 311, endPoint x: 428, endPoint y: 311, distance: 397.2
click at [428, 311] on td "G0002 D0324 - Cessão de Mão de Obra - Movimentação Interna de Armazém - Expediç…" at bounding box center [366, 310] width 678 height 17
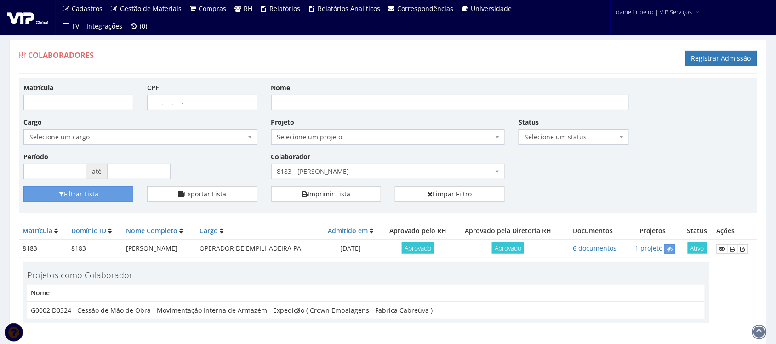
click at [341, 177] on span "8183 - [PERSON_NAME]" at bounding box center [388, 172] width 234 height 16
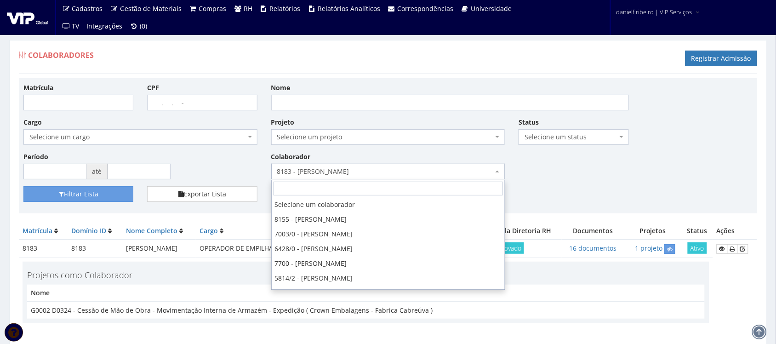
scroll to position [1015, 0]
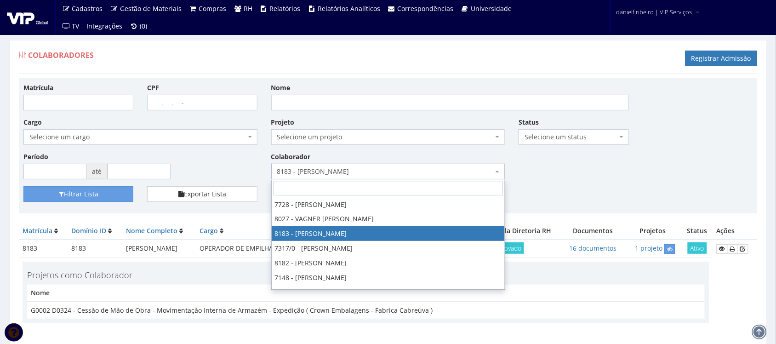
drag, startPoint x: 622, startPoint y: 190, endPoint x: 661, endPoint y: 205, distance: 41.8
click at [624, 192] on div "Filtrar Lista Exportar Lista Imprimir Lista Limpar Filtro" at bounding box center [388, 197] width 743 height 23
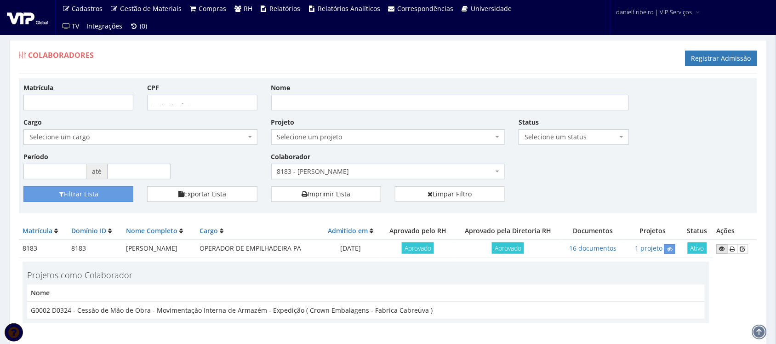
click at [722, 247] on icon at bounding box center [722, 248] width 6 height 6
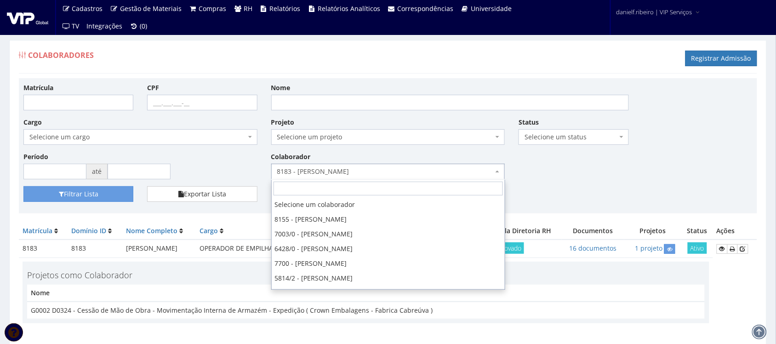
click at [300, 167] on span "8183 - [PERSON_NAME]" at bounding box center [385, 171] width 217 height 9
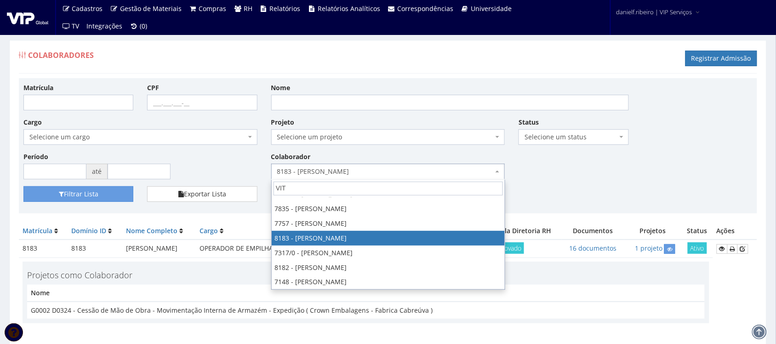
scroll to position [0, 0]
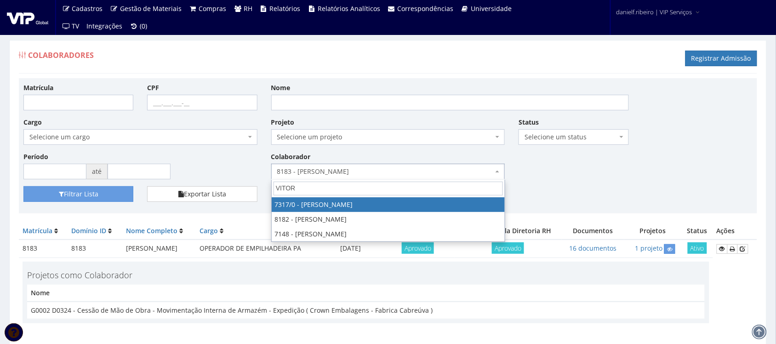
type input "VITOR"
select select "874"
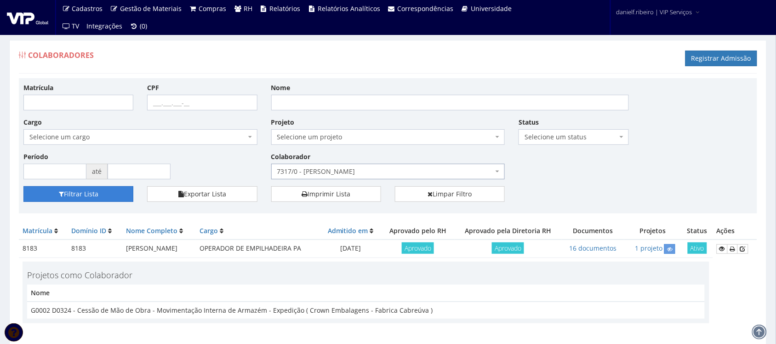
click at [110, 198] on button "Filtrar Lista" at bounding box center [78, 194] width 110 height 16
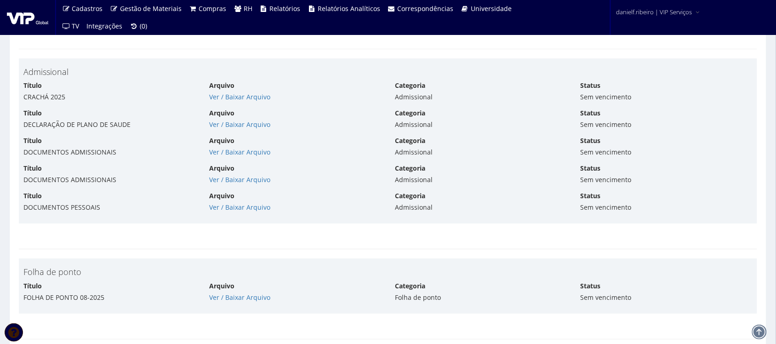
scroll to position [1955, 0]
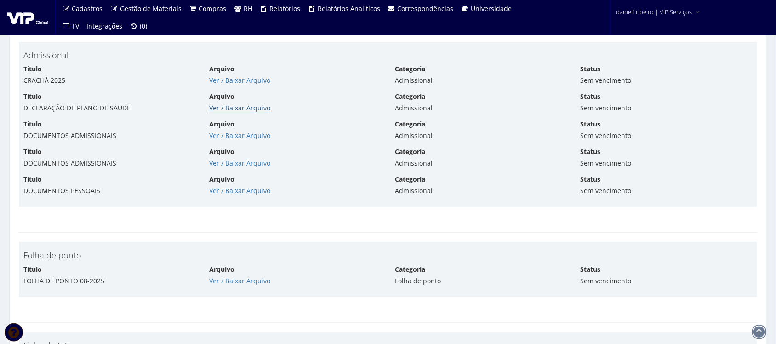
click at [242, 107] on link "Ver / Baixar Arquivo" at bounding box center [239, 107] width 61 height 9
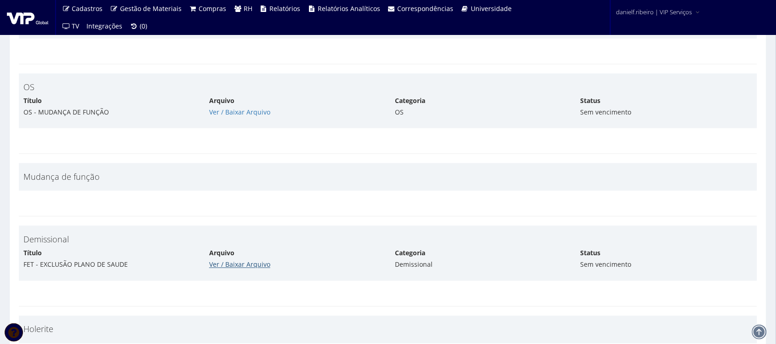
click at [219, 267] on link "Ver / Baixar Arquivo" at bounding box center [239, 264] width 61 height 9
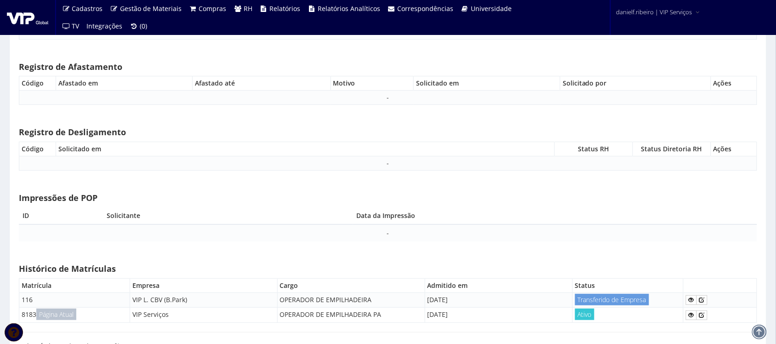
scroll to position [4263, 0]
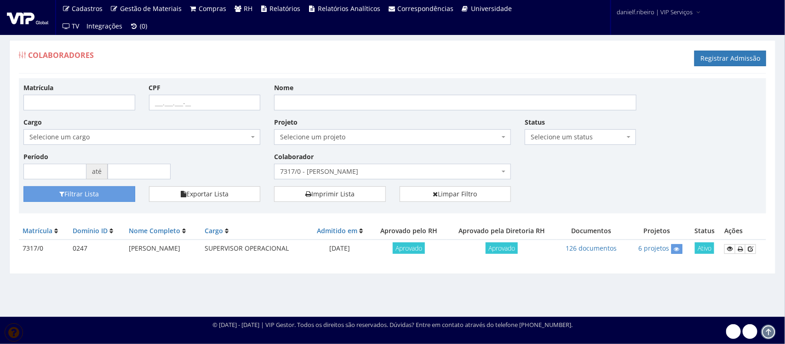
click at [590, 183] on div "Matrícula CPF Nome Cargo Selecione um cargo G0610 D0029 - 4110-05 - AGENTE DE A…" at bounding box center [393, 134] width 752 height 103
drag, startPoint x: 118, startPoint y: 247, endPoint x: 231, endPoint y: 250, distance: 113.1
click at [200, 250] on td "[PERSON_NAME]" at bounding box center [162, 249] width 75 height 18
copy td "[PERSON_NAME]"
